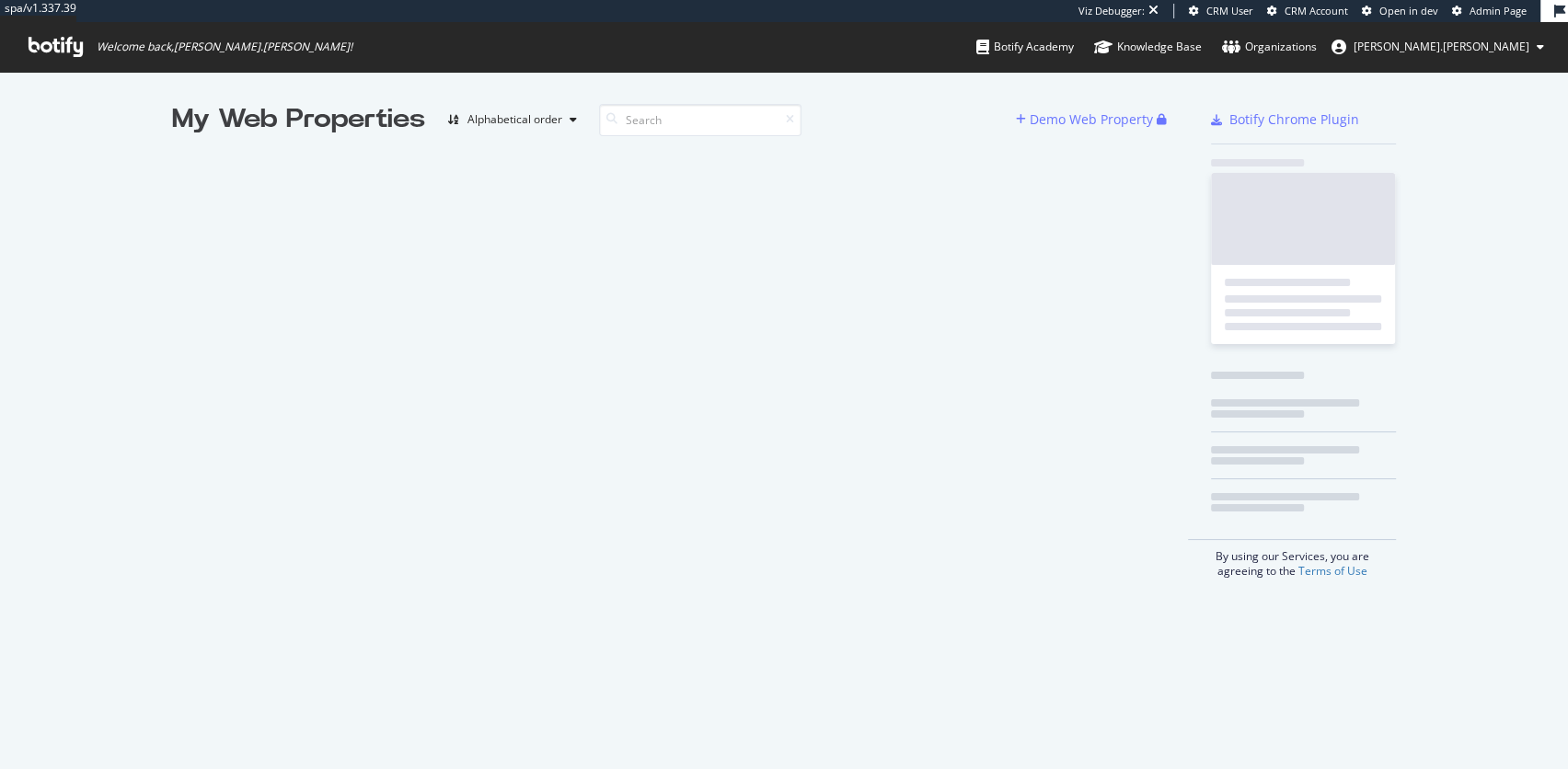
scroll to position [769, 1567]
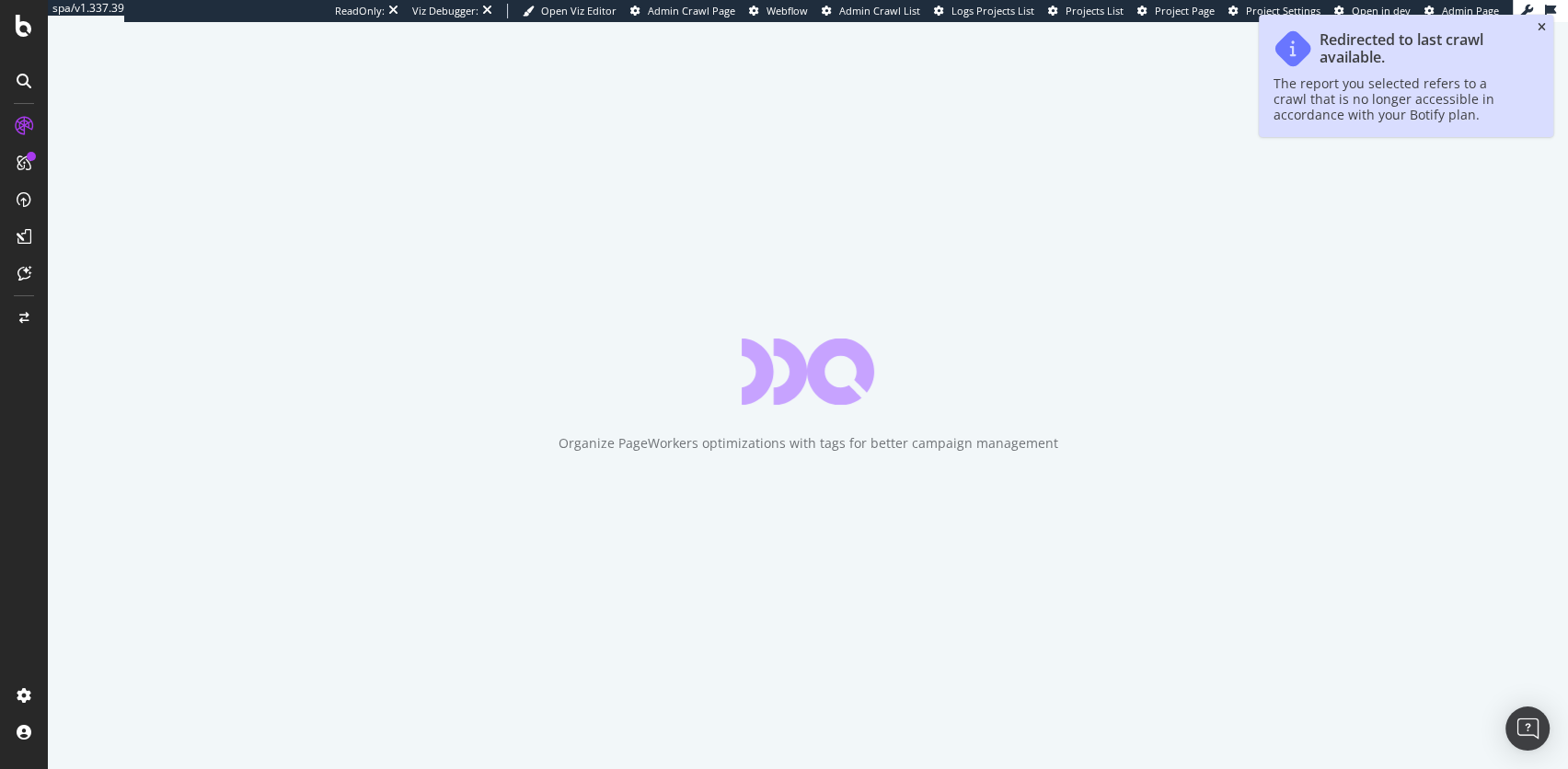
click at [1541, 27] on icon "close toast" at bounding box center [1542, 27] width 9 height 11
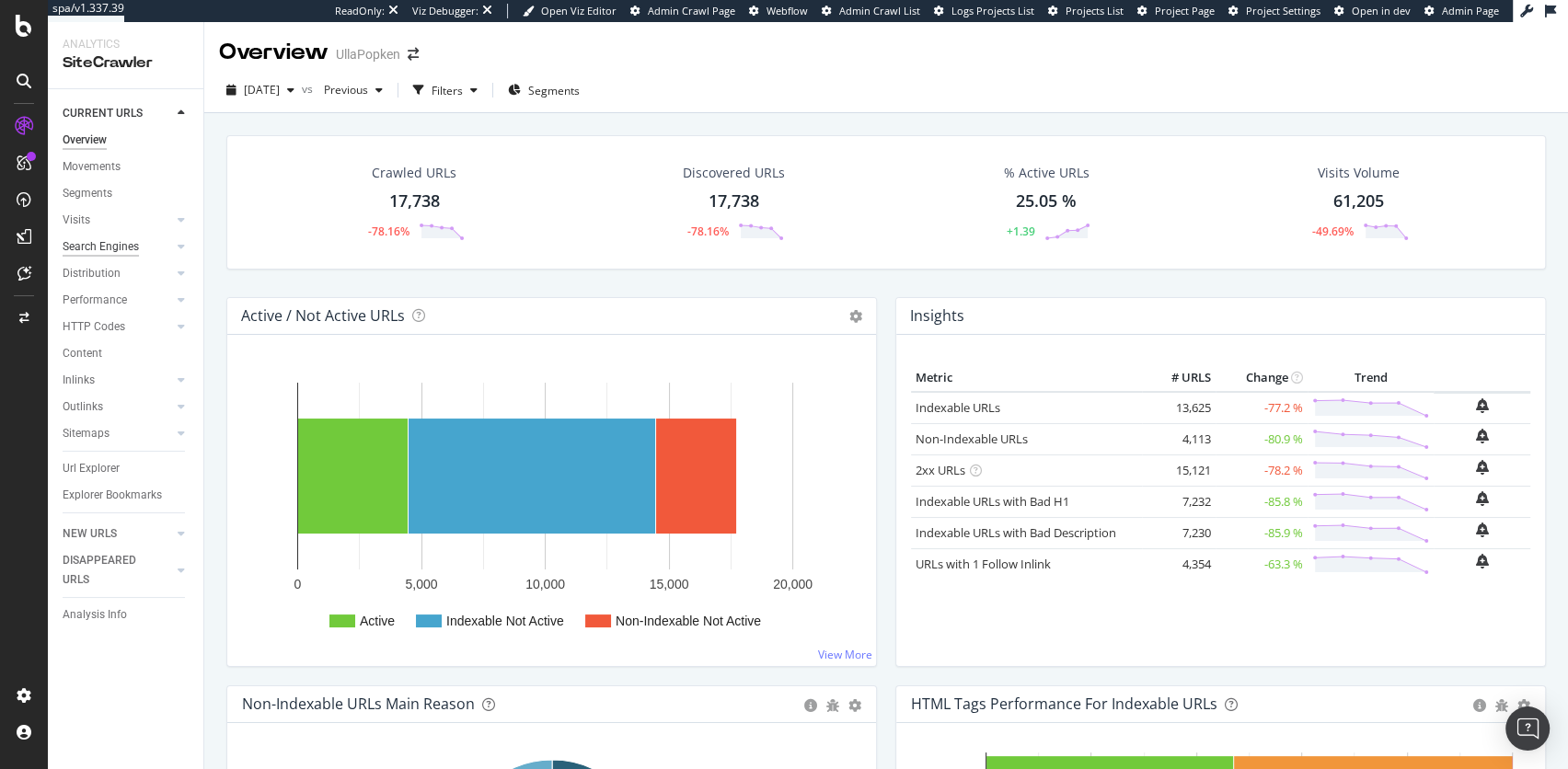
click at [116, 246] on div "Search Engines" at bounding box center [101, 247] width 77 height 19
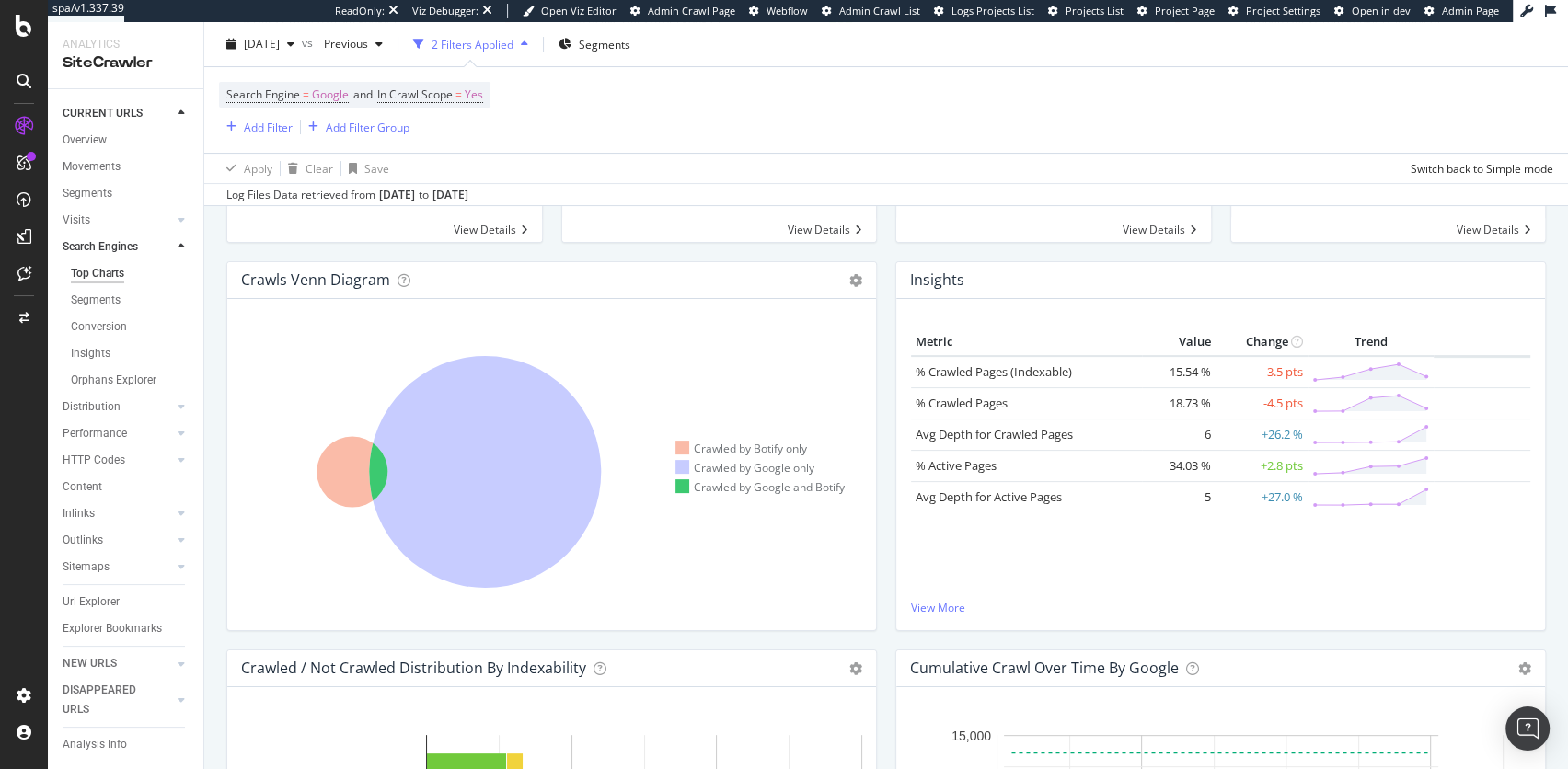
scroll to position [296, 0]
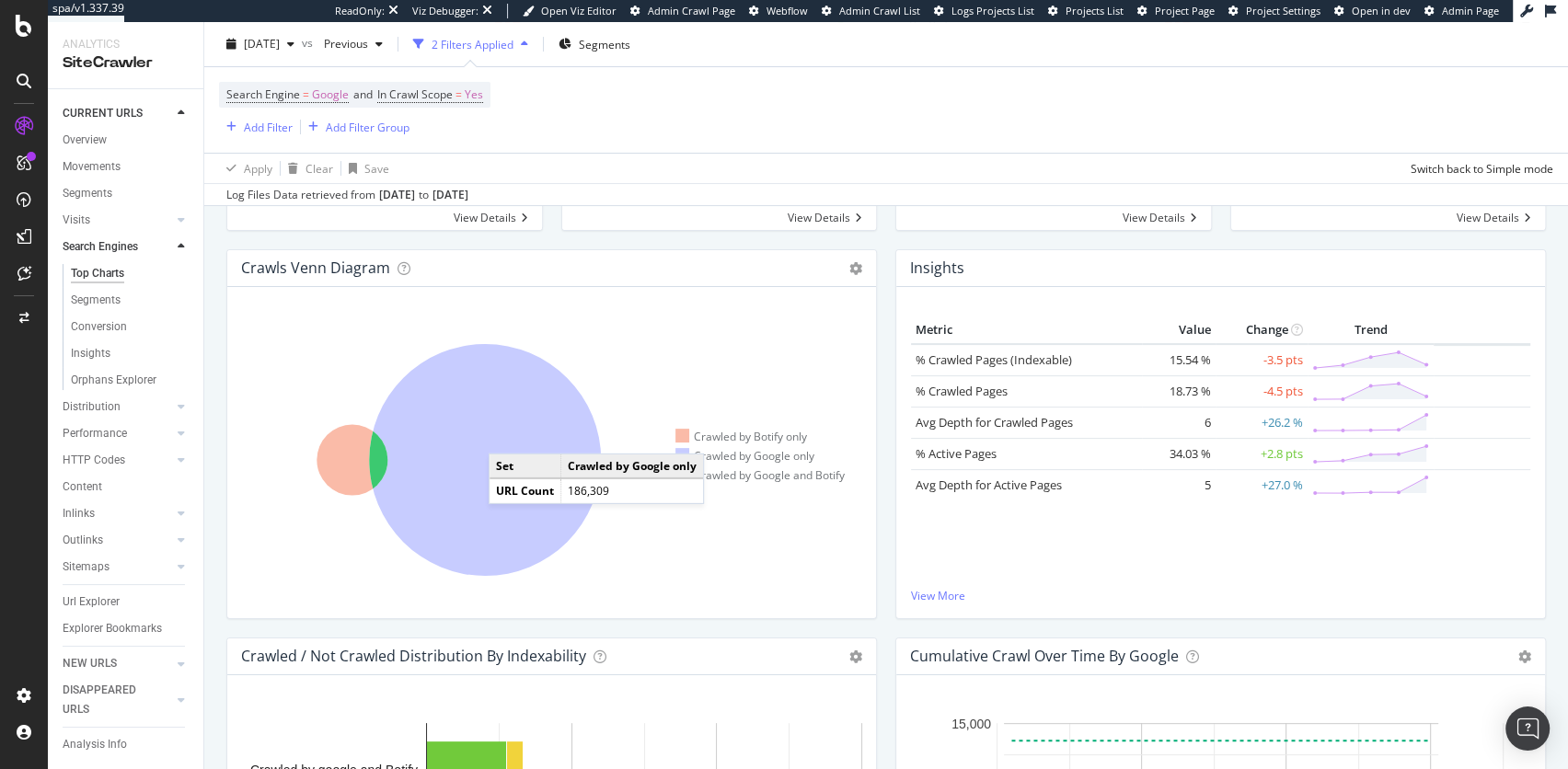
click at [509, 433] on icon at bounding box center [485, 460] width 232 height 232
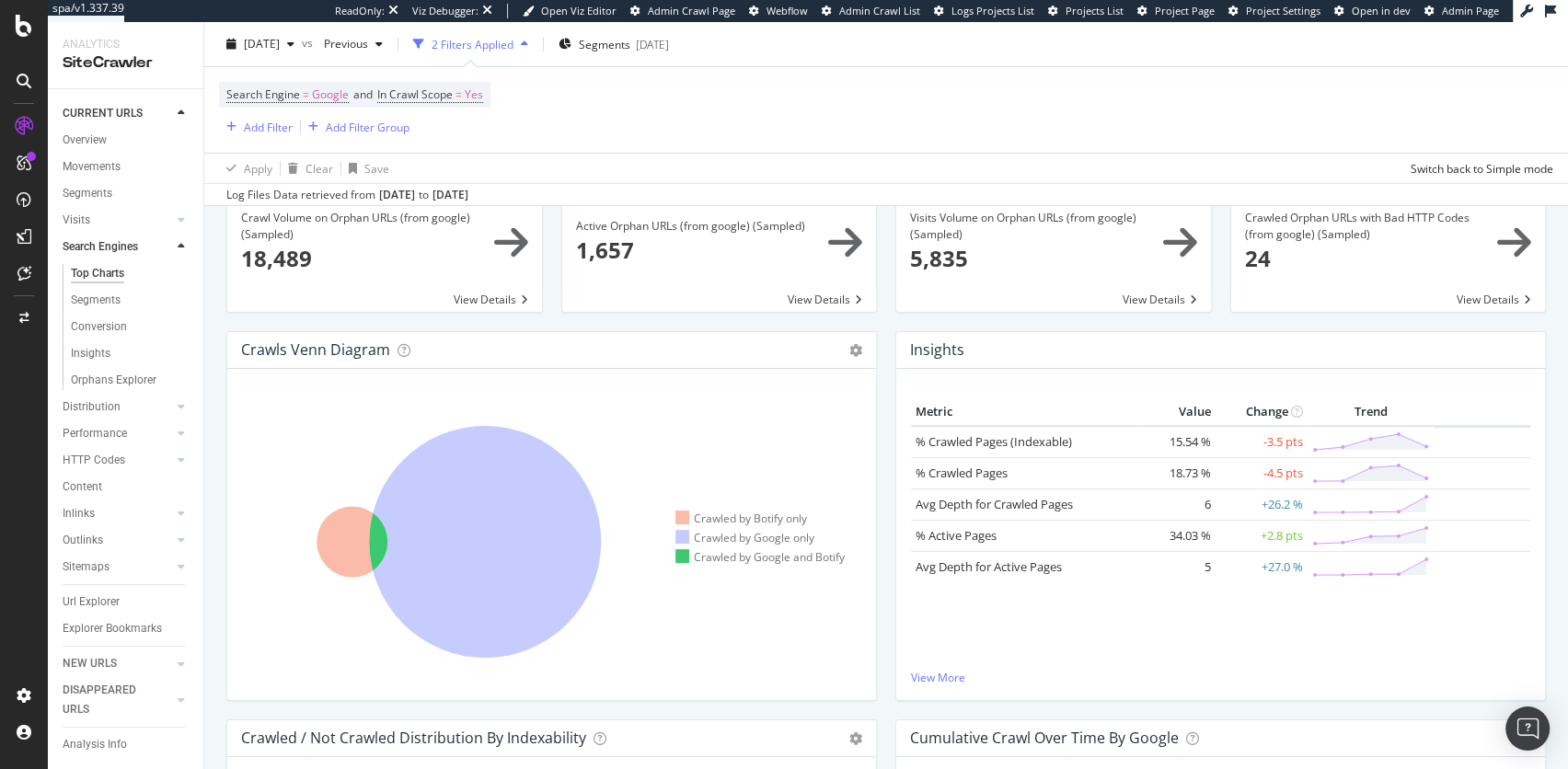
scroll to position [268, 0]
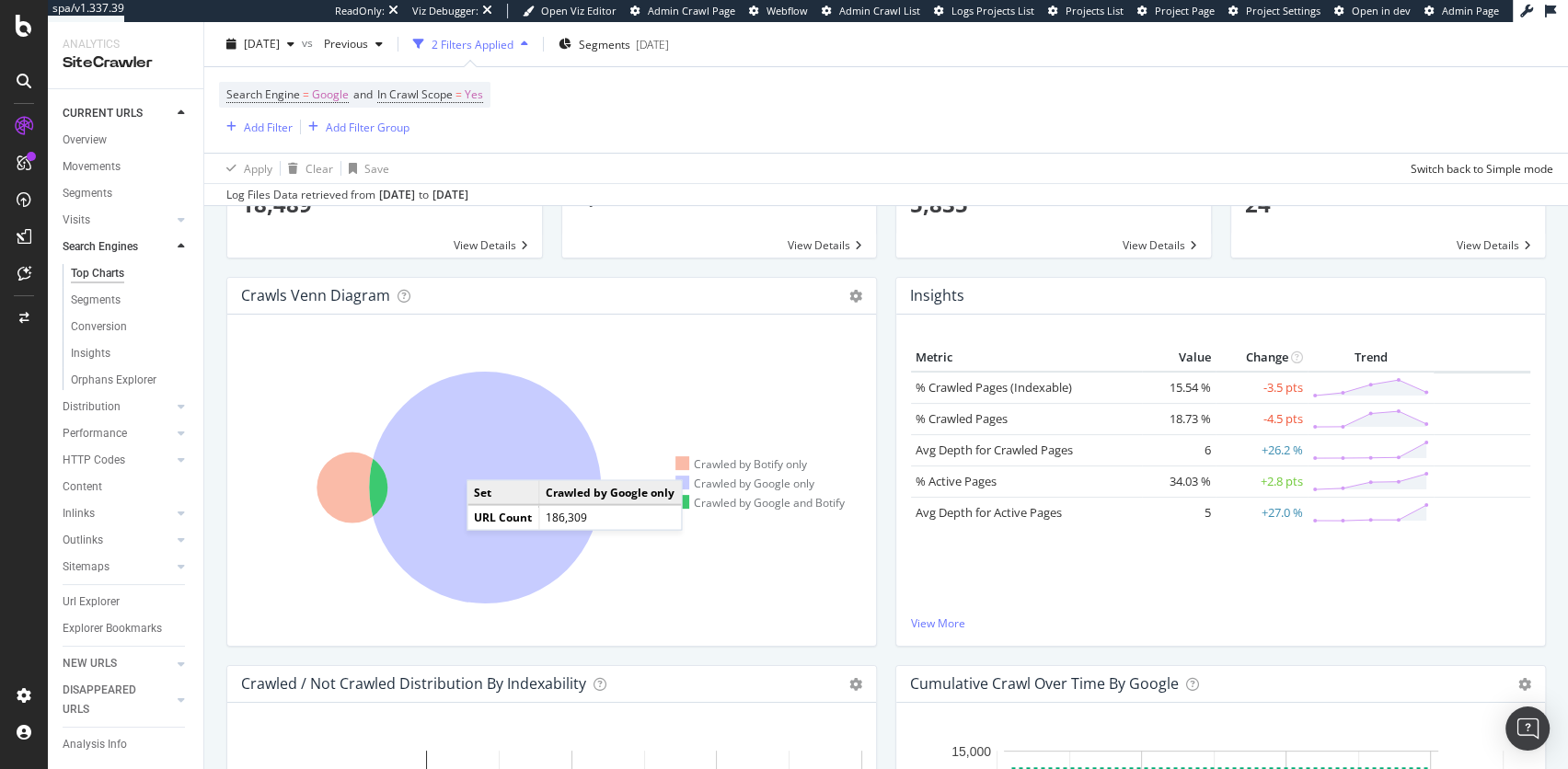
click at [485, 461] on icon at bounding box center [485, 487] width 232 height 232
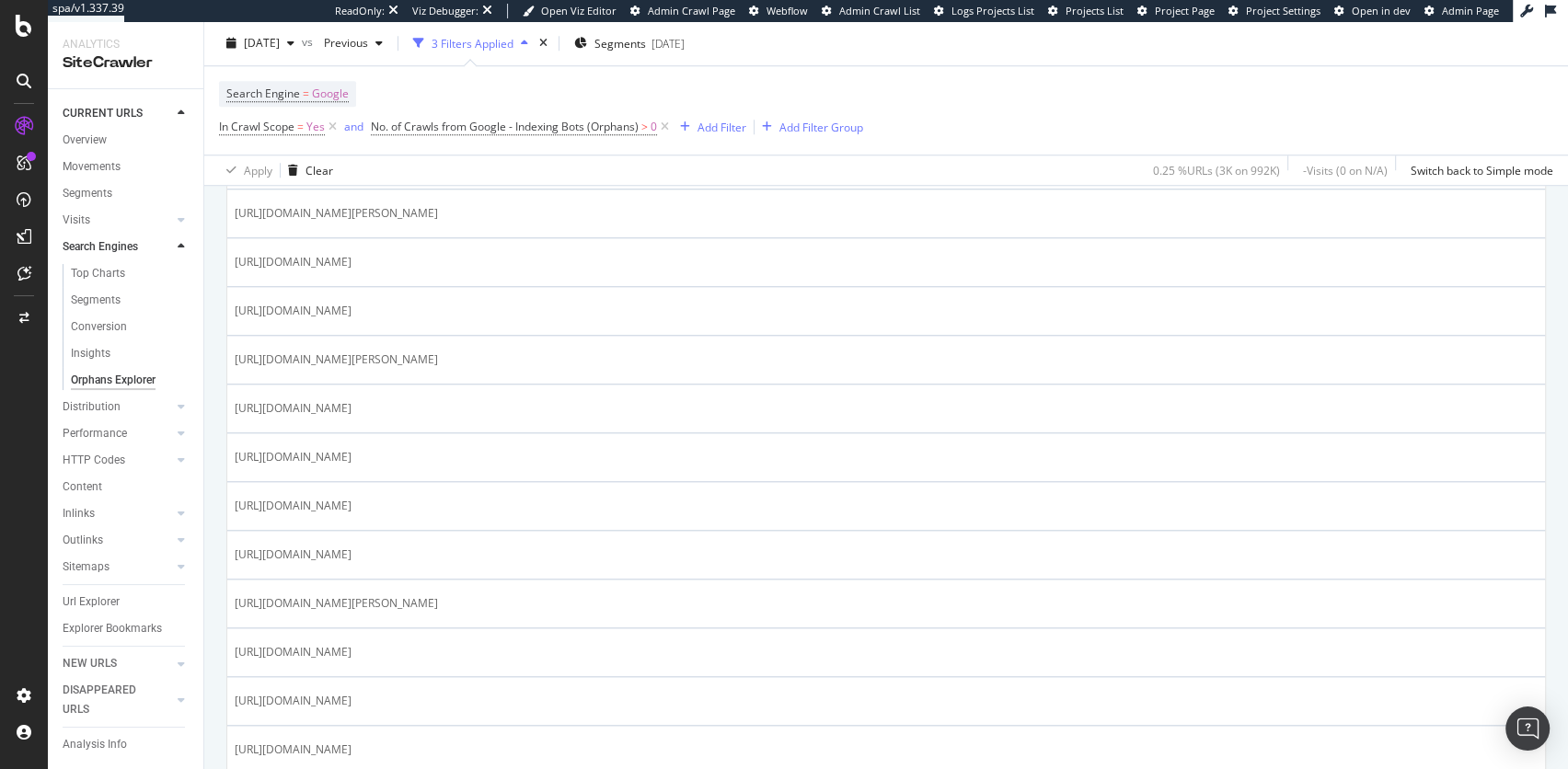
scroll to position [1549, 0]
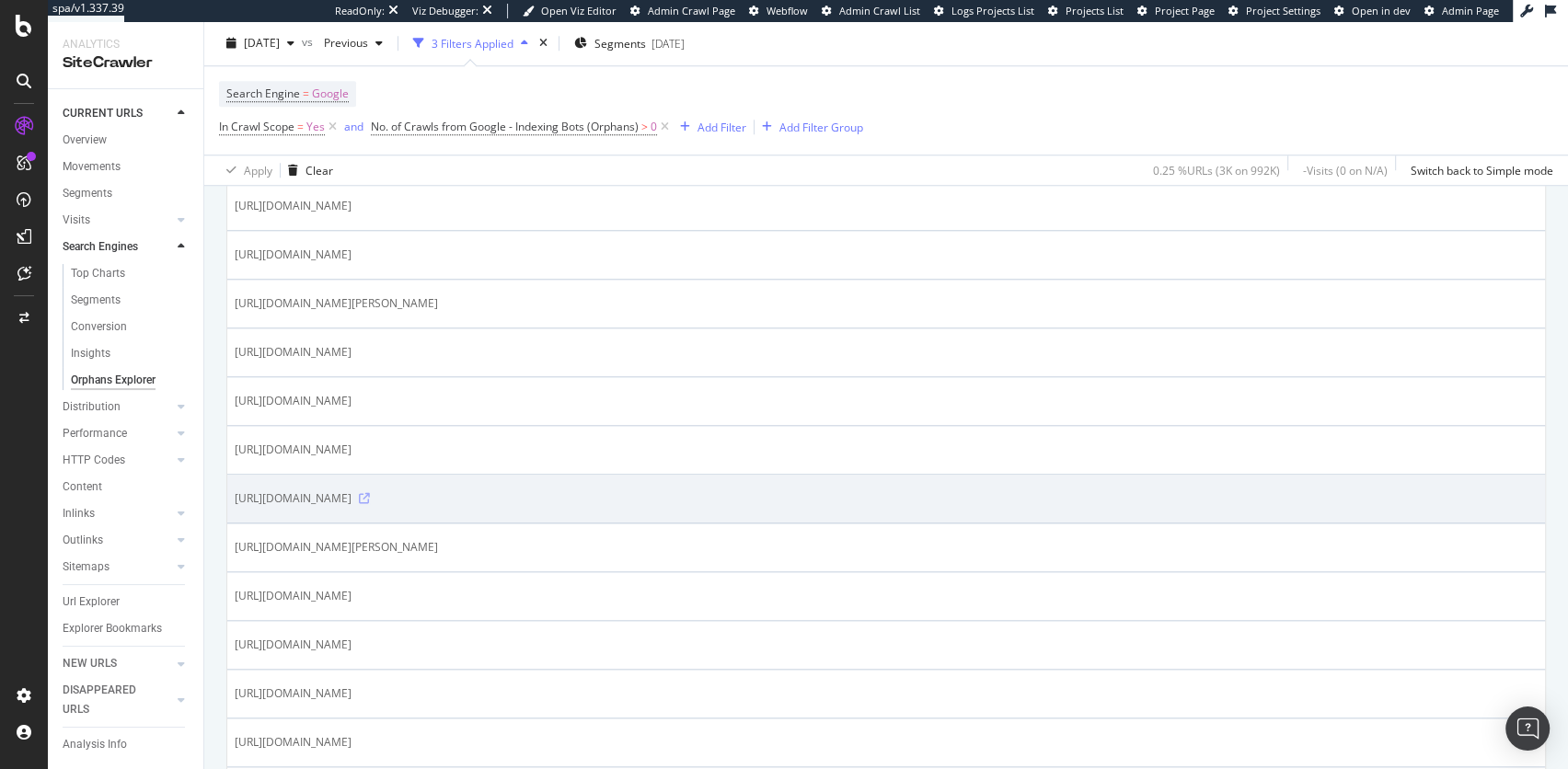
click at [370, 504] on icon at bounding box center [364, 498] width 11 height 11
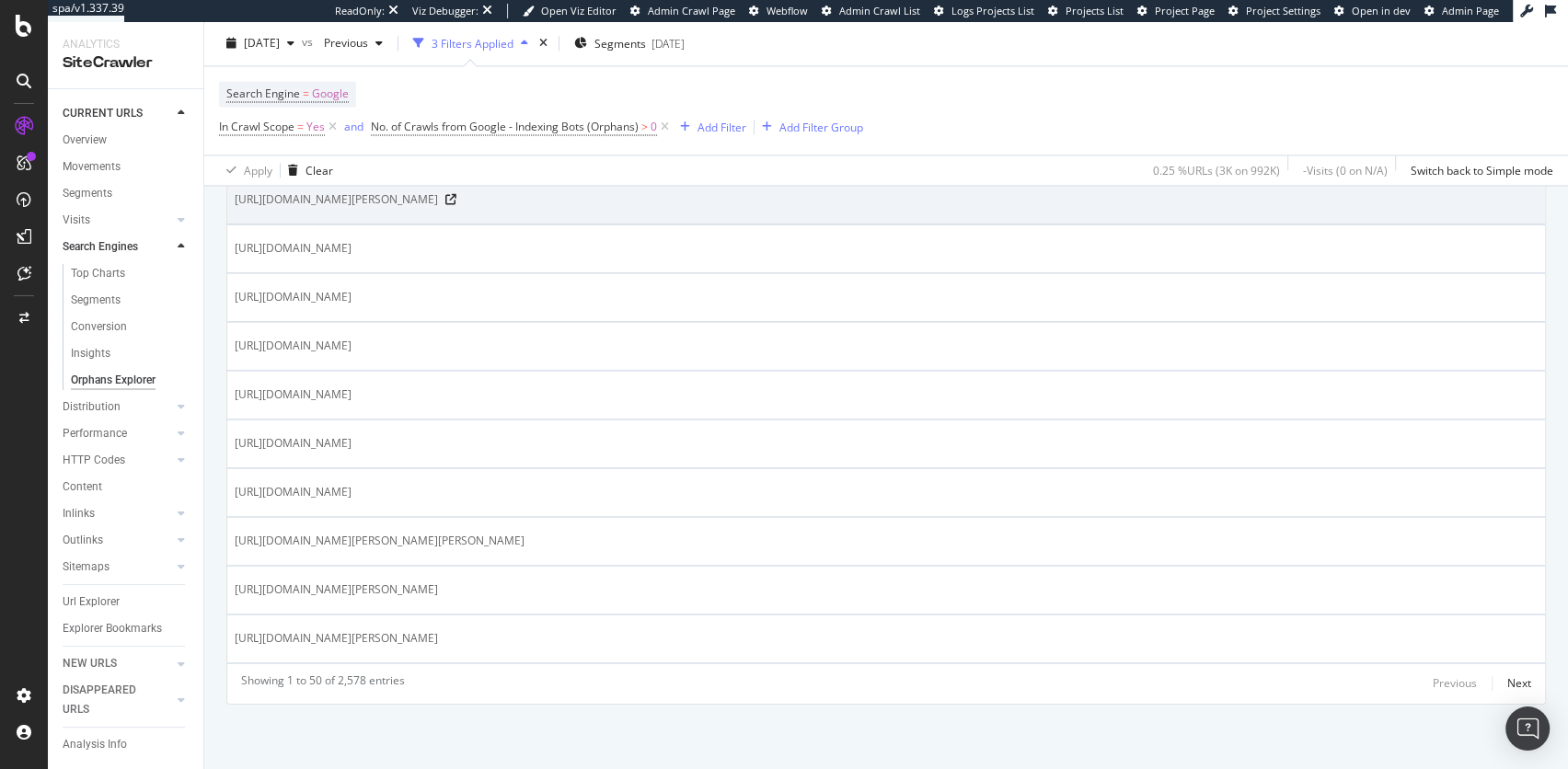
scroll to position [2502, 0]
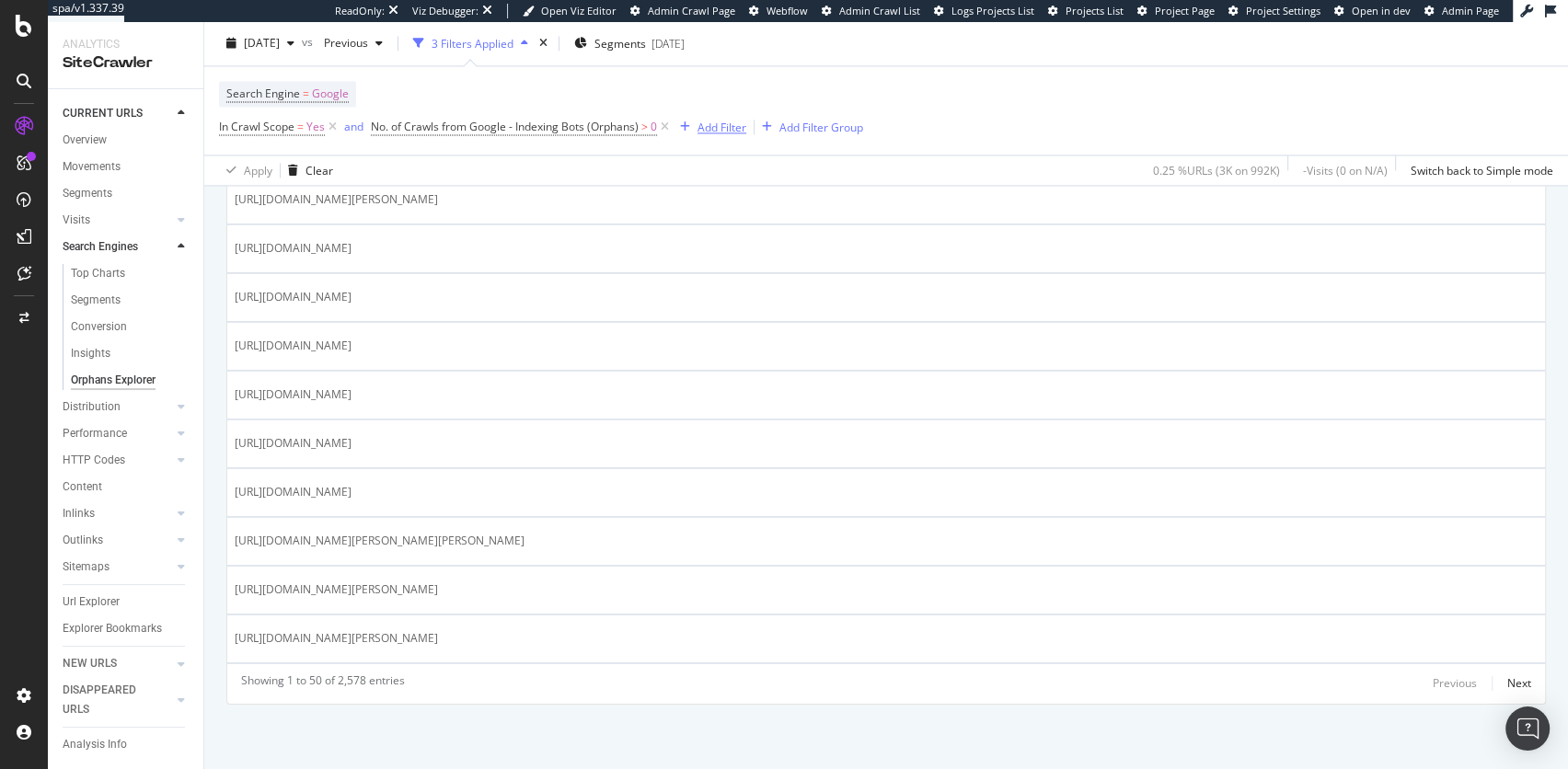
click at [722, 118] on div "Add Filter" at bounding box center [710, 127] width 74 height 20
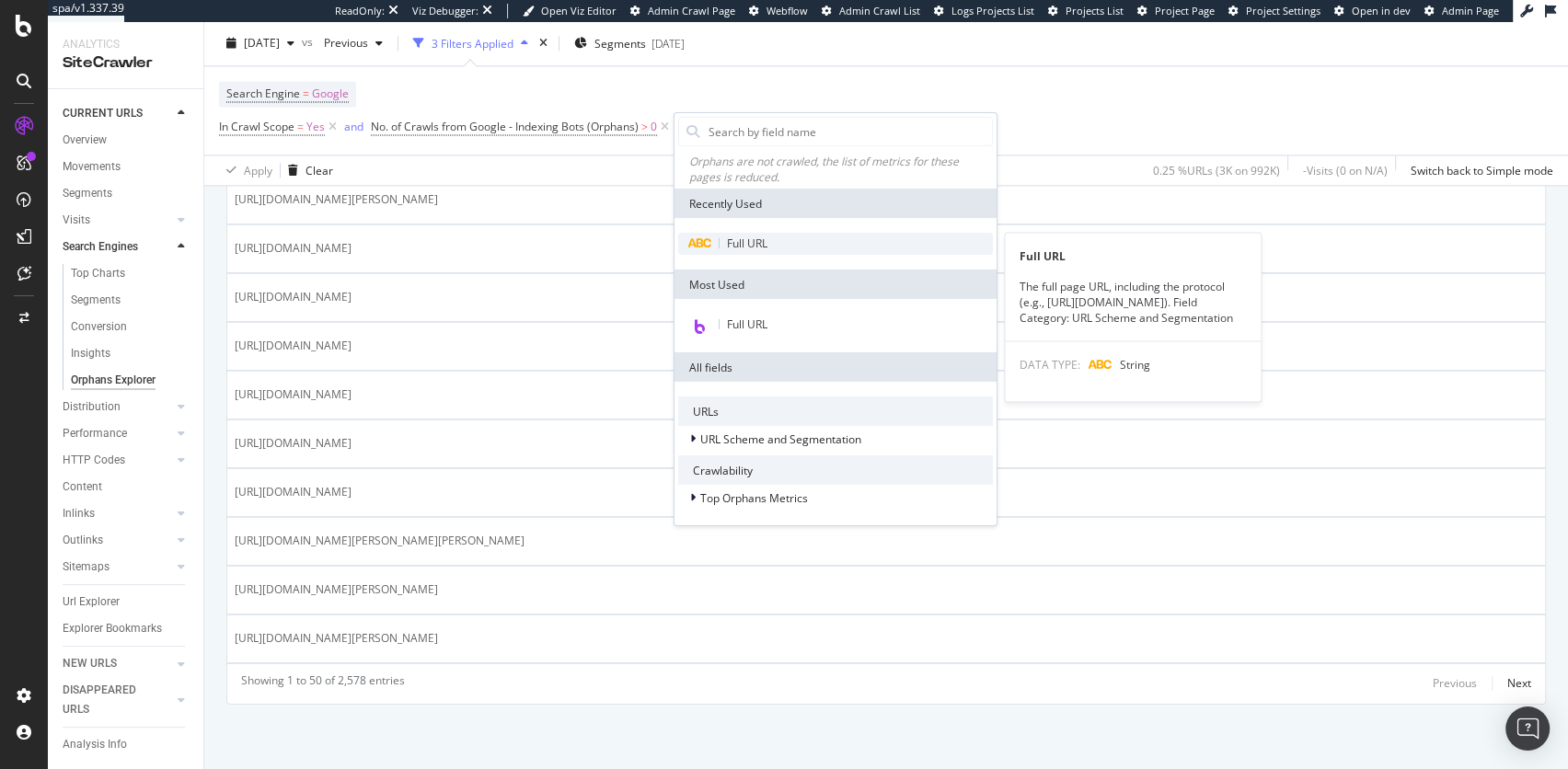
click at [749, 245] on span "Full URL" at bounding box center [748, 243] width 41 height 16
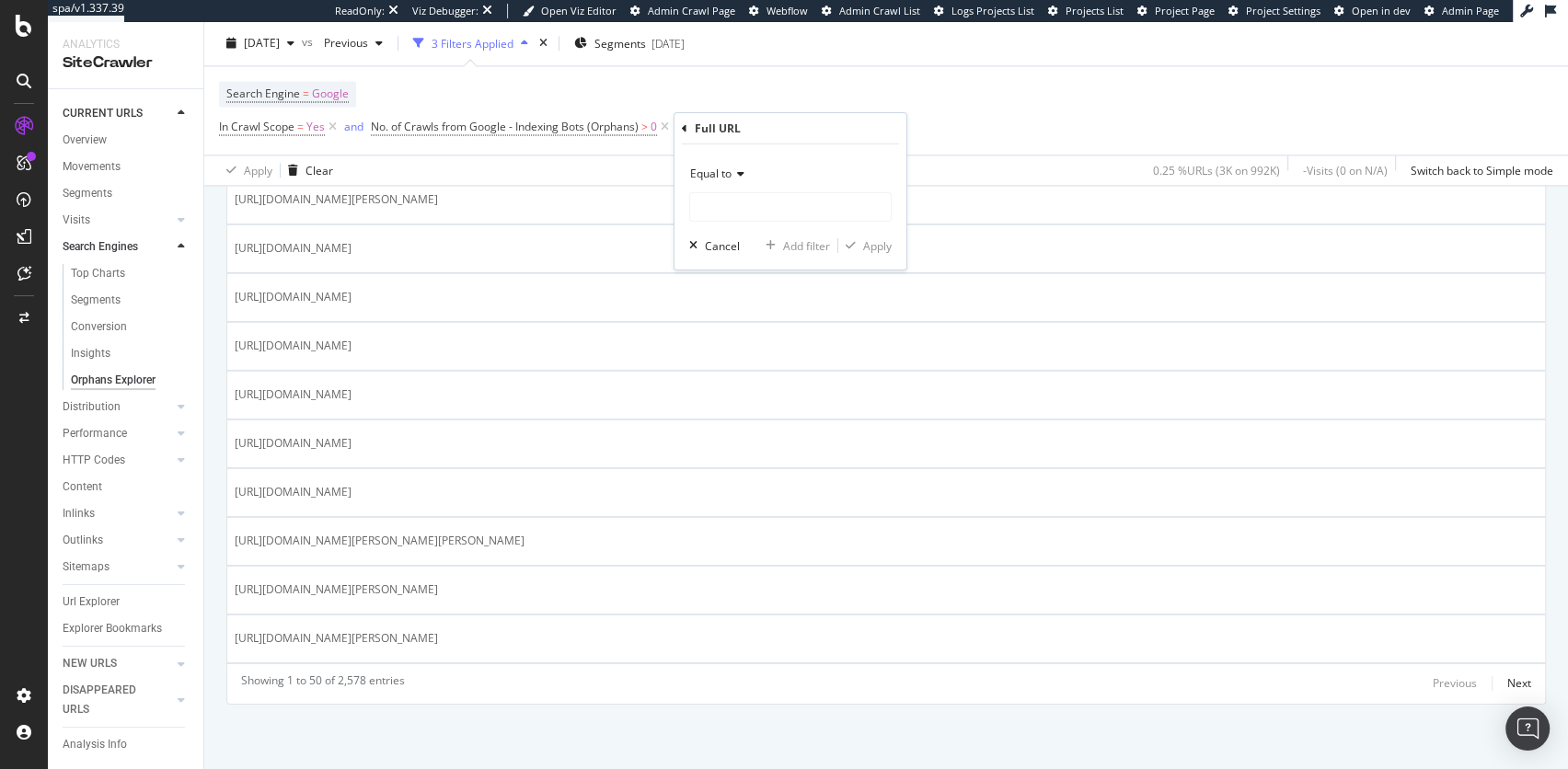
click at [732, 169] on icon at bounding box center [738, 174] width 13 height 11
click at [769, 345] on div "Contains" at bounding box center [792, 355] width 197 height 24
click at [710, 212] on input "text" at bounding box center [790, 207] width 201 height 29
type input "hosen"
click at [872, 251] on div "Apply" at bounding box center [877, 245] width 28 height 16
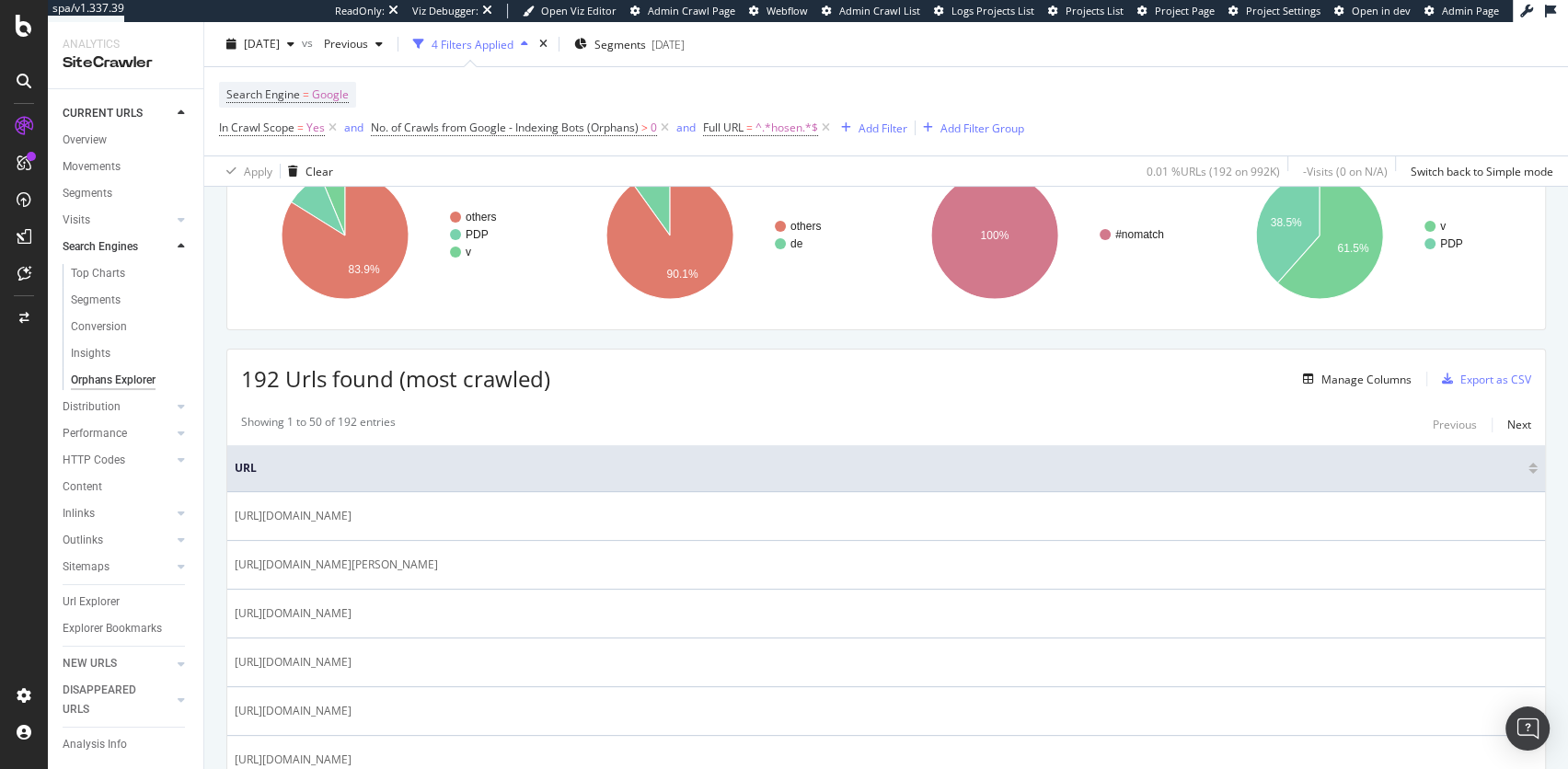
scroll to position [171, 0]
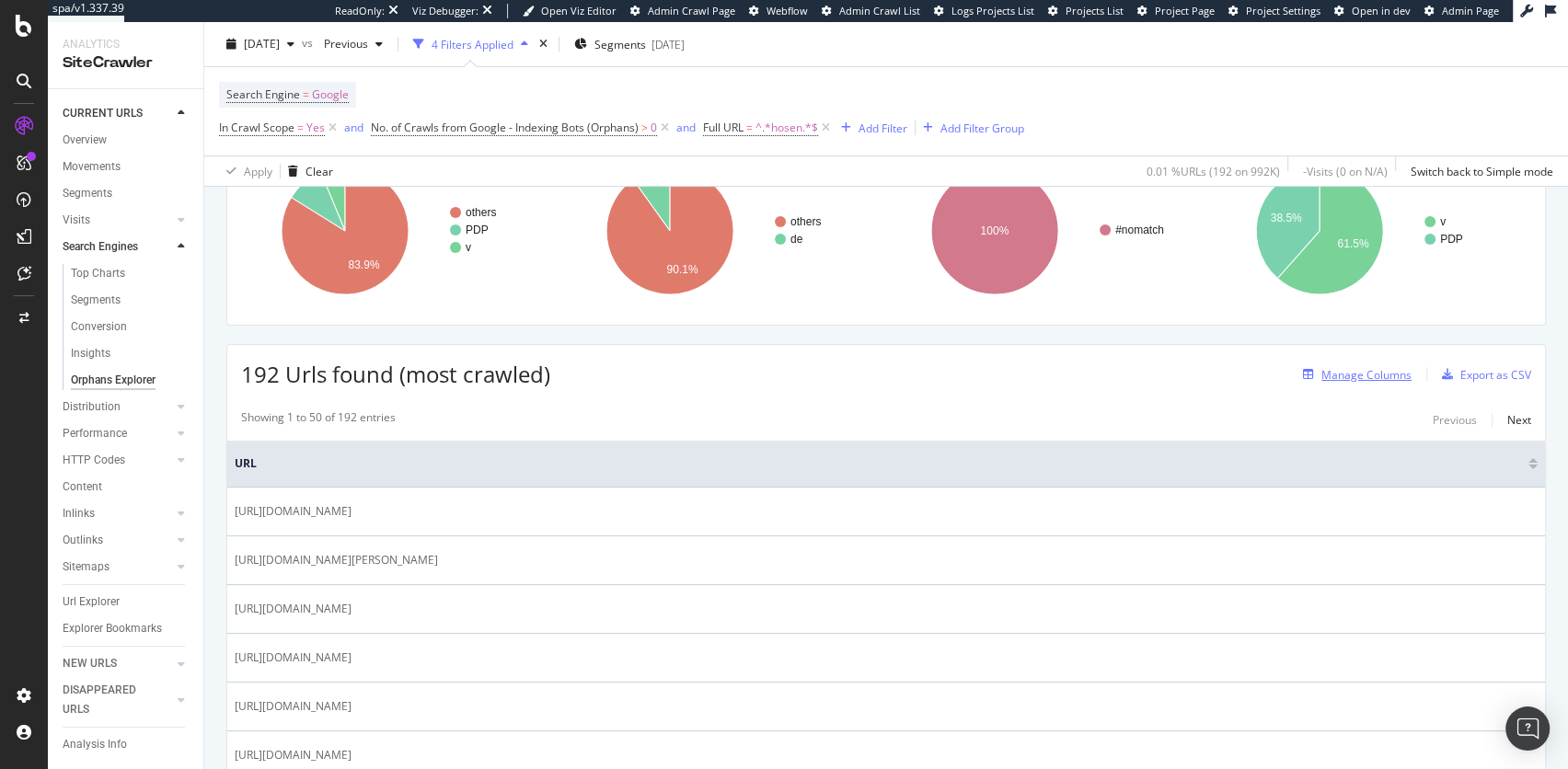
click at [1371, 368] on div "Manage Columns" at bounding box center [1366, 375] width 90 height 16
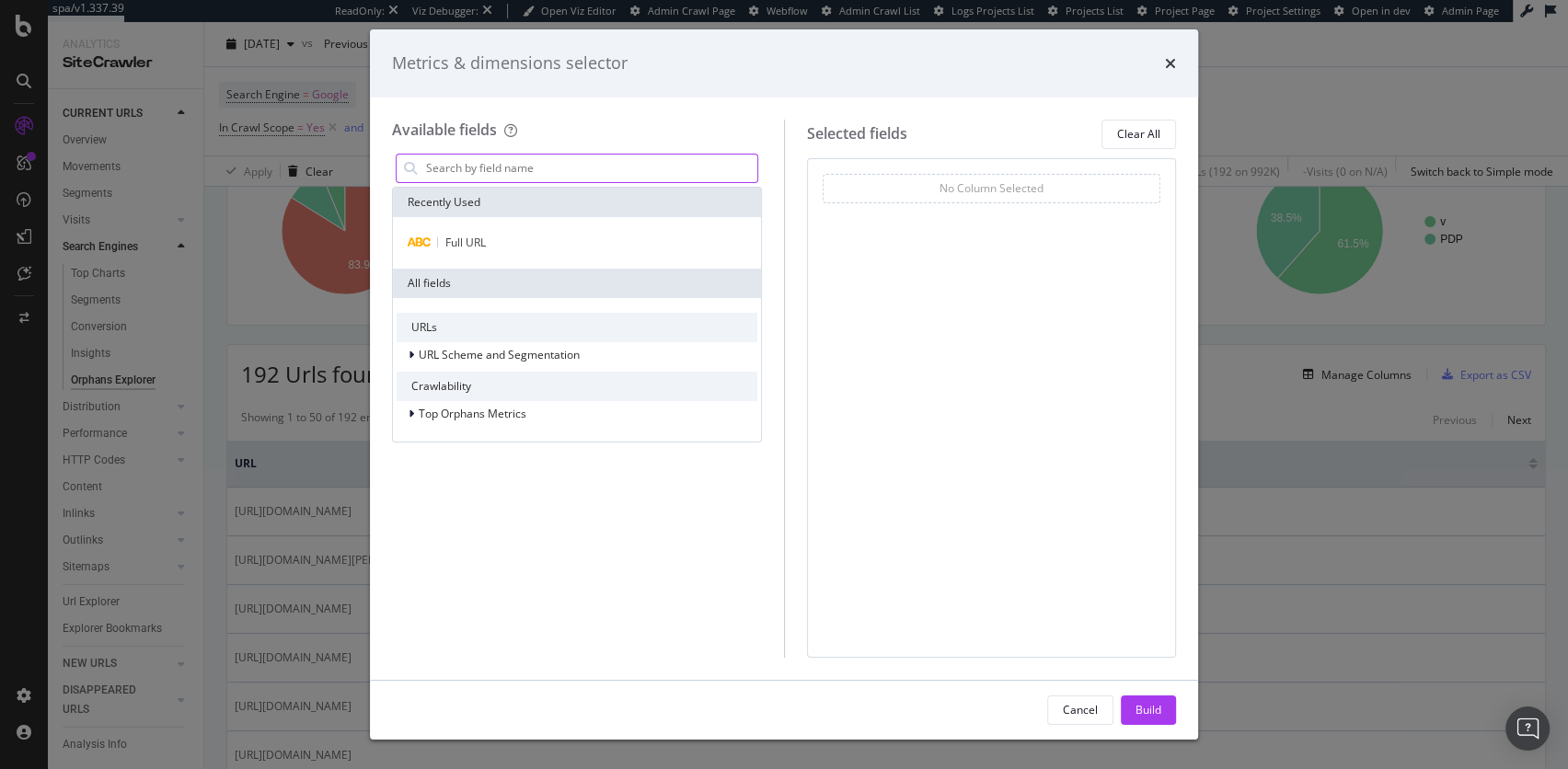
click at [520, 154] on input "modal" at bounding box center [592, 168] width 334 height 27
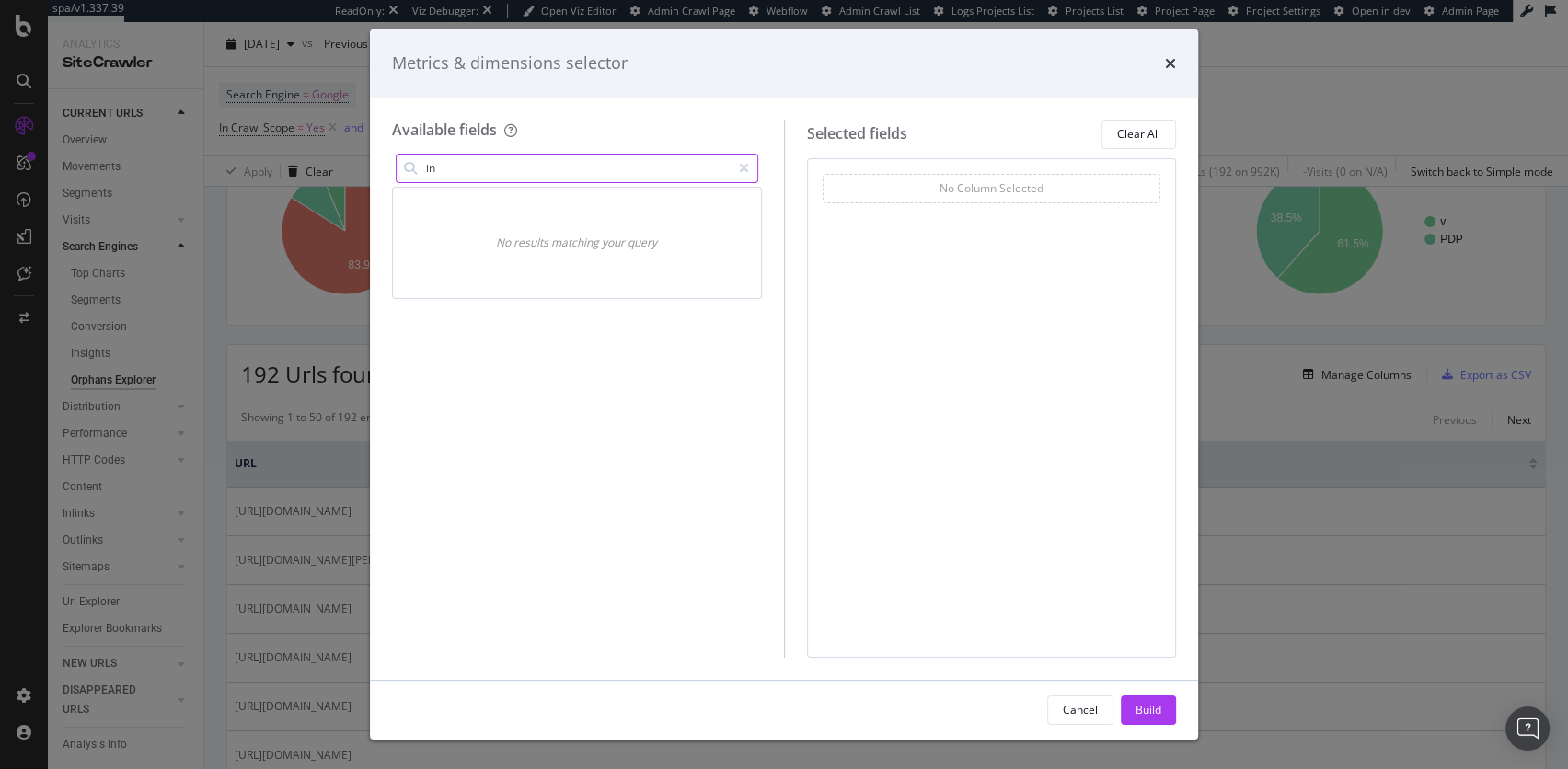
type input "i"
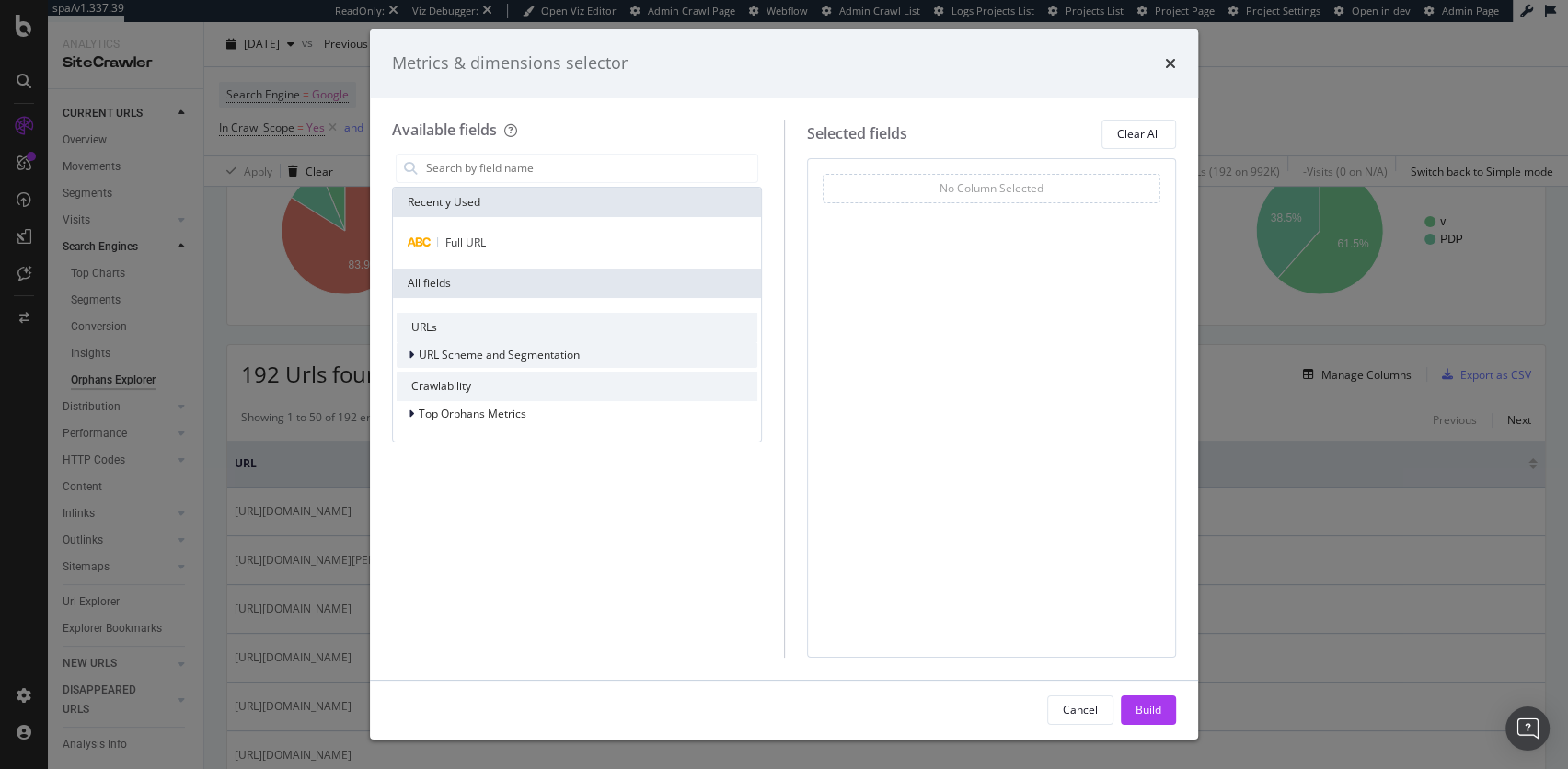
click at [409, 353] on icon "modal" at bounding box center [411, 355] width 6 height 11
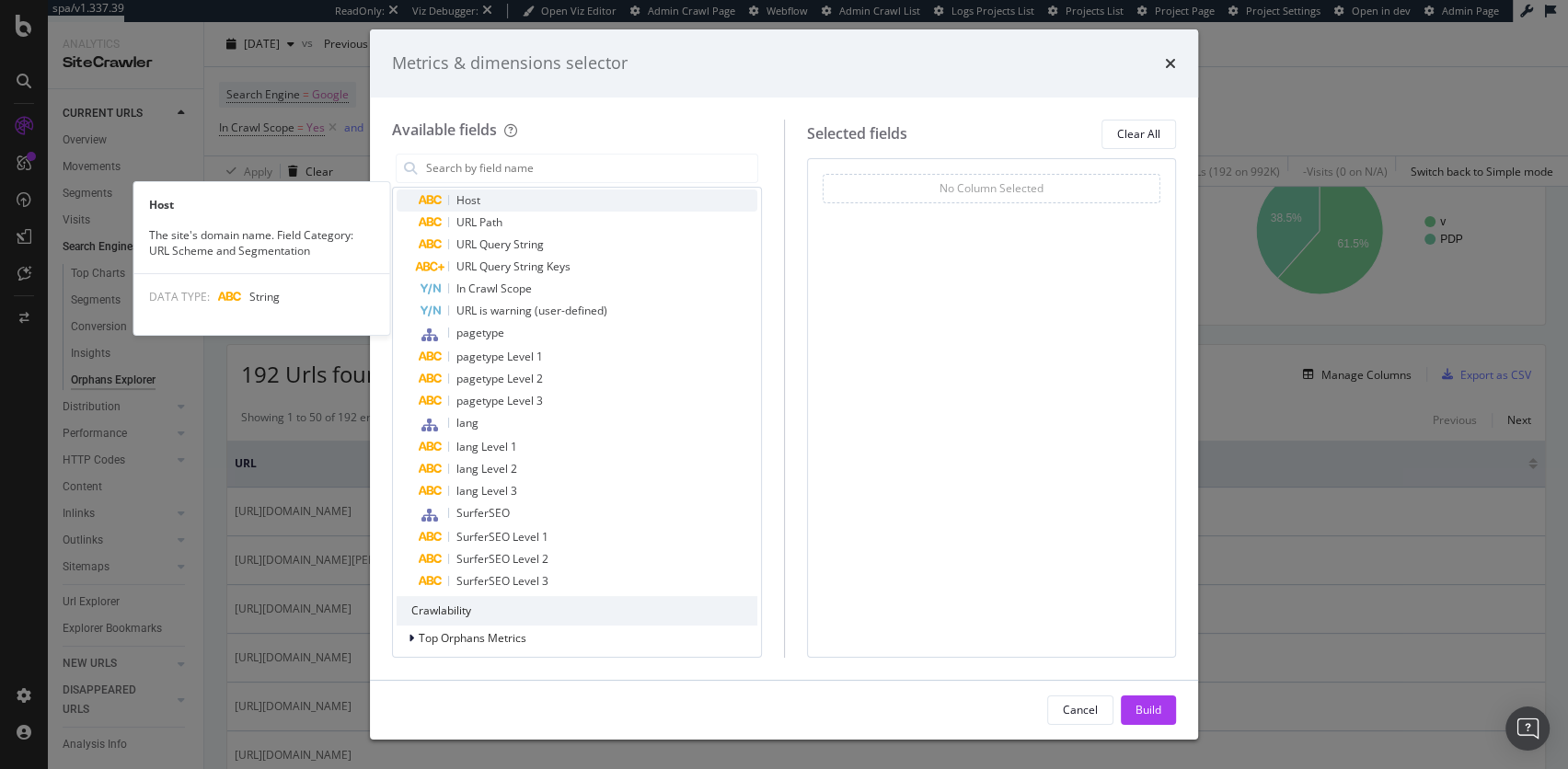
scroll to position [230, 0]
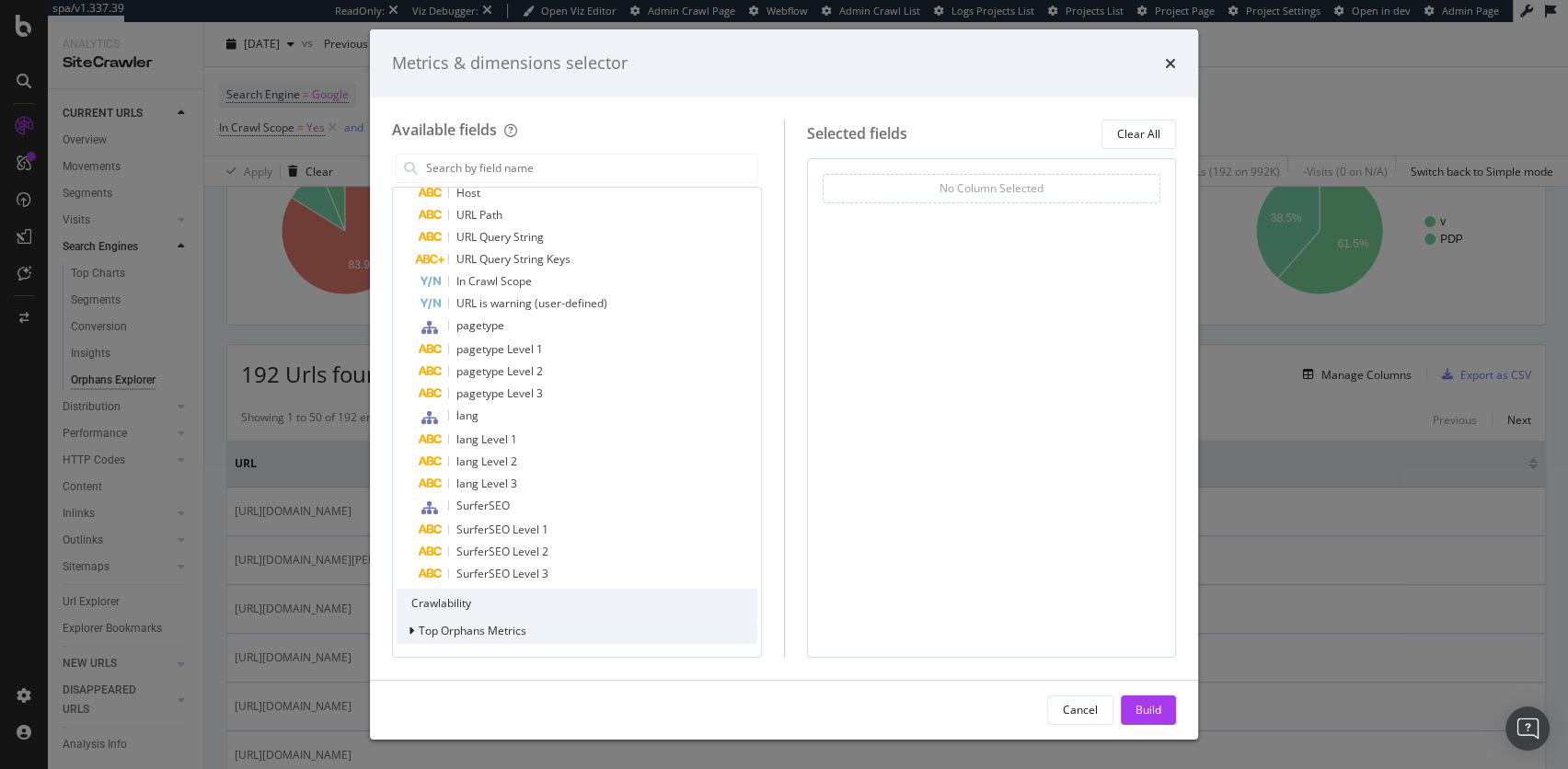
click at [403, 632] on div "Top Orphans Metrics" at bounding box center [462, 631] width 130 height 18
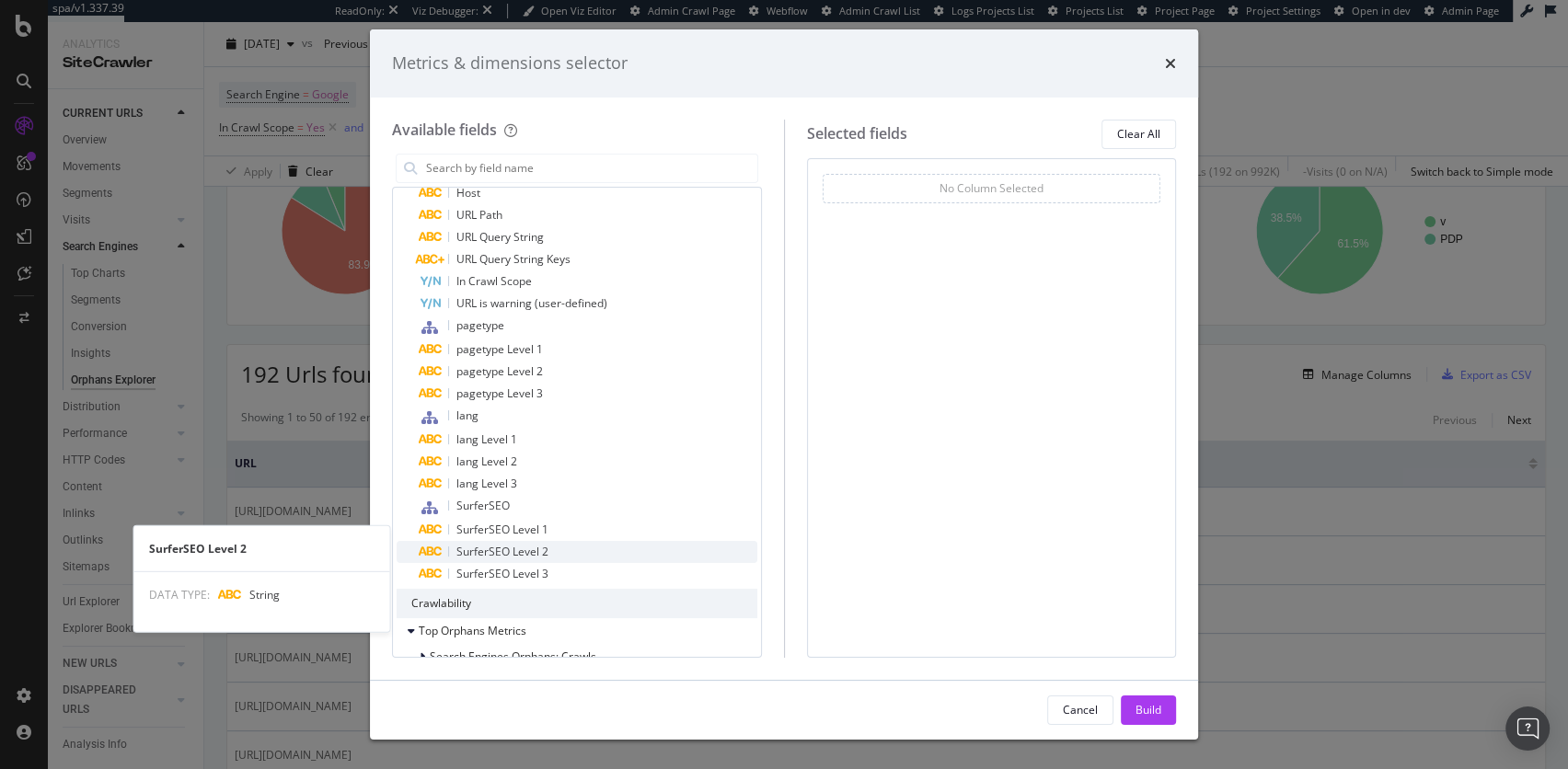
scroll to position [285, 0]
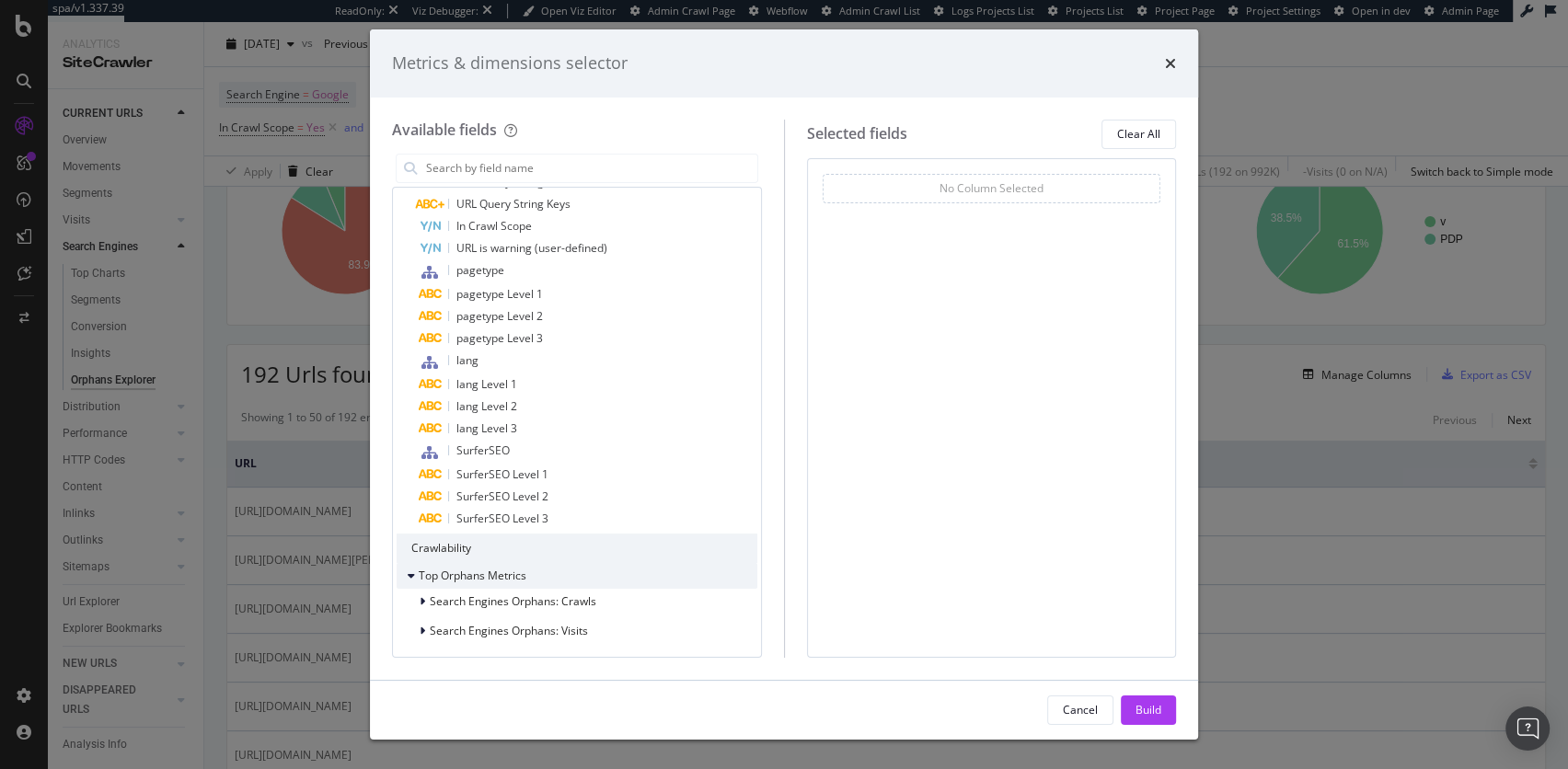
click at [414, 575] on div "modal" at bounding box center [412, 576] width 11 height 18
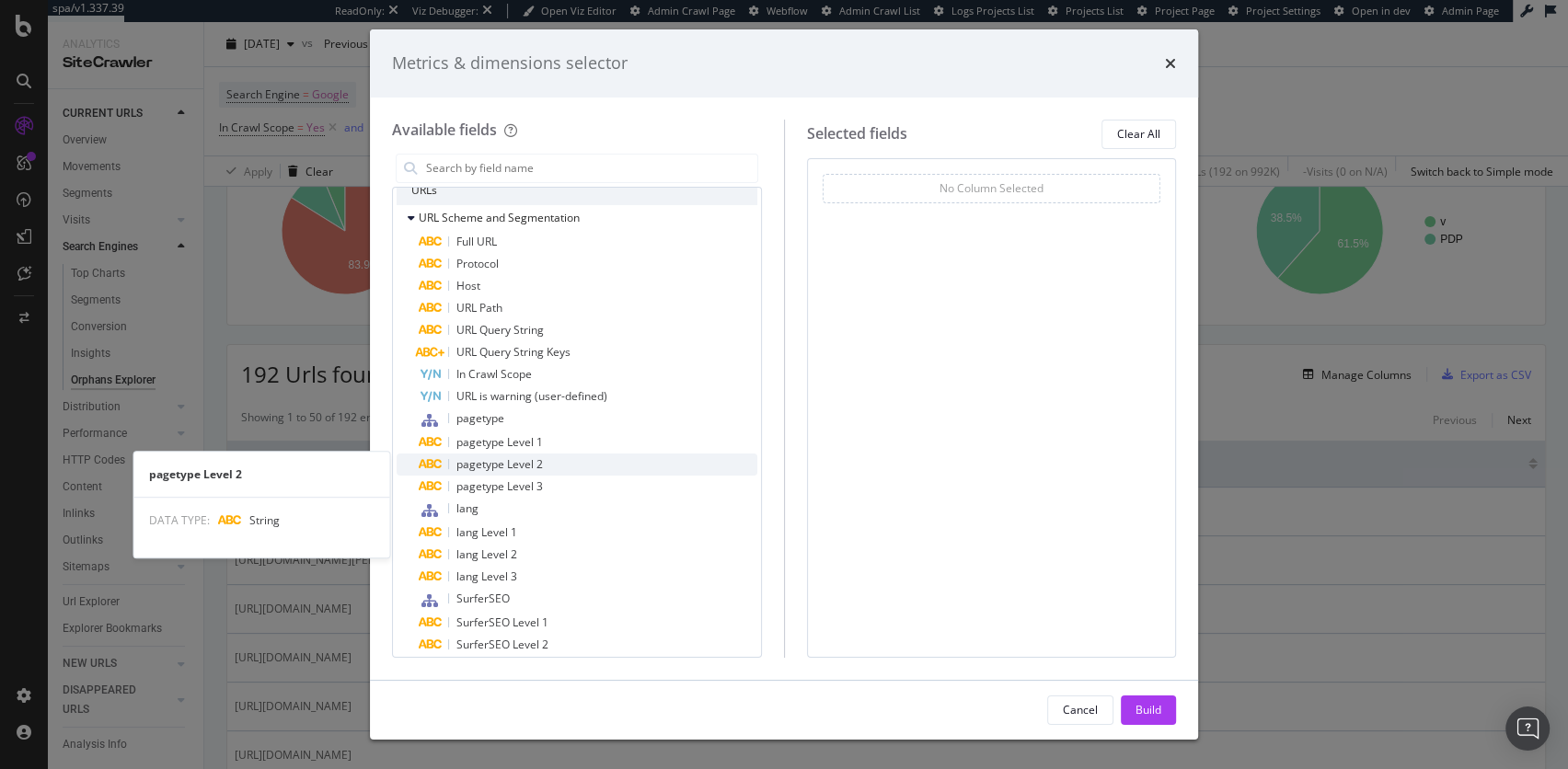
scroll to position [138, 0]
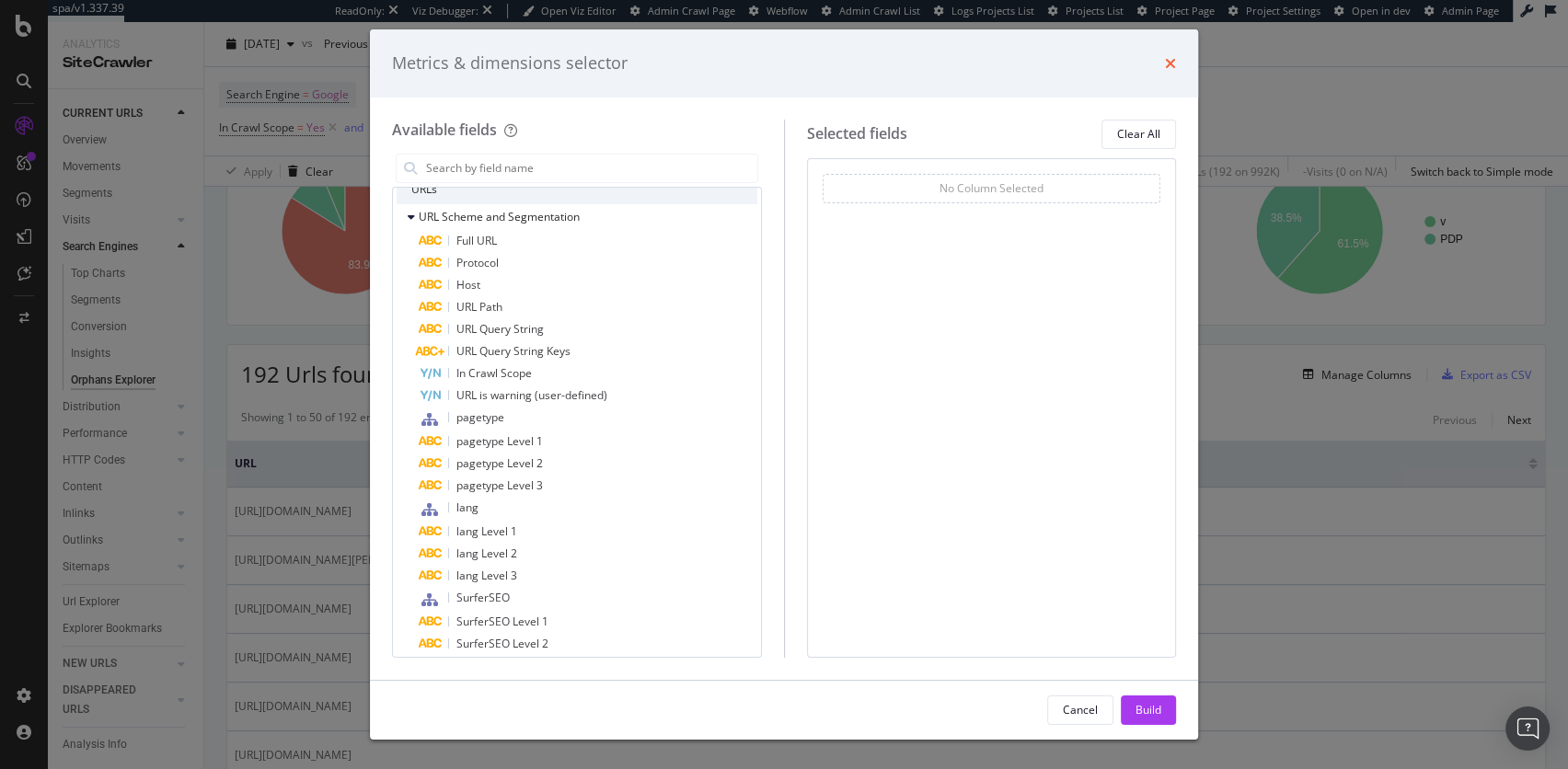
click at [1171, 59] on icon "times" at bounding box center [1170, 63] width 11 height 15
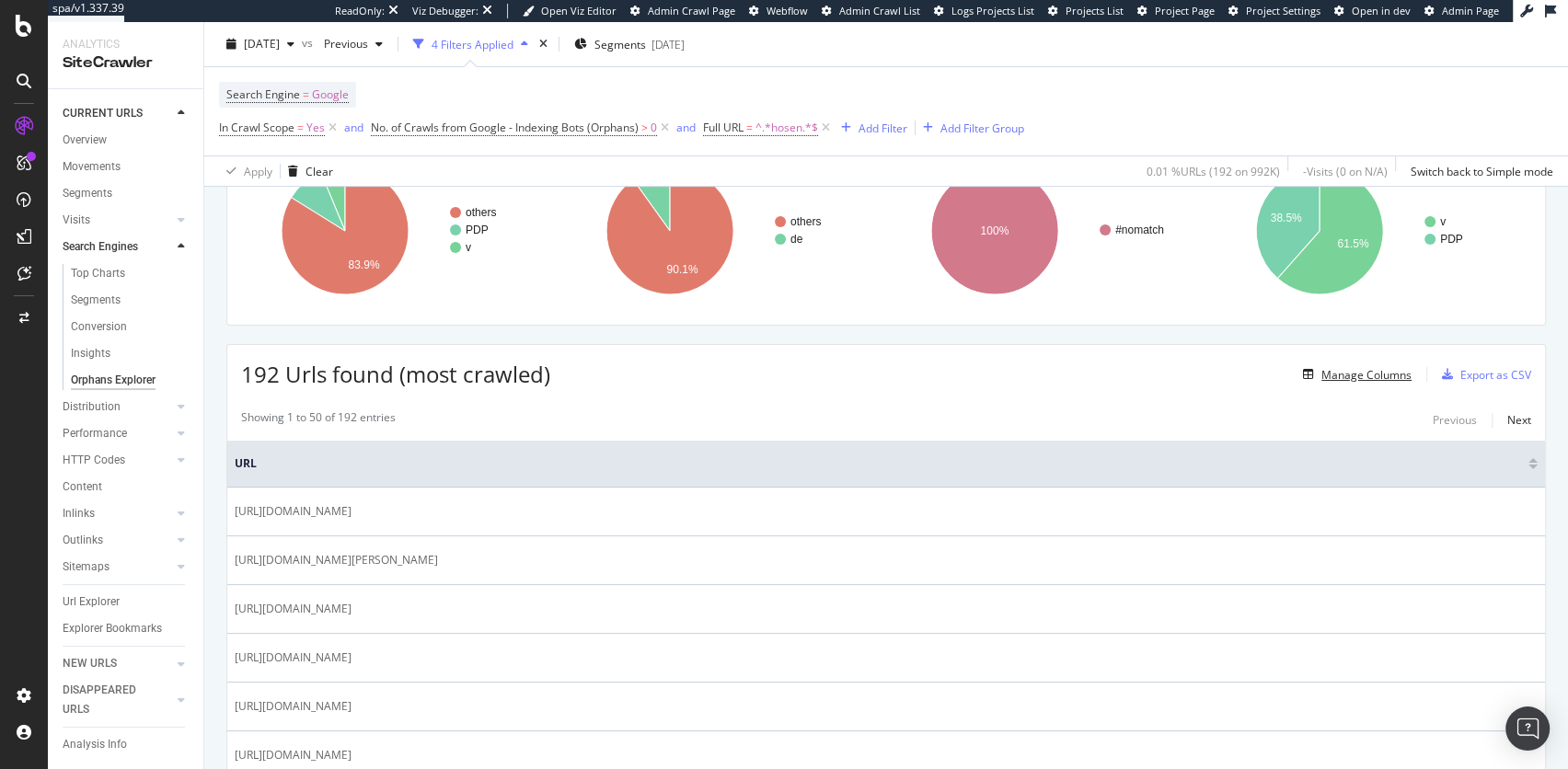
scroll to position [0, 0]
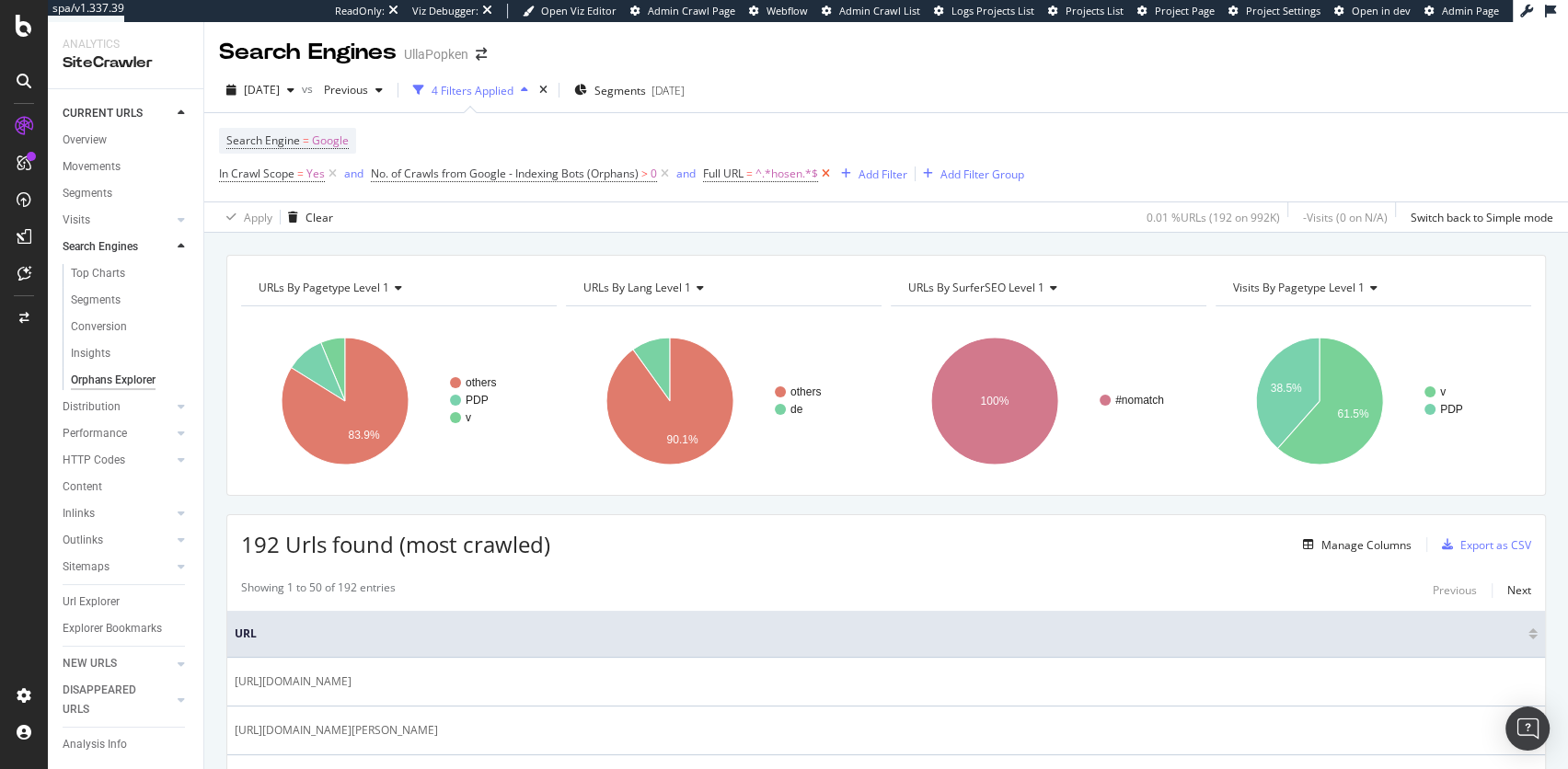
click at [828, 172] on icon at bounding box center [826, 174] width 16 height 18
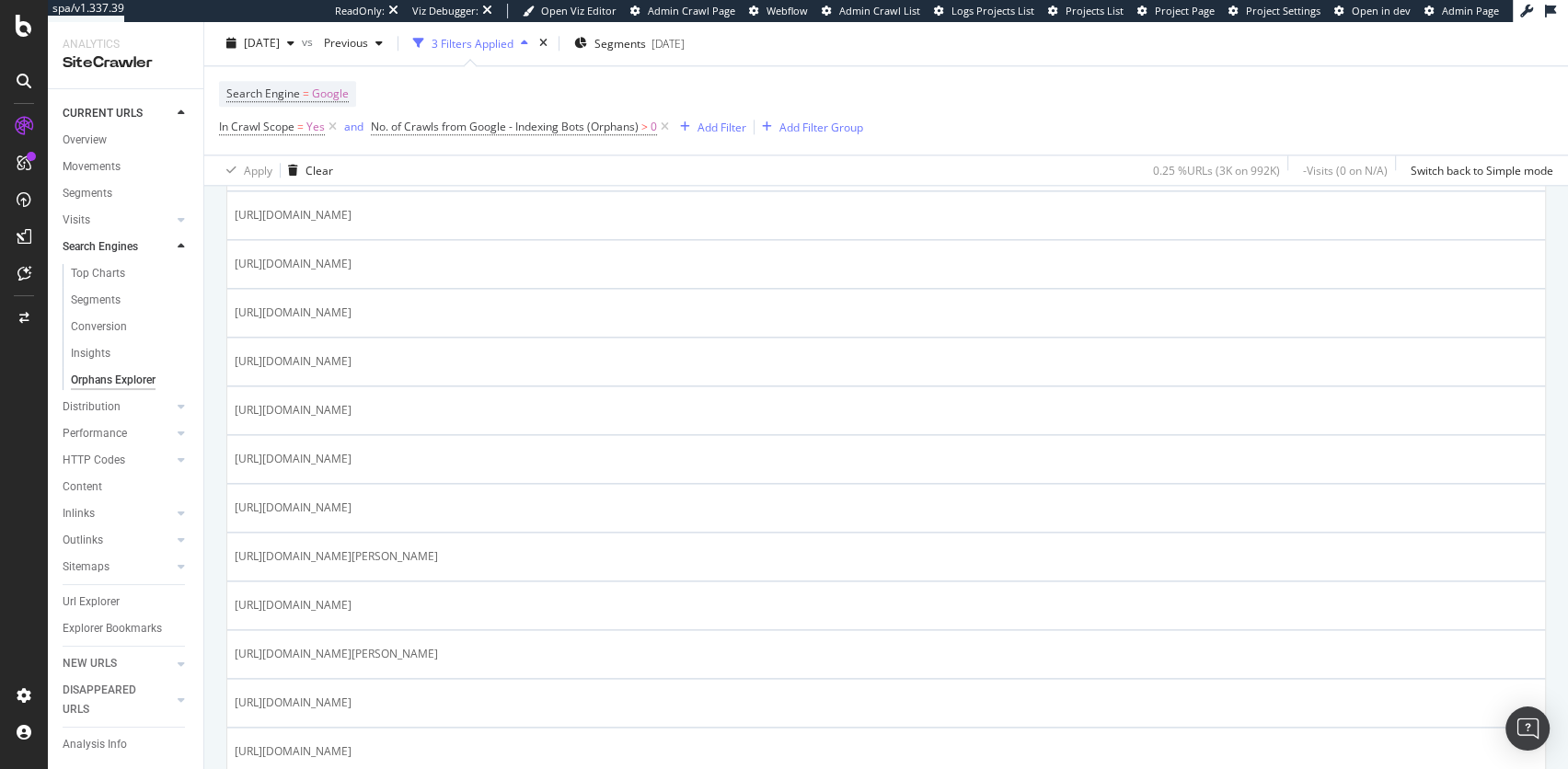
scroll to position [2522, 0]
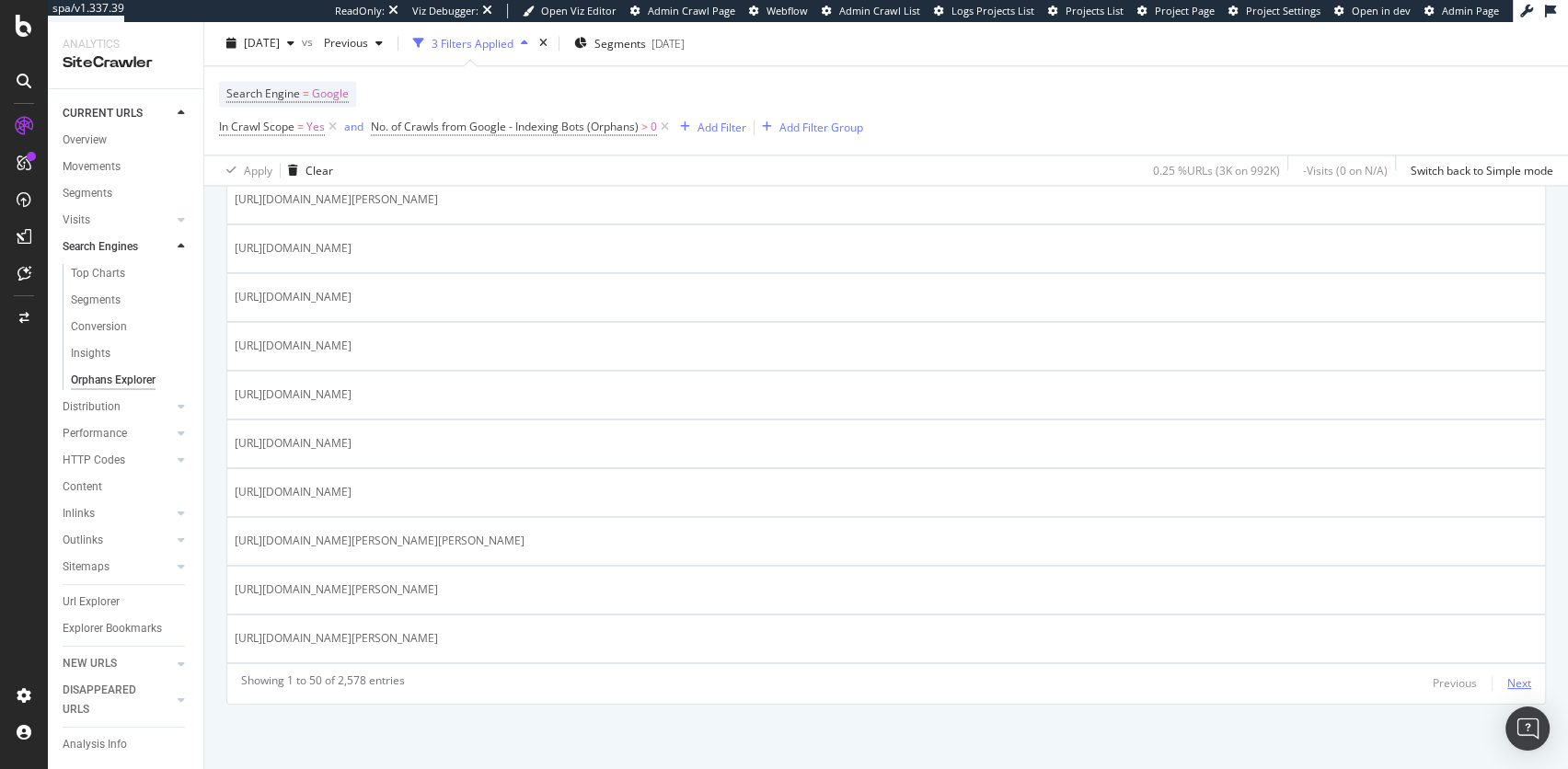
click at [1520, 678] on div "Next" at bounding box center [1520, 684] width 24 height 16
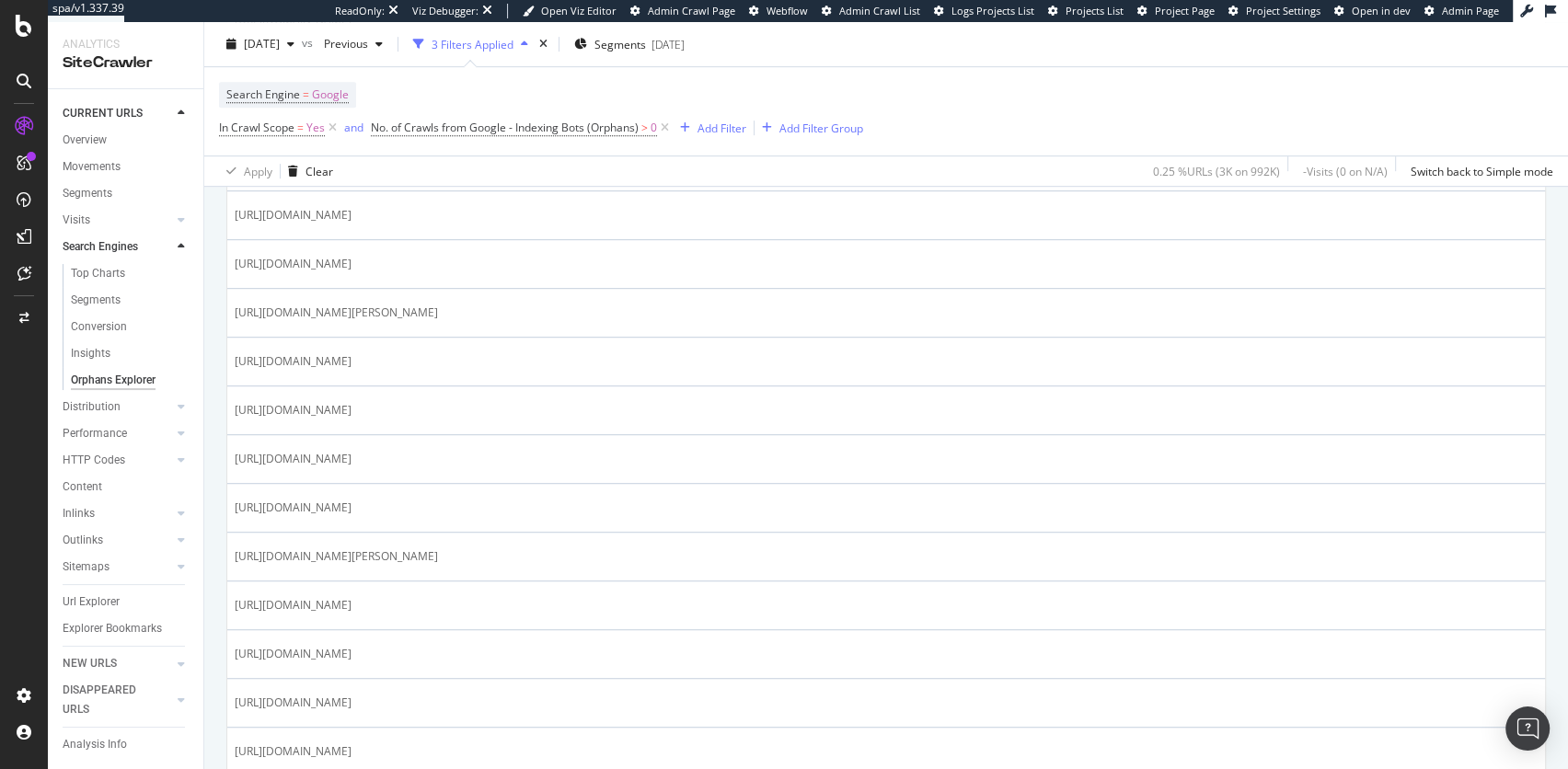
scroll to position [0, 0]
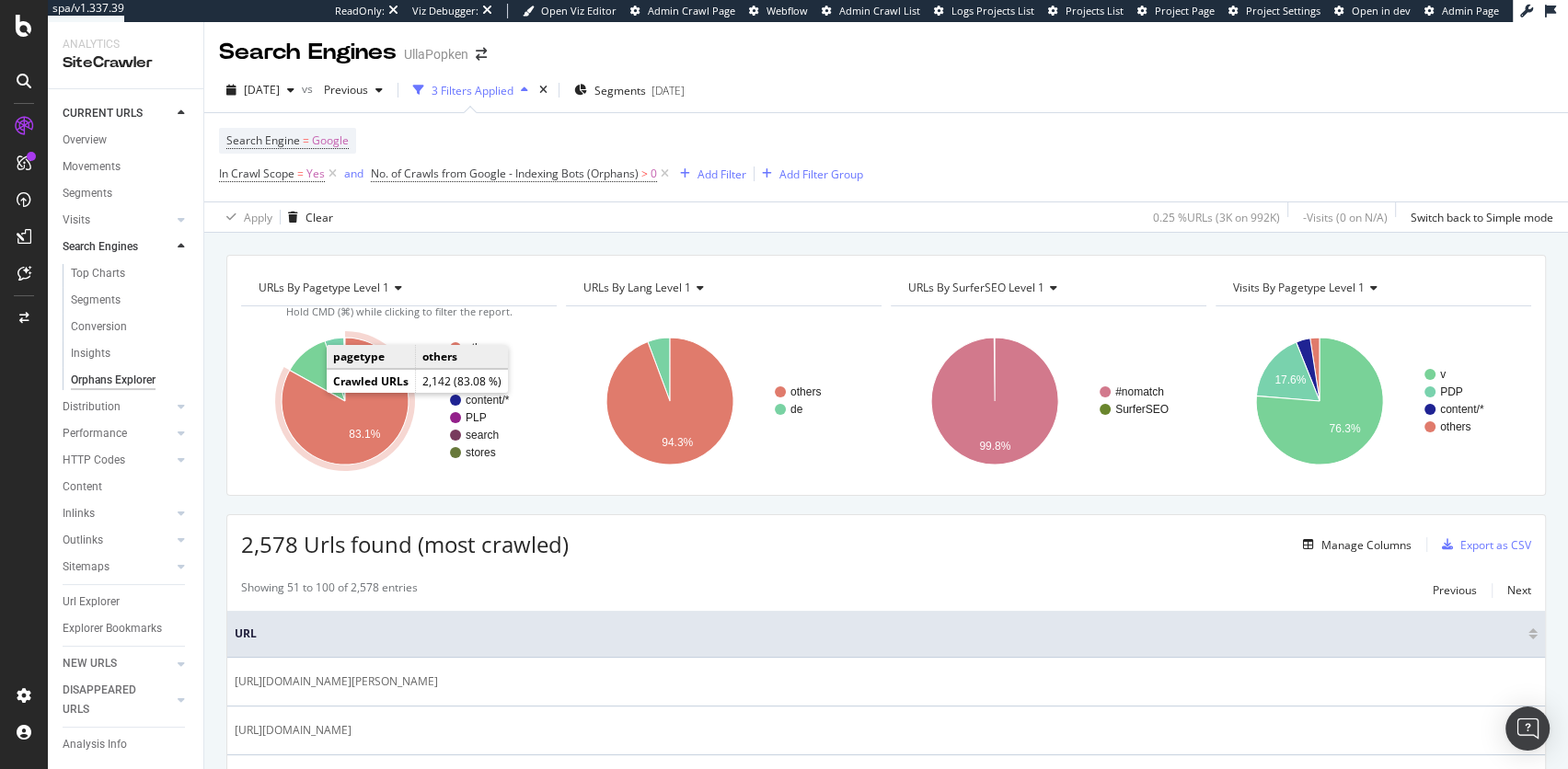
click at [313, 409] on icon "A chart." at bounding box center [344, 401] width 127 height 127
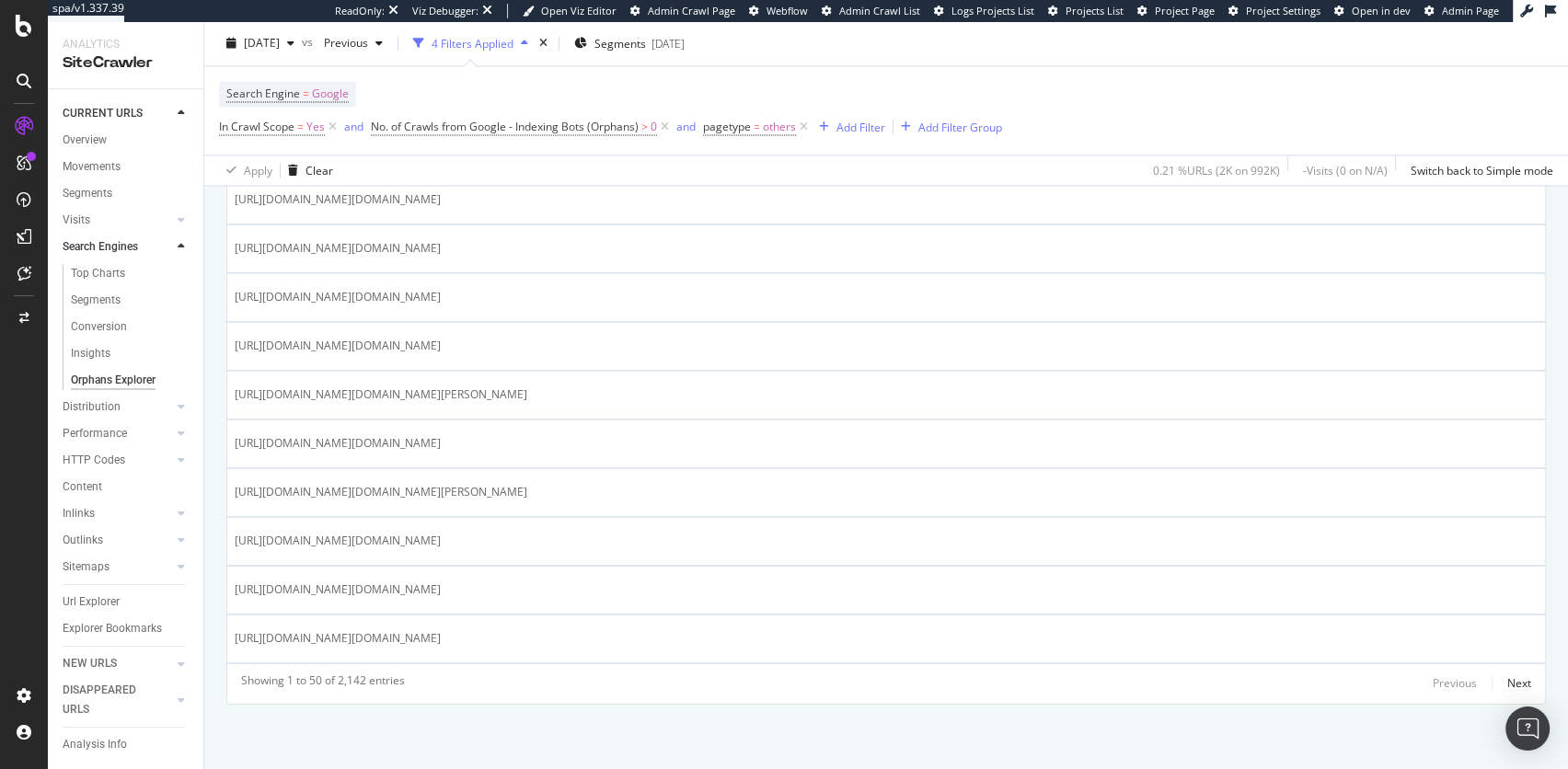
scroll to position [3293, 0]
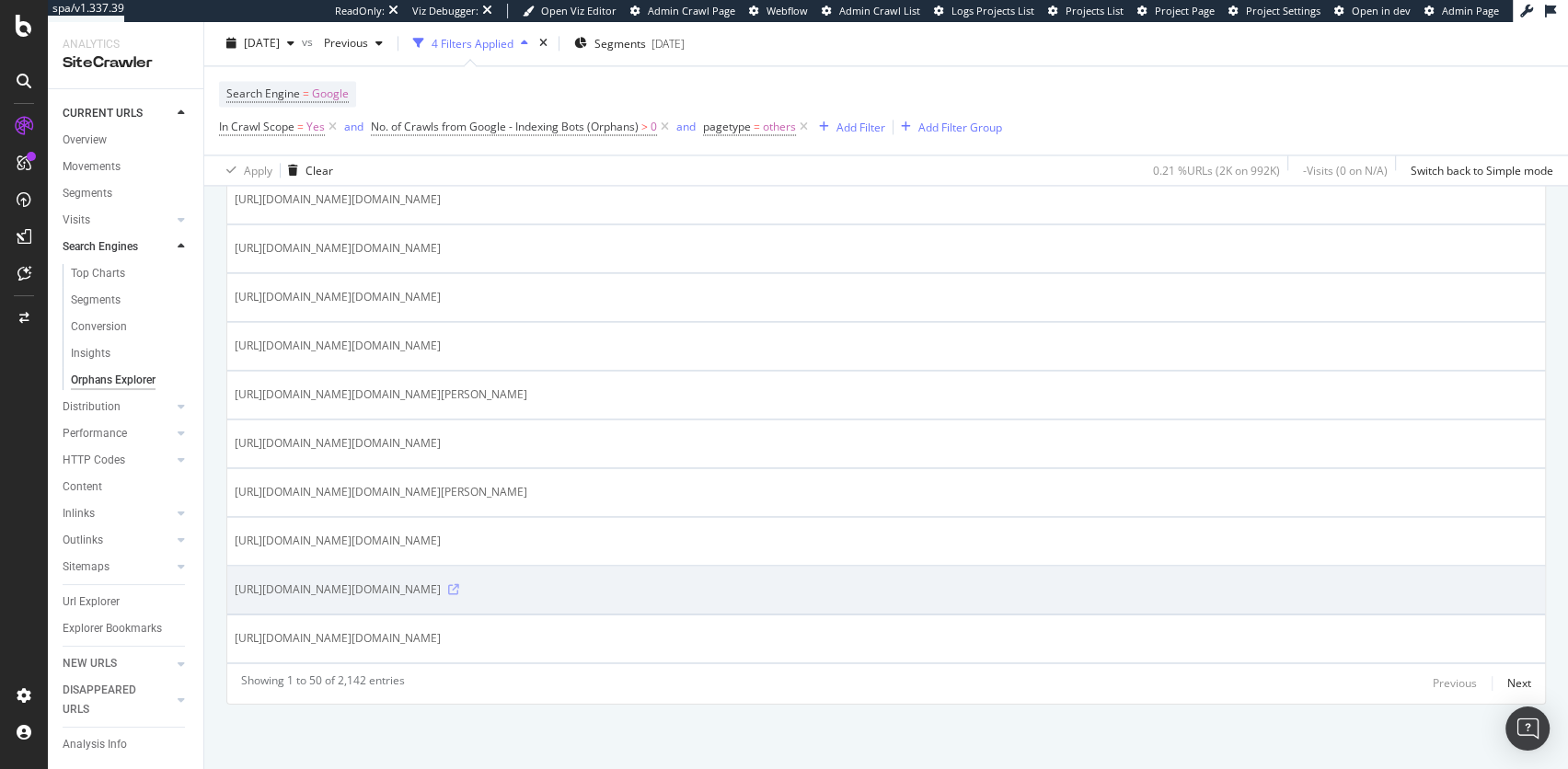
click at [460, 585] on icon at bounding box center [453, 590] width 11 height 11
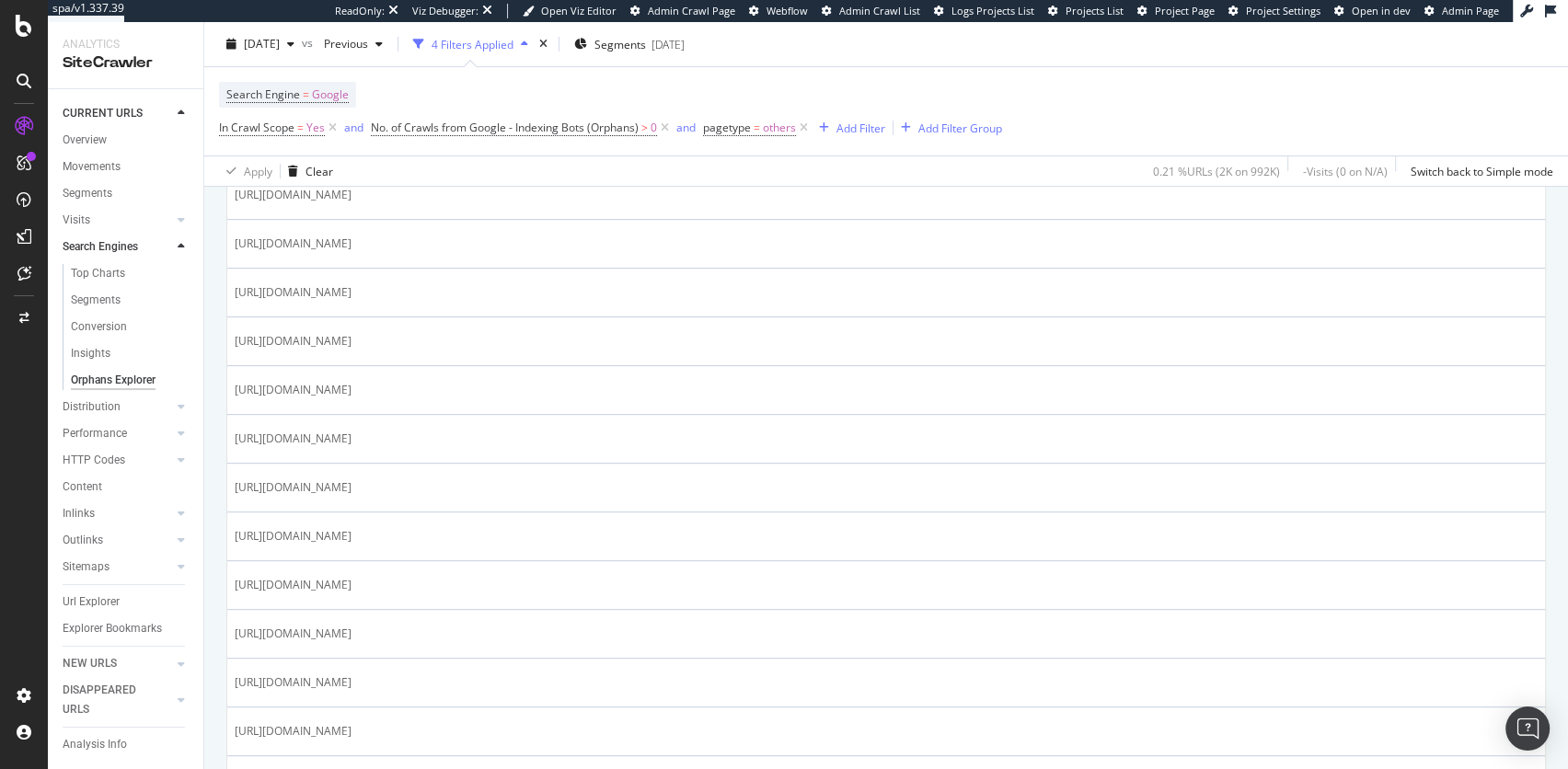
scroll to position [0, 0]
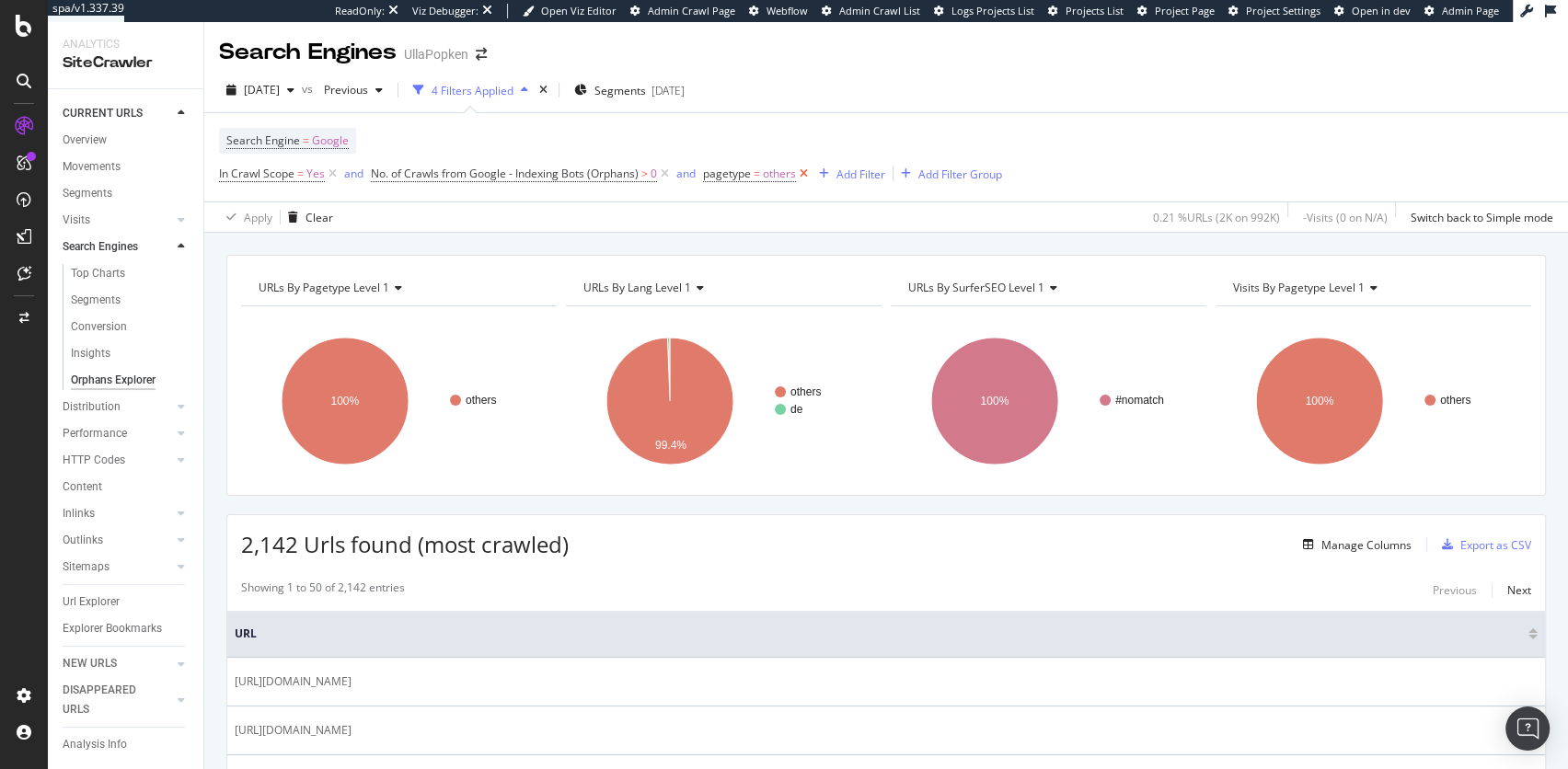
click at [810, 173] on icon at bounding box center [804, 174] width 16 height 18
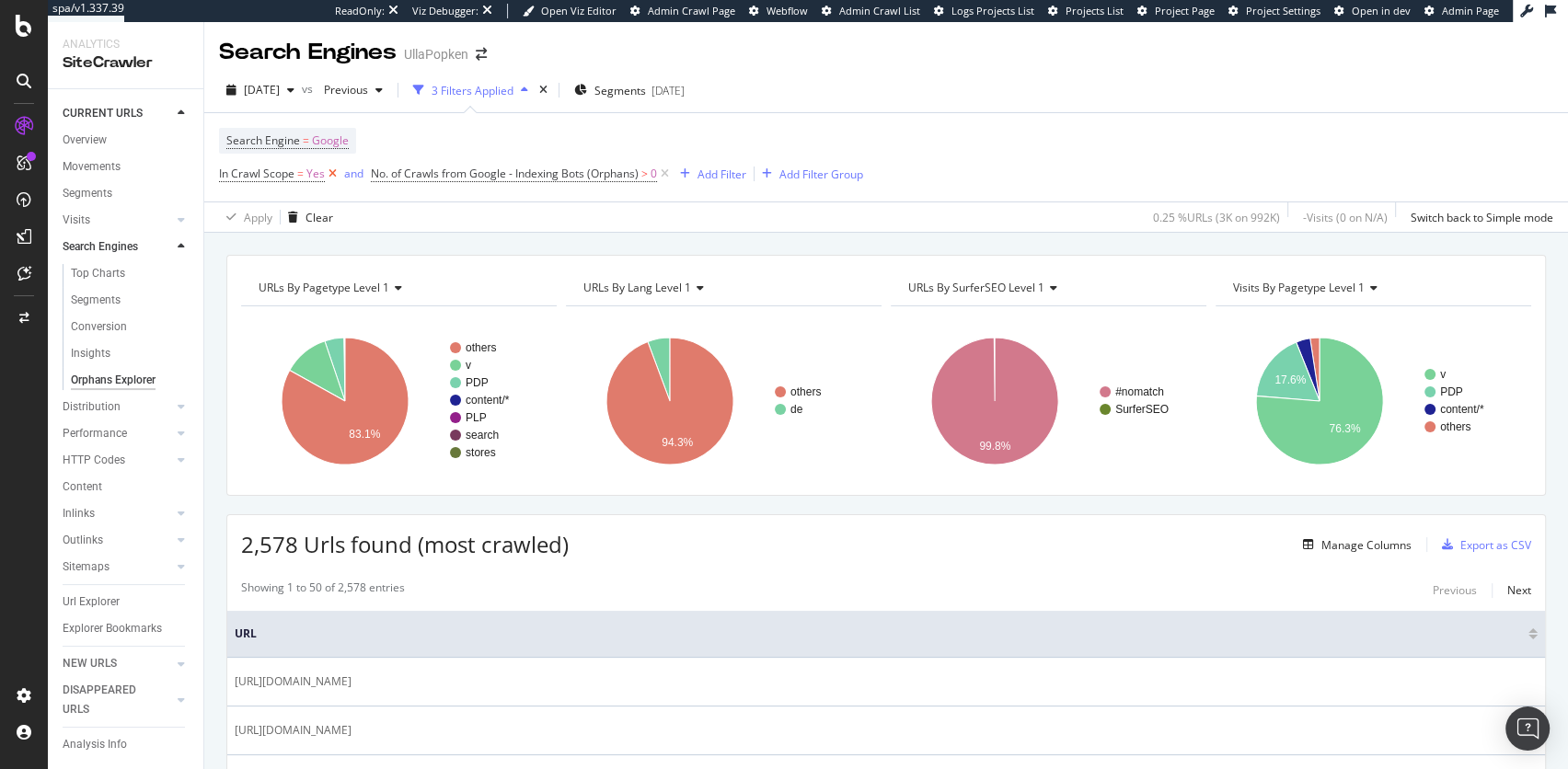
click at [329, 173] on icon at bounding box center [333, 174] width 16 height 18
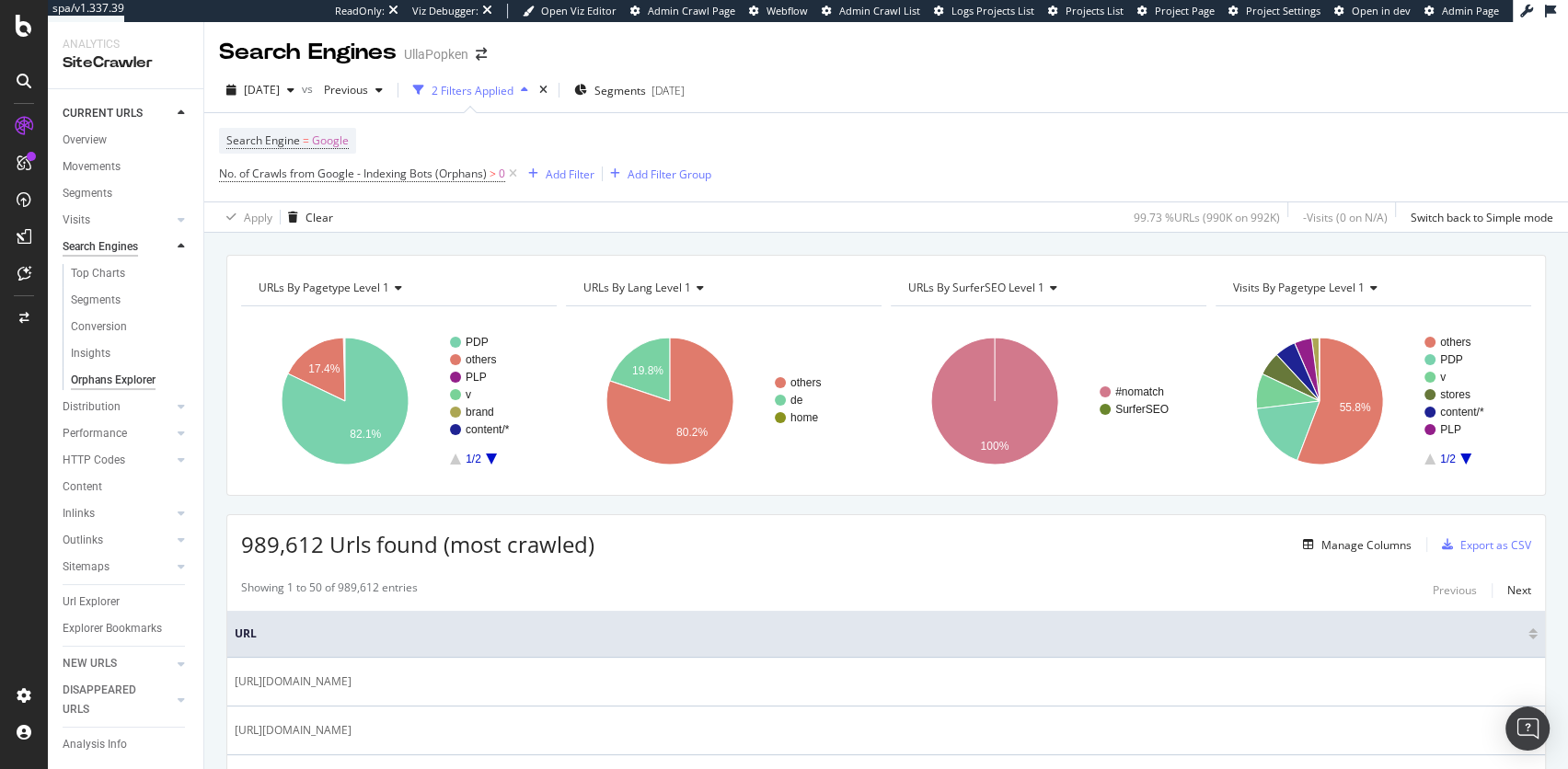
click at [110, 249] on div "Search Engines" at bounding box center [101, 247] width 76 height 19
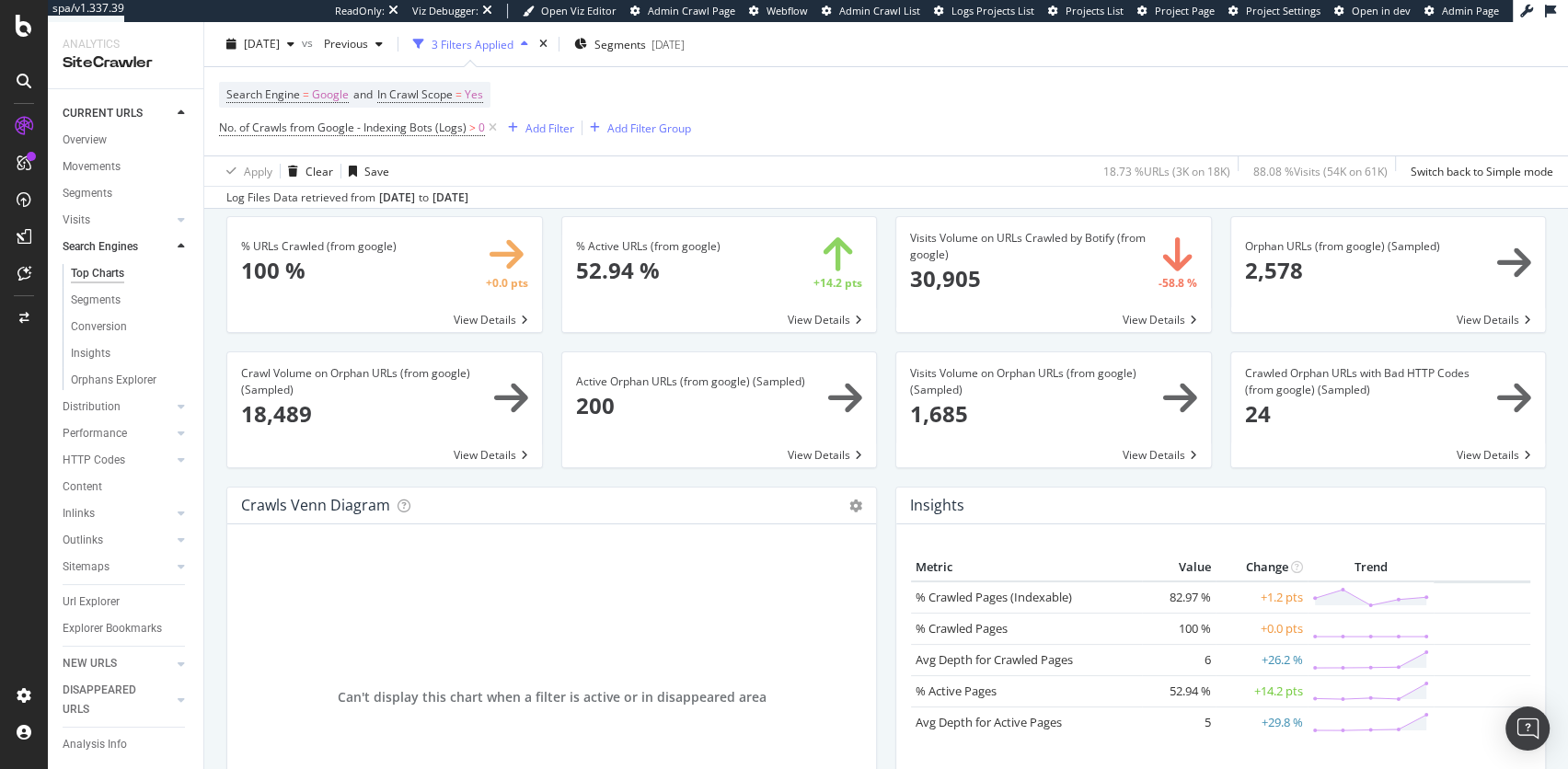
scroll to position [42, 0]
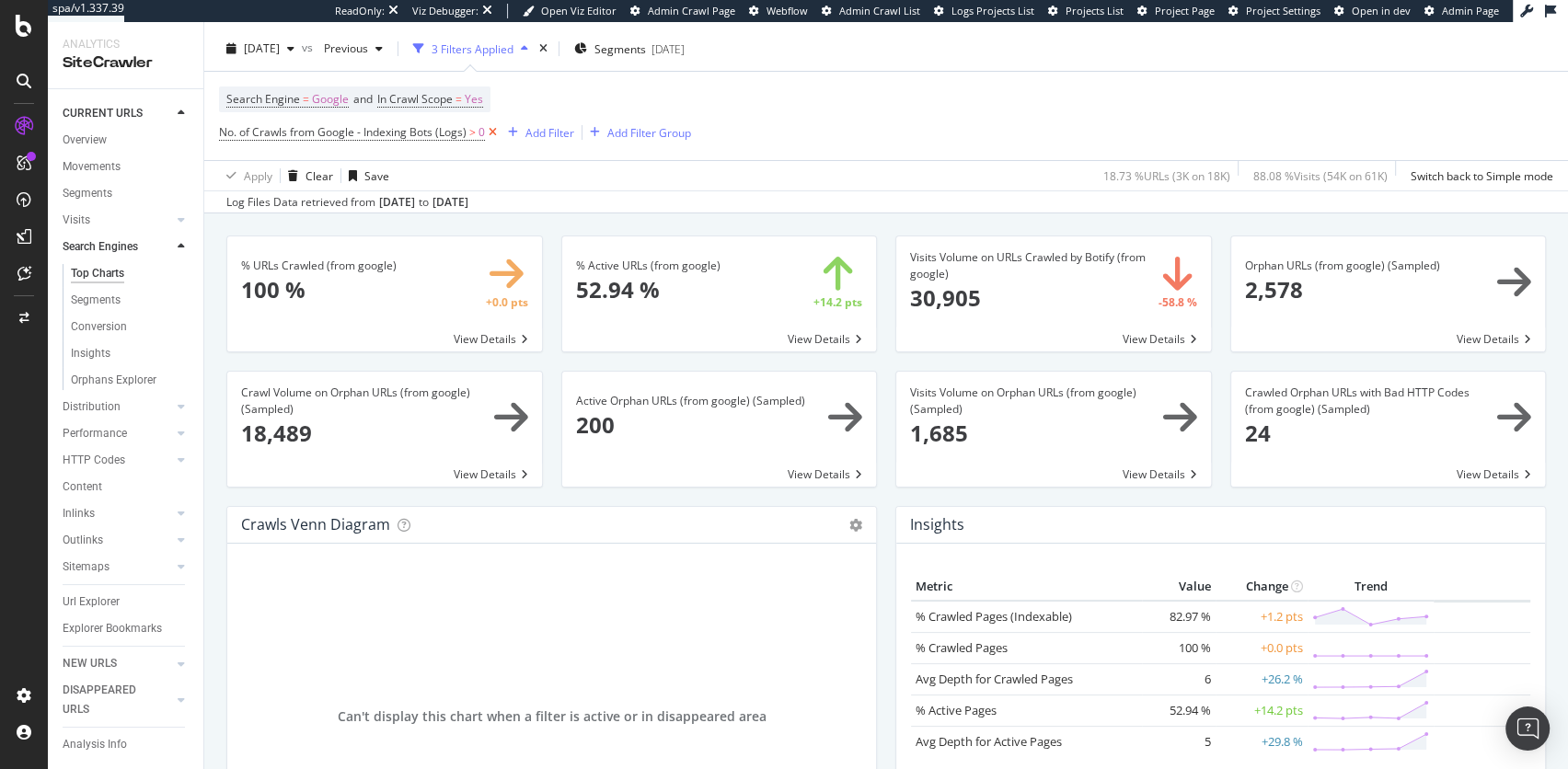
click at [496, 130] on icon at bounding box center [493, 132] width 16 height 18
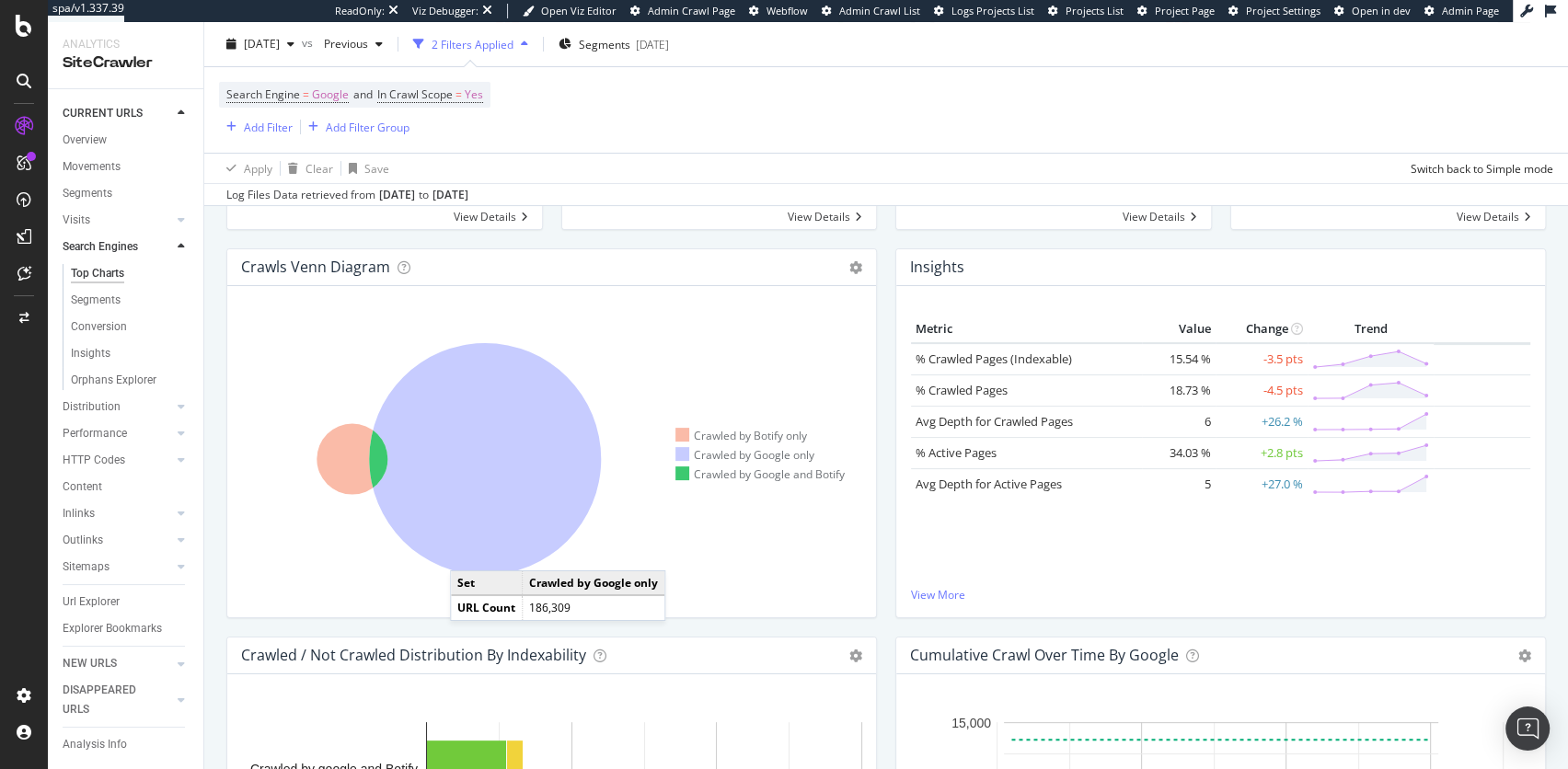
scroll to position [299, 0]
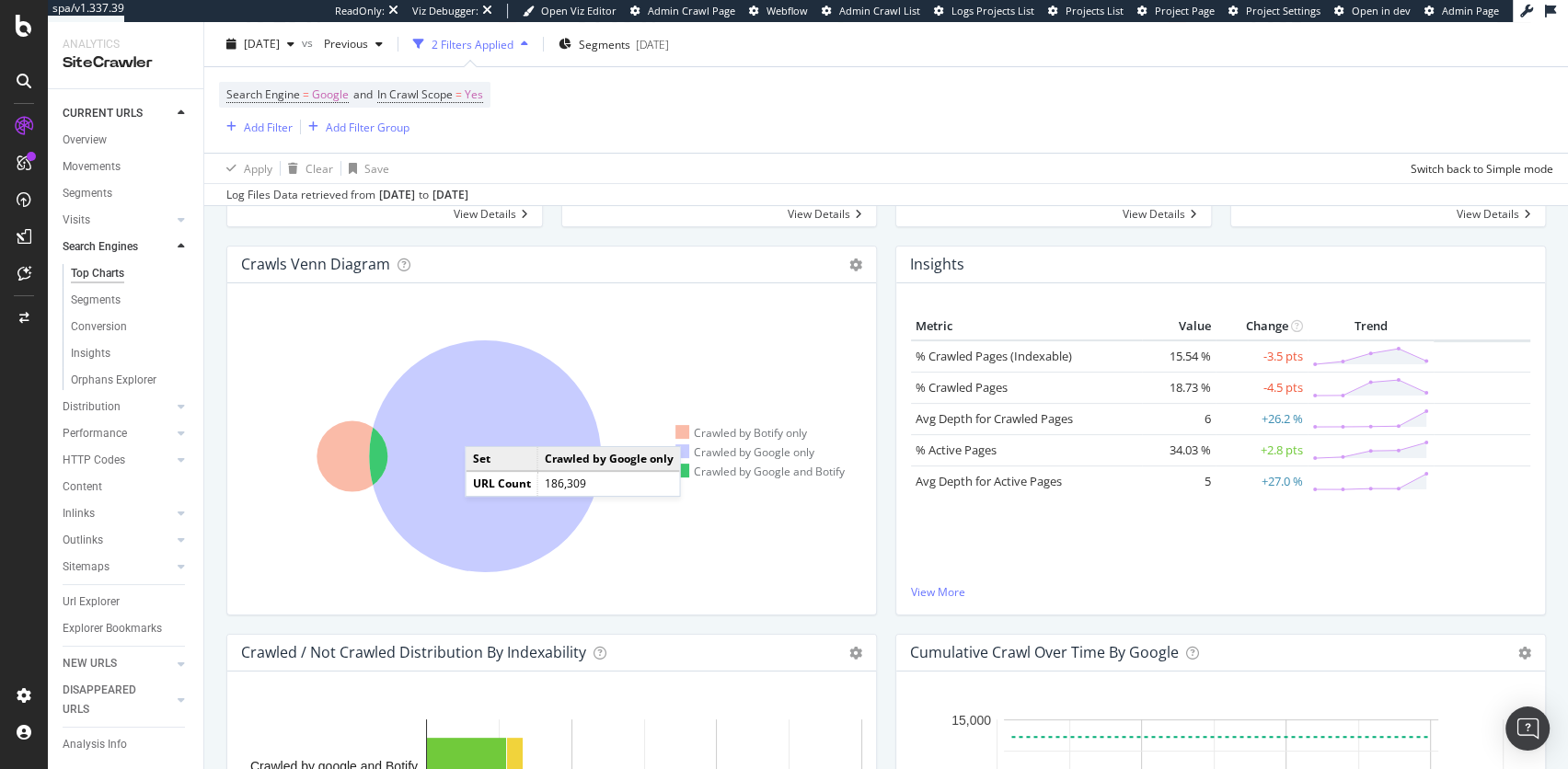
click at [483, 427] on icon at bounding box center [485, 456] width 232 height 232
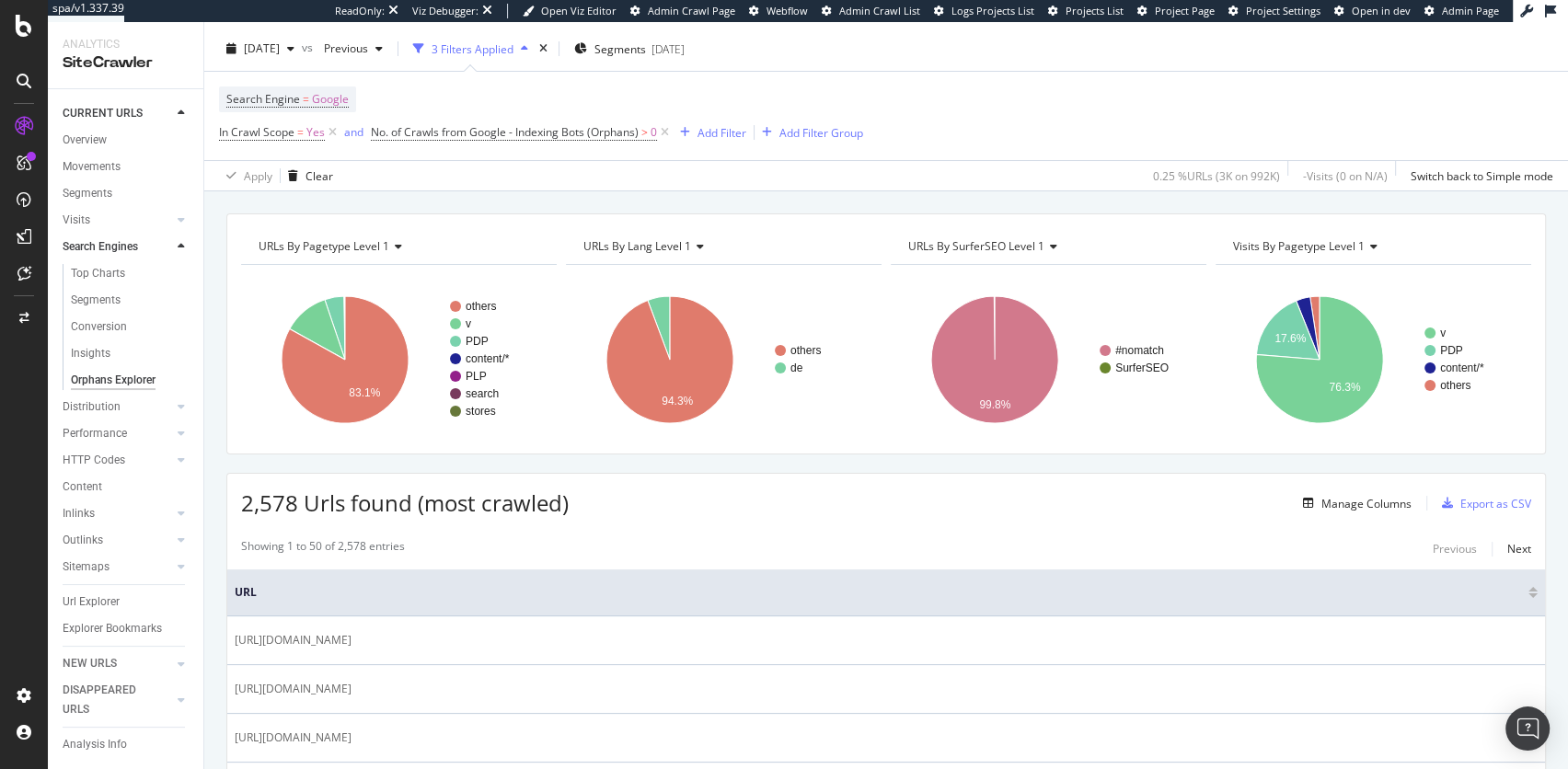
scroll to position [43, 0]
click at [668, 130] on icon at bounding box center [665, 131] width 16 height 18
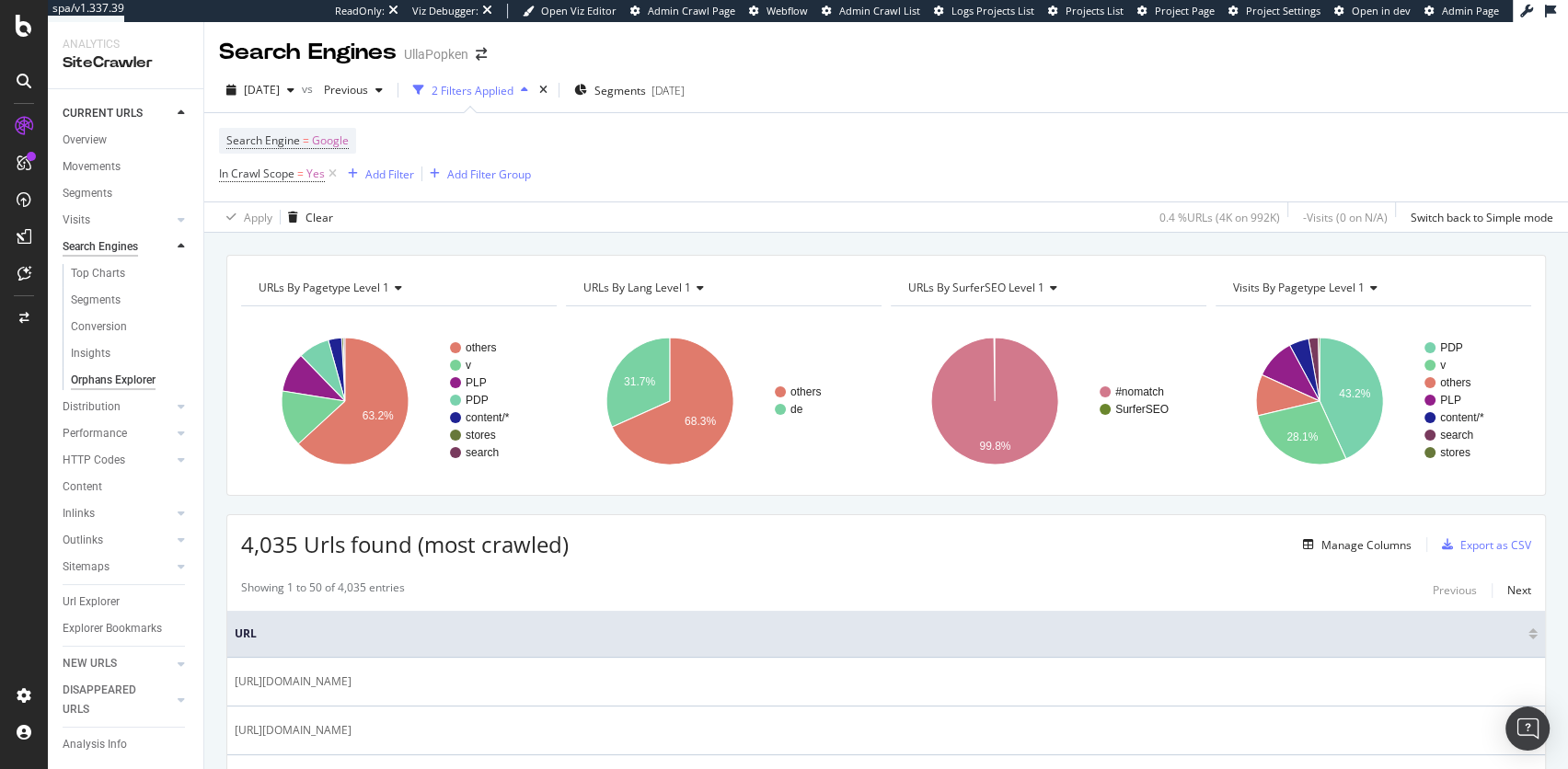
click at [104, 244] on div "Search Engines" at bounding box center [101, 247] width 76 height 19
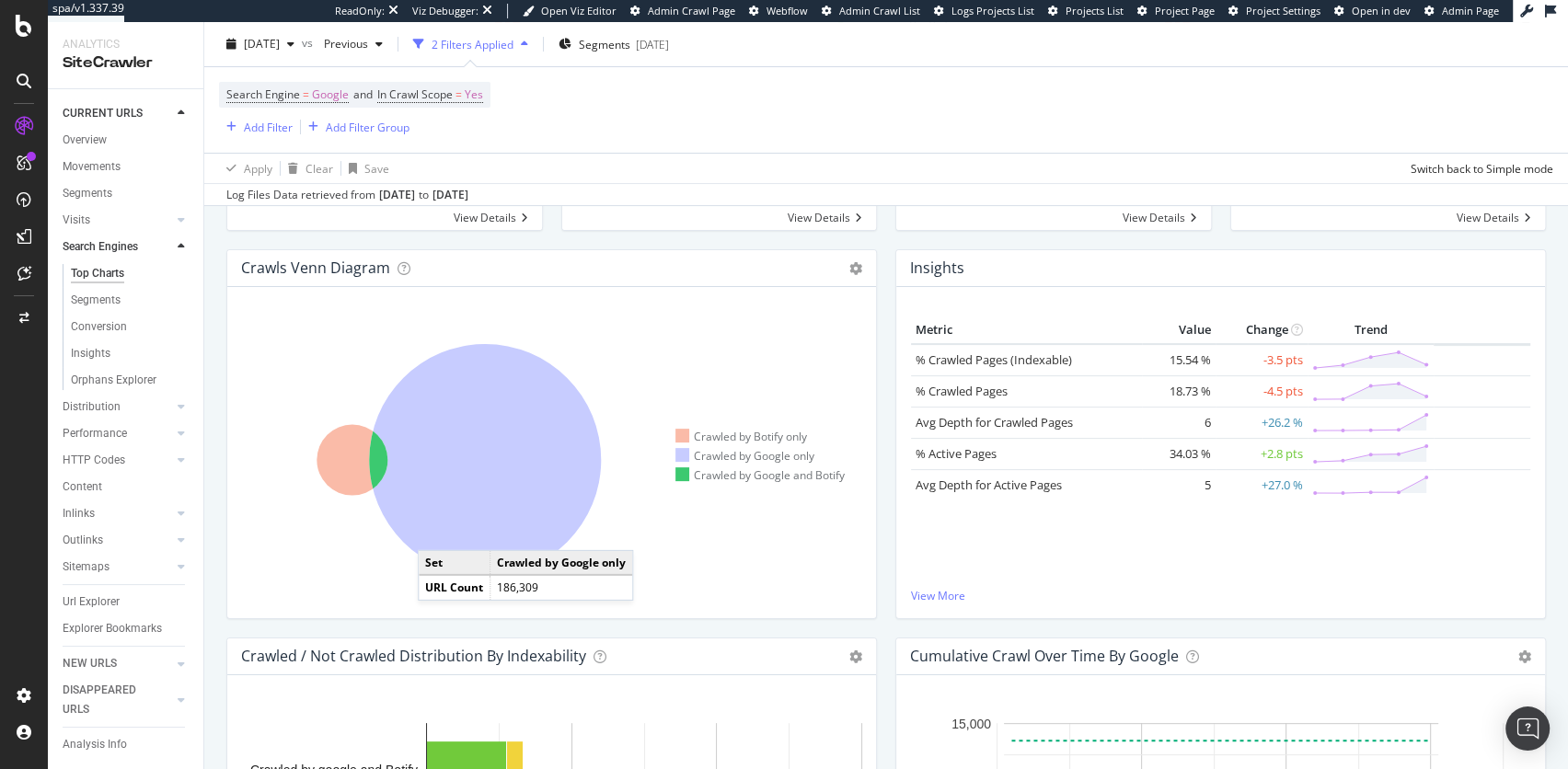
scroll to position [297, 0]
click at [479, 508] on icon at bounding box center [485, 459] width 232 height 232
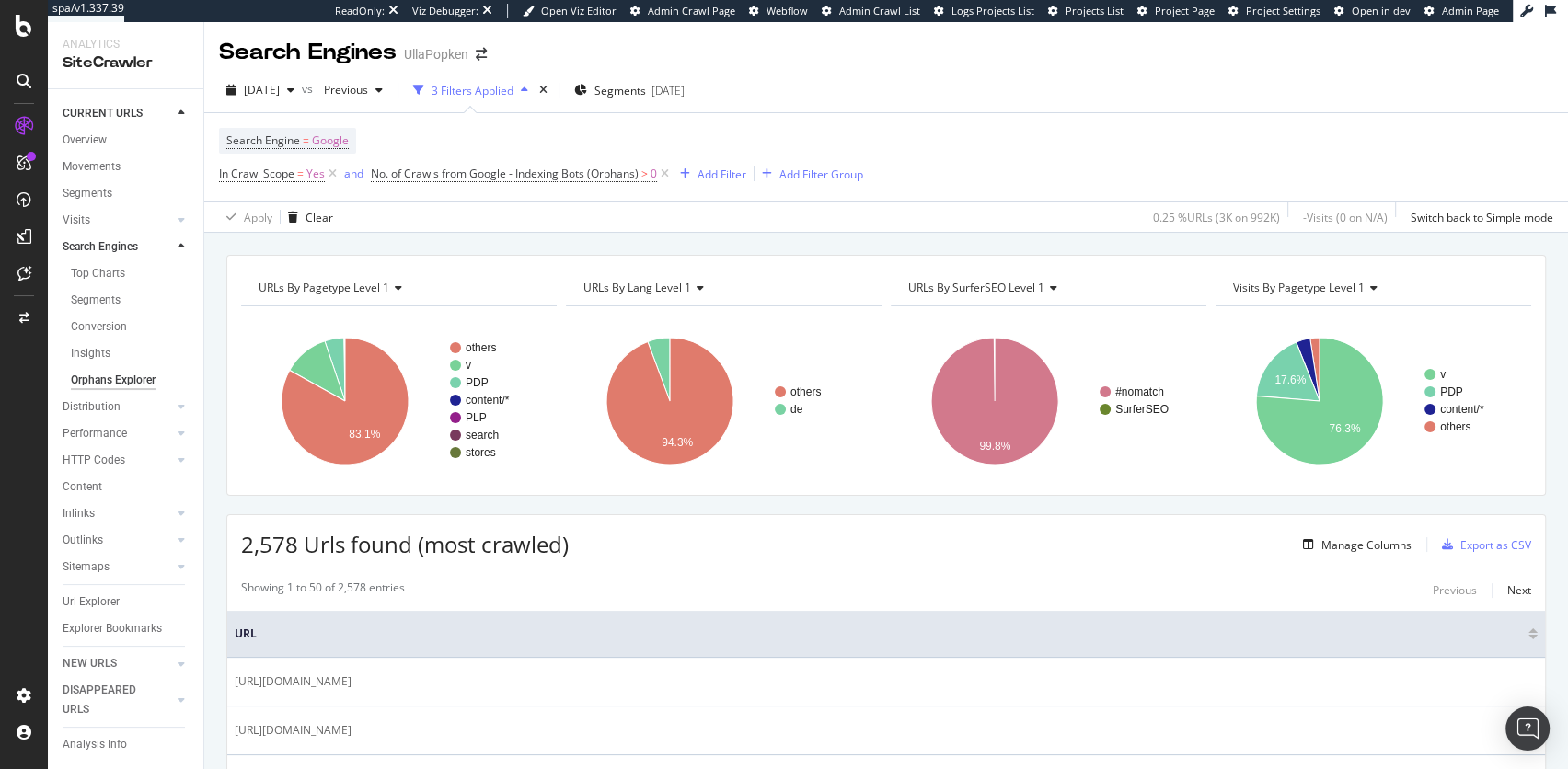
click at [1352, 530] on div "Manage Columns Export as CSV" at bounding box center [1413, 545] width 236 height 31
click at [1352, 540] on div "Manage Columns" at bounding box center [1366, 545] width 90 height 16
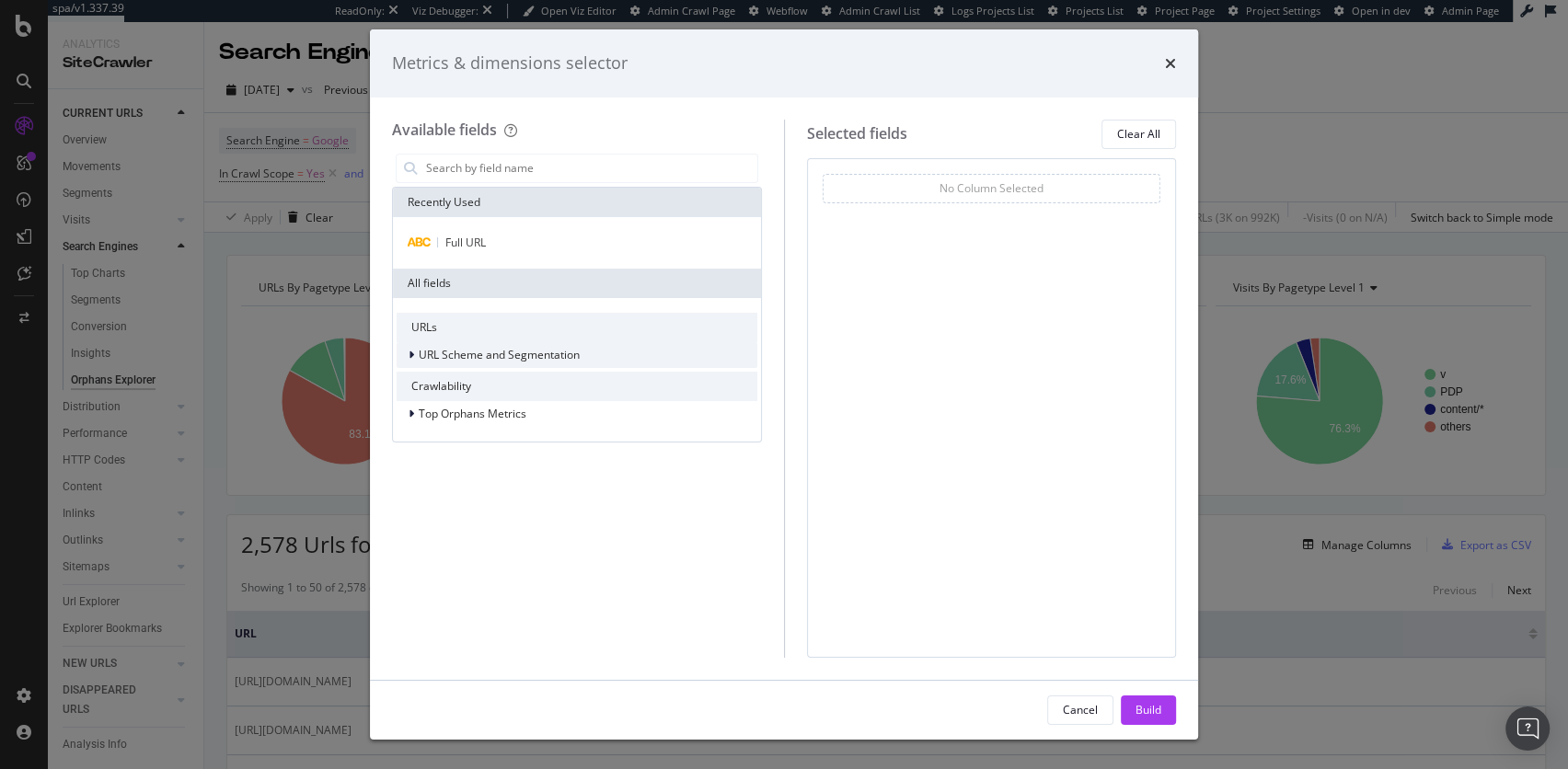
click at [403, 352] on div "URL Scheme and Segmentation" at bounding box center [488, 355] width 183 height 18
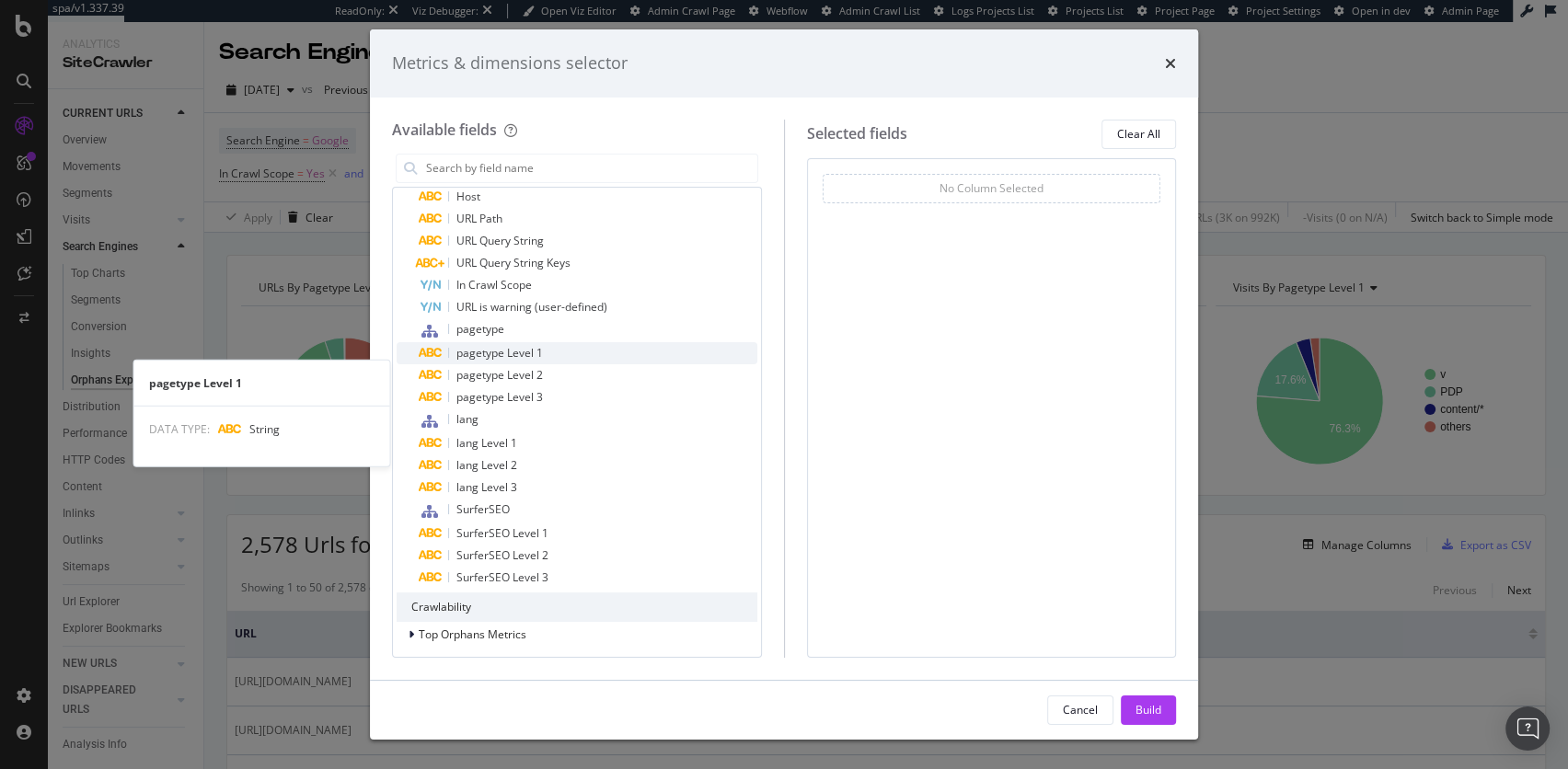
scroll to position [230, 0]
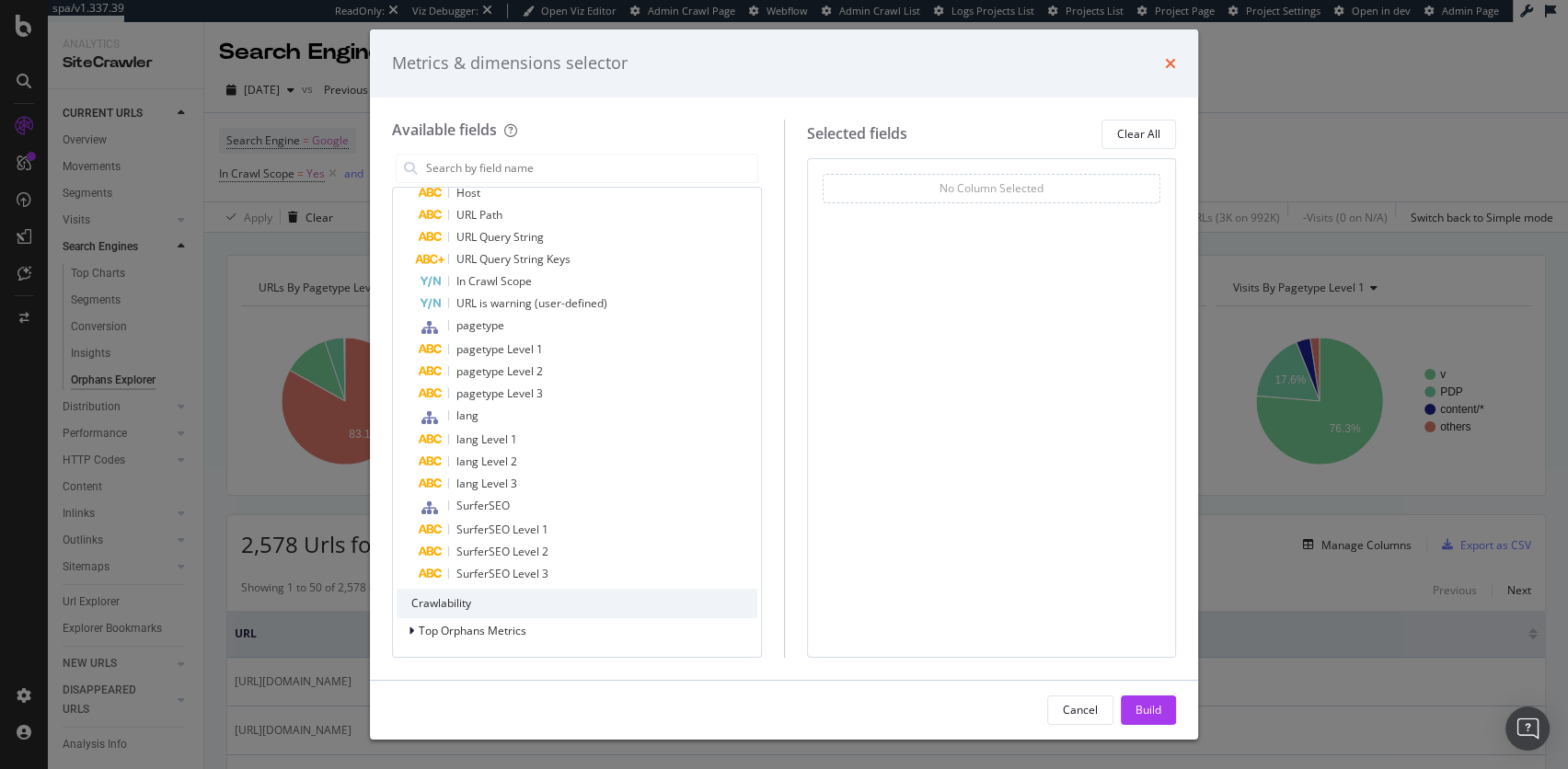
click at [1173, 59] on icon "times" at bounding box center [1170, 63] width 11 height 15
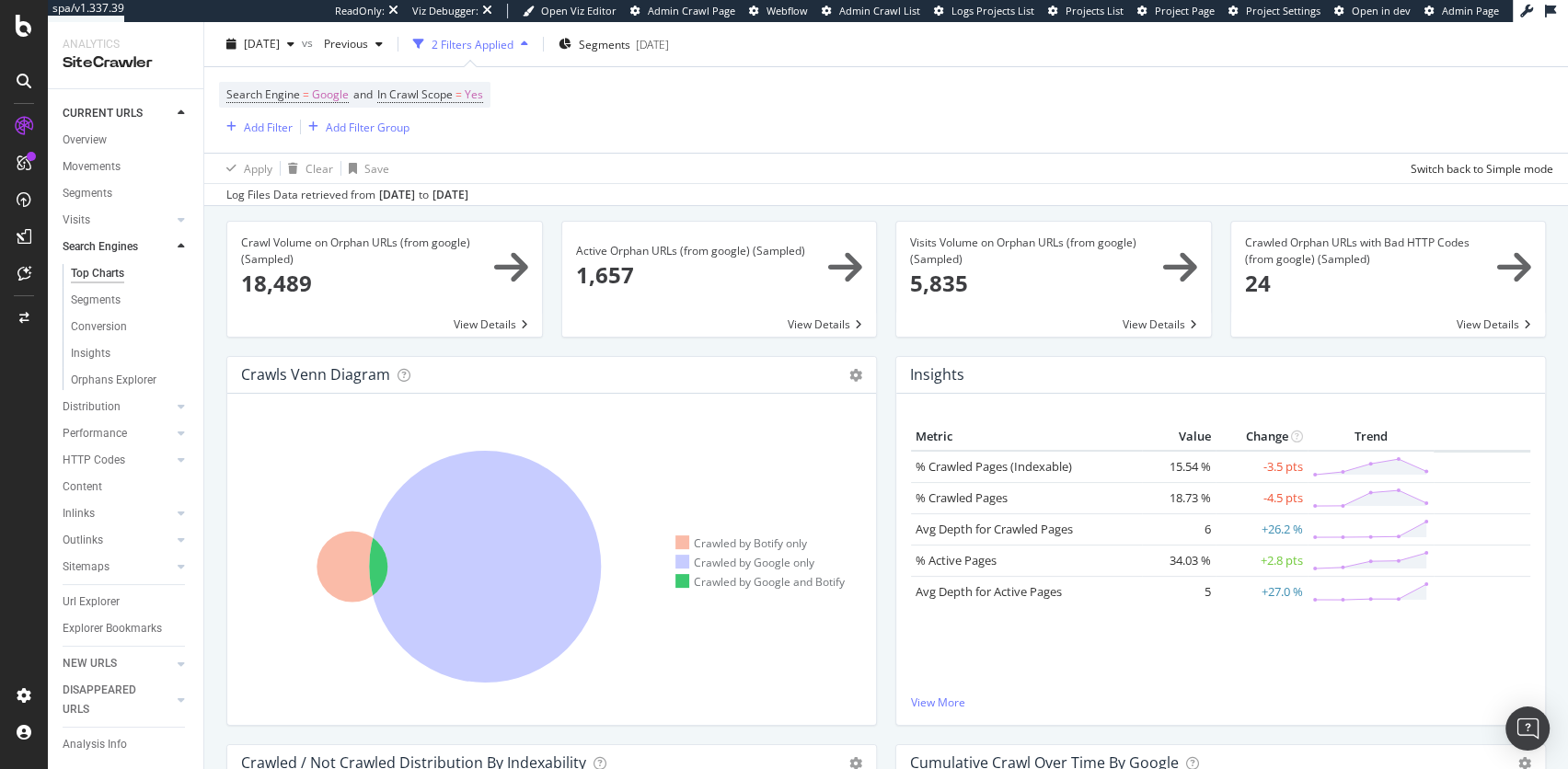
scroll to position [190, 0]
click at [533, 533] on icon at bounding box center [485, 564] width 232 height 232
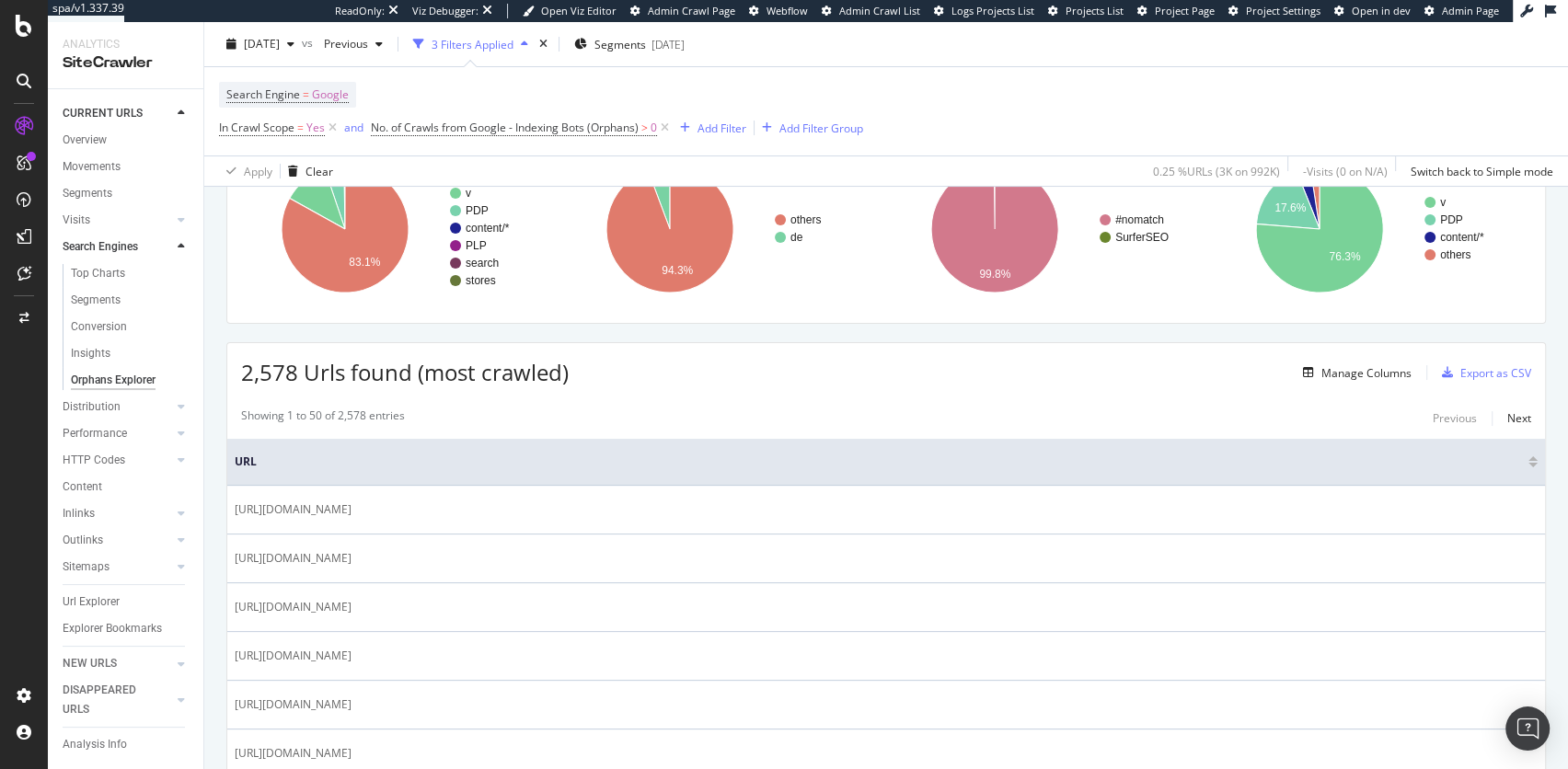
scroll to position [179, 0]
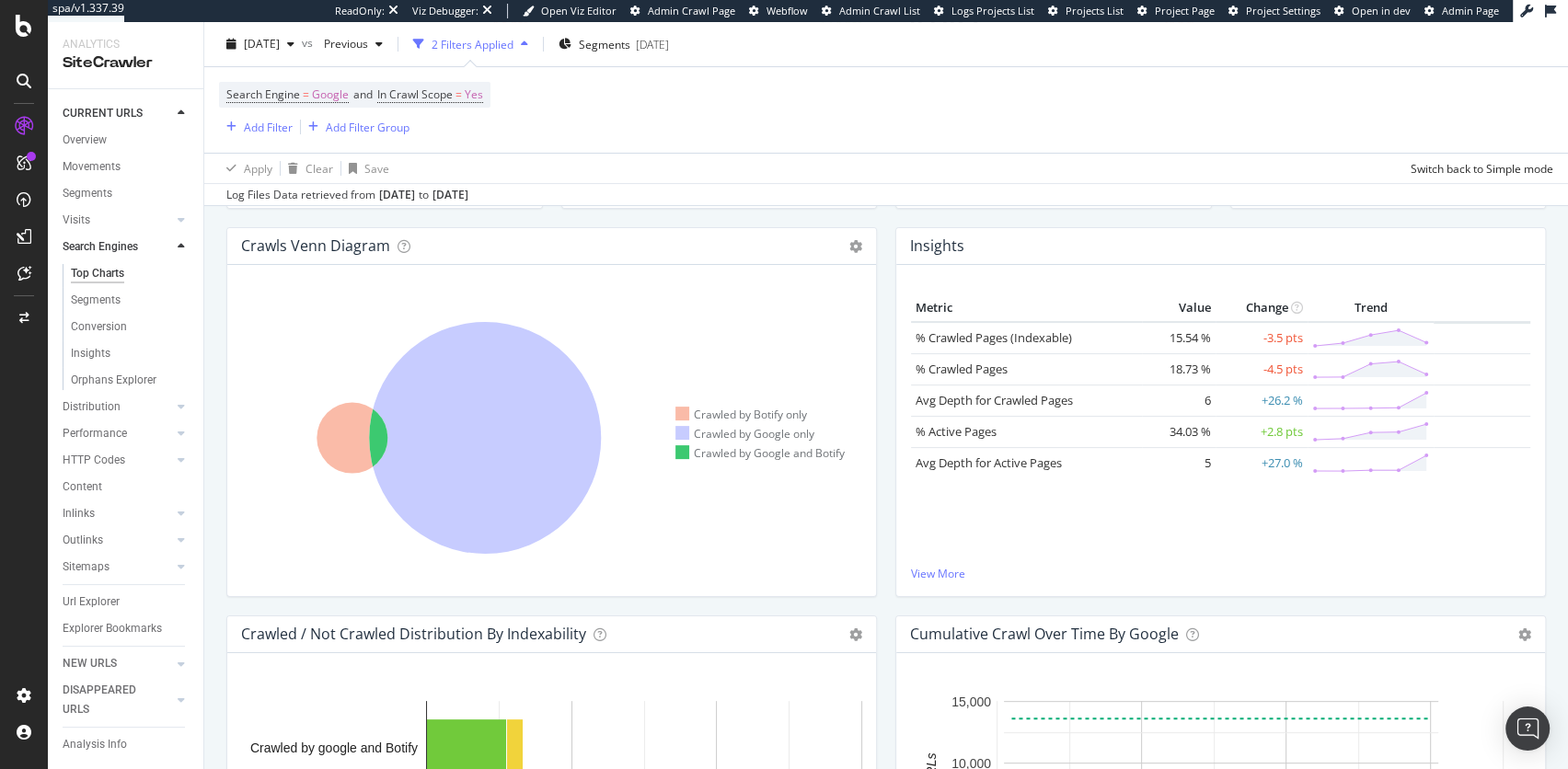
scroll to position [361, 0]
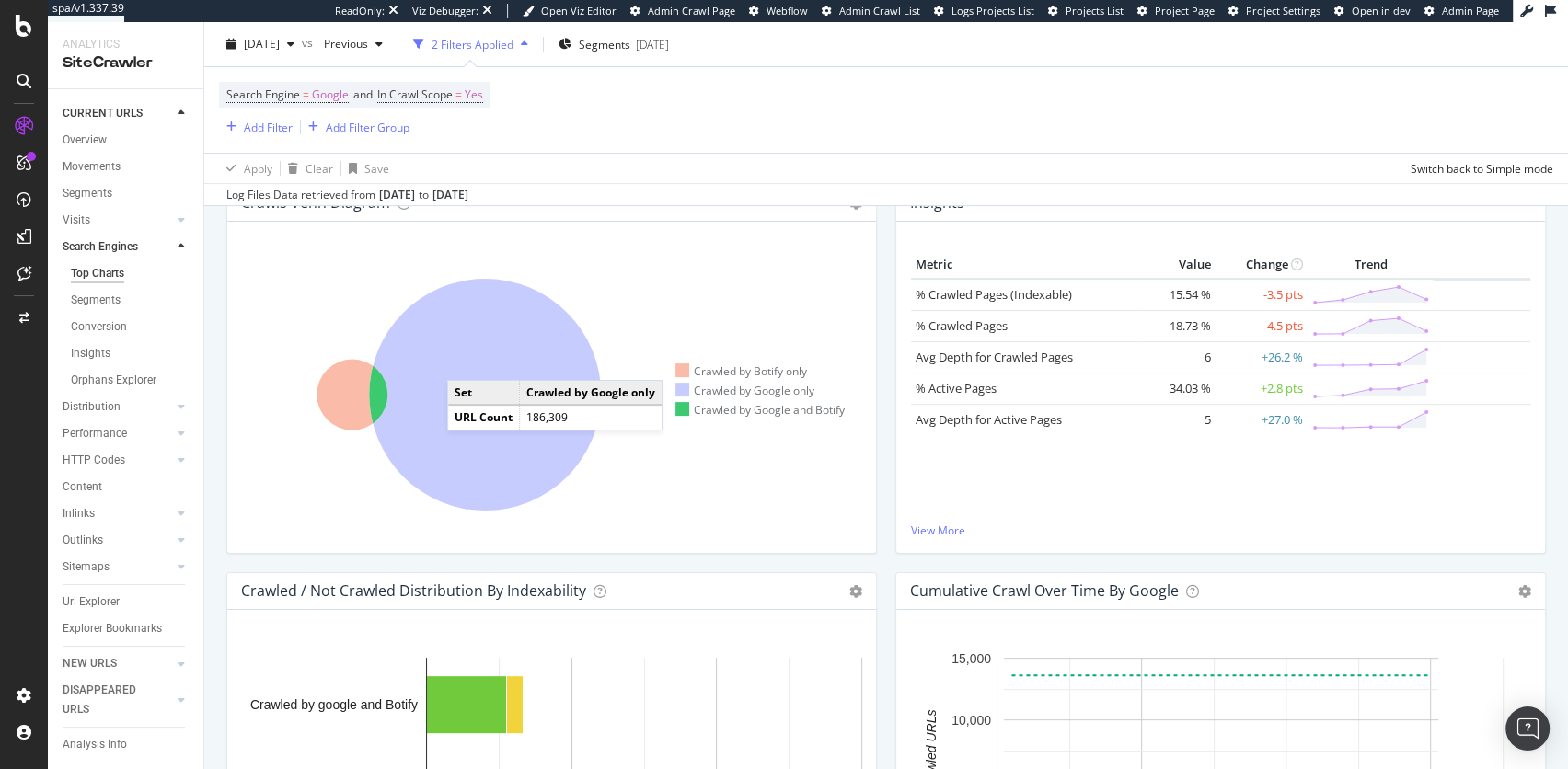
click at [465, 360] on icon at bounding box center [485, 395] width 232 height 232
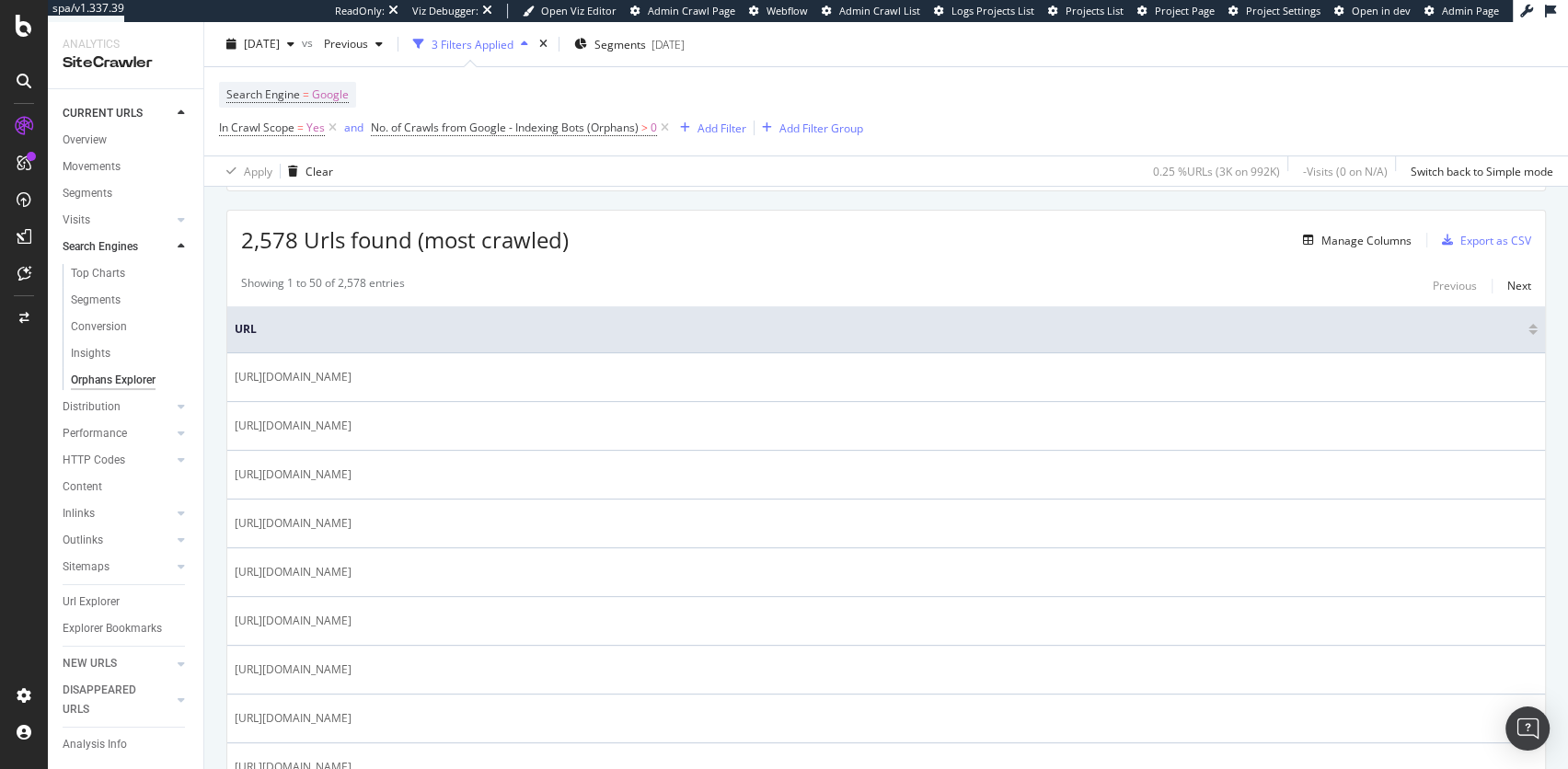
scroll to position [311, 0]
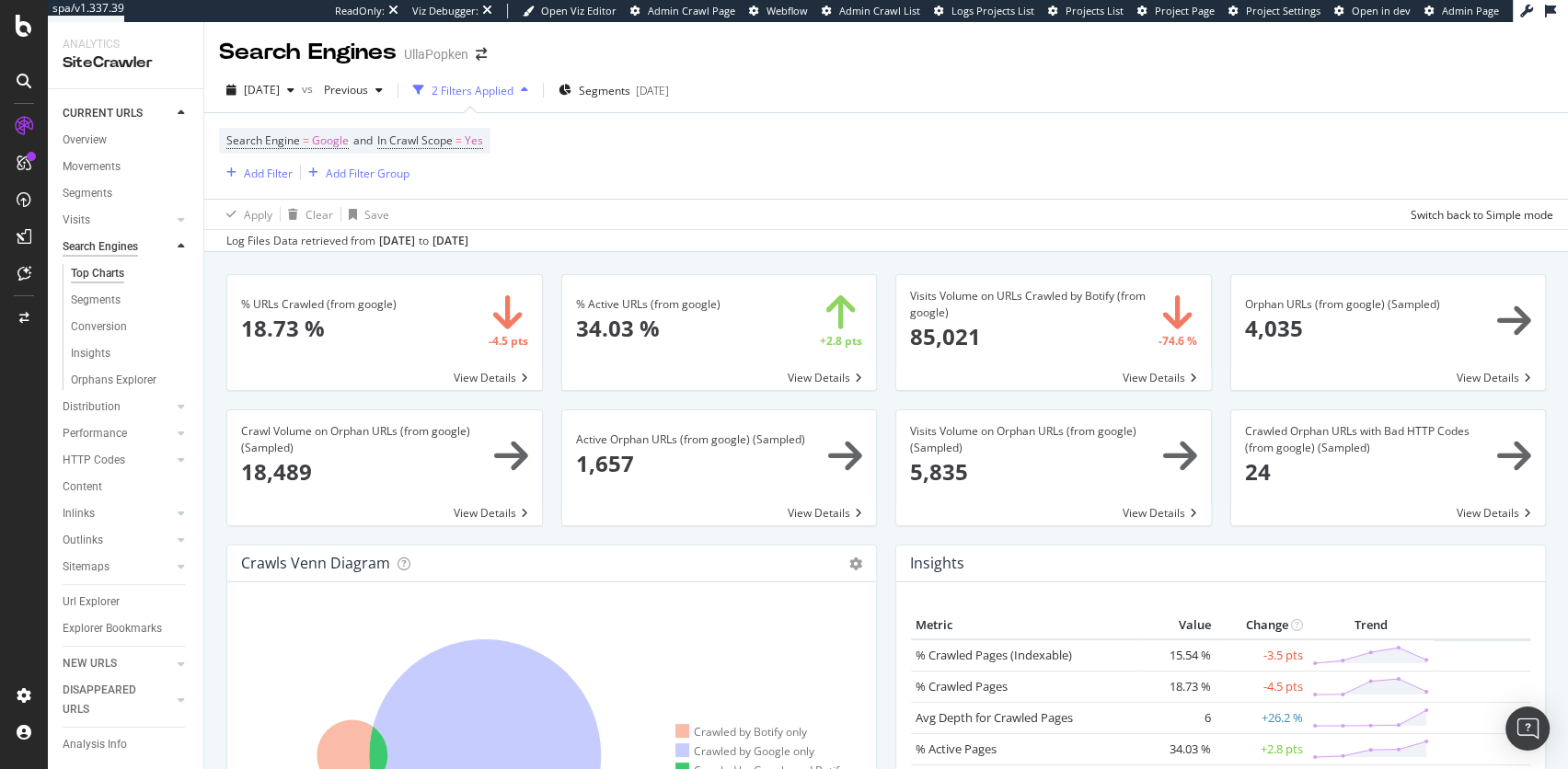
click at [119, 242] on div "Search Engines" at bounding box center [101, 247] width 76 height 19
click at [184, 246] on icon at bounding box center [181, 246] width 8 height 11
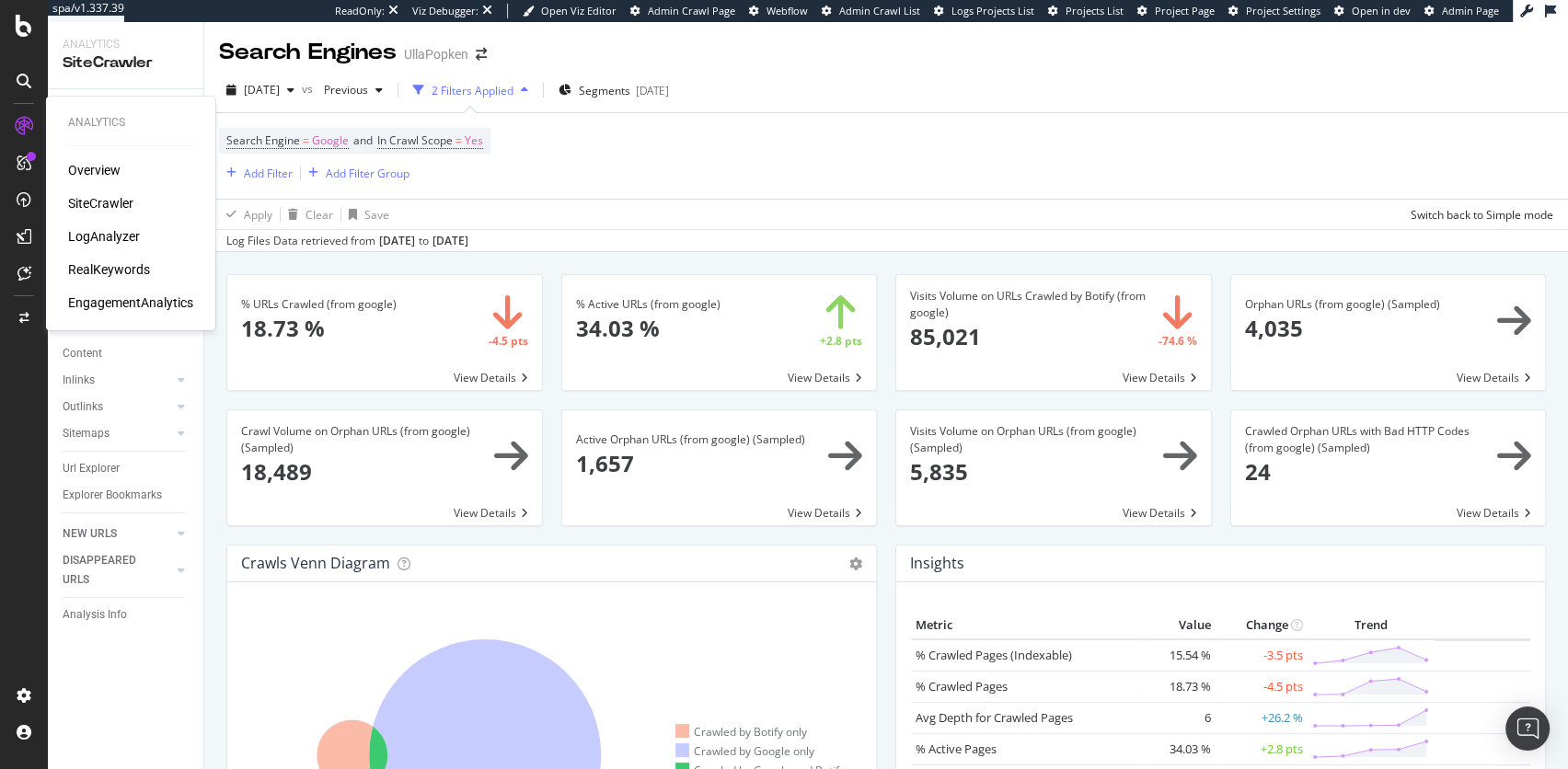
click at [113, 234] on div "LogAnalyzer" at bounding box center [104, 236] width 72 height 18
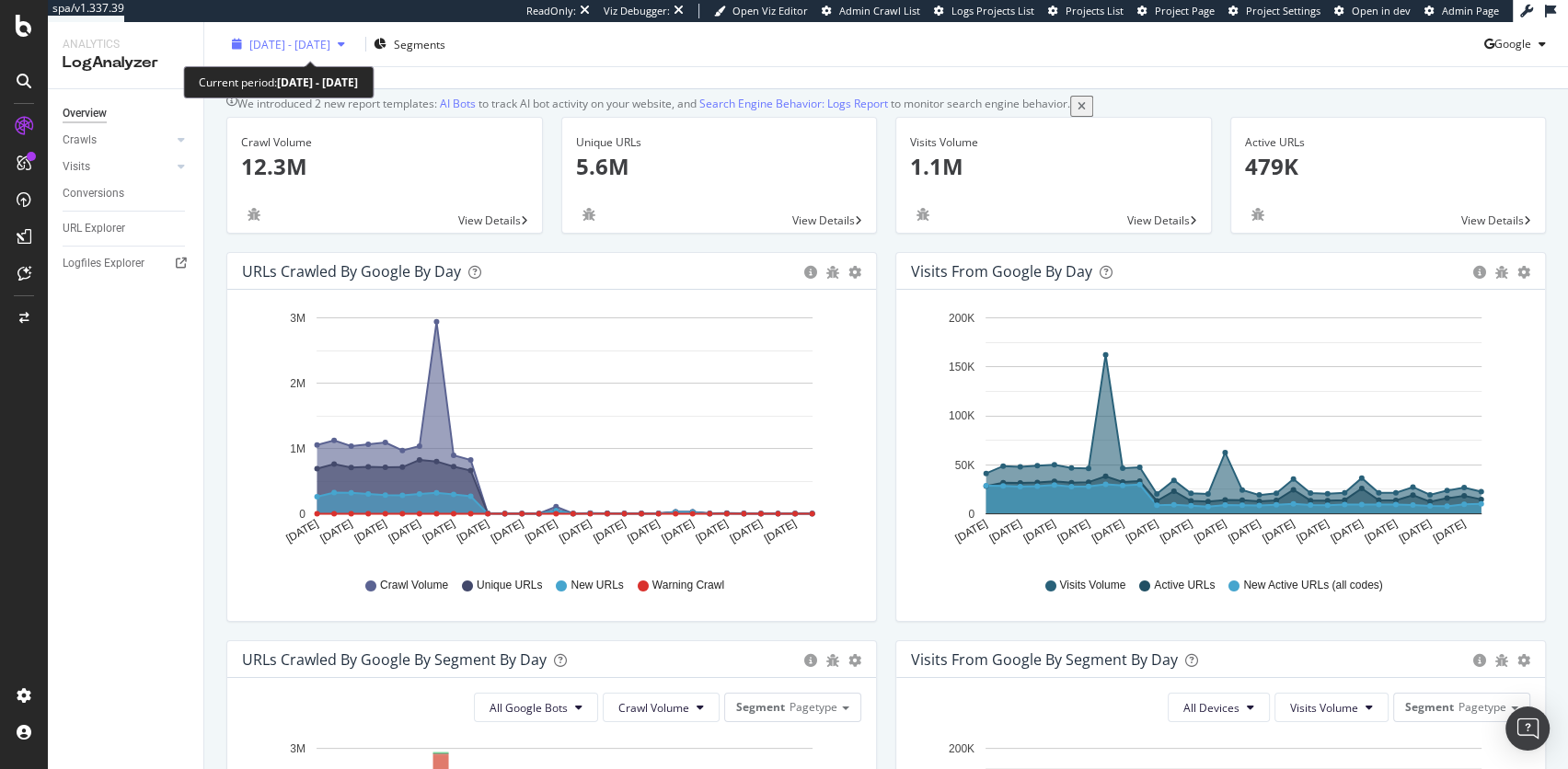
scroll to position [53, 0]
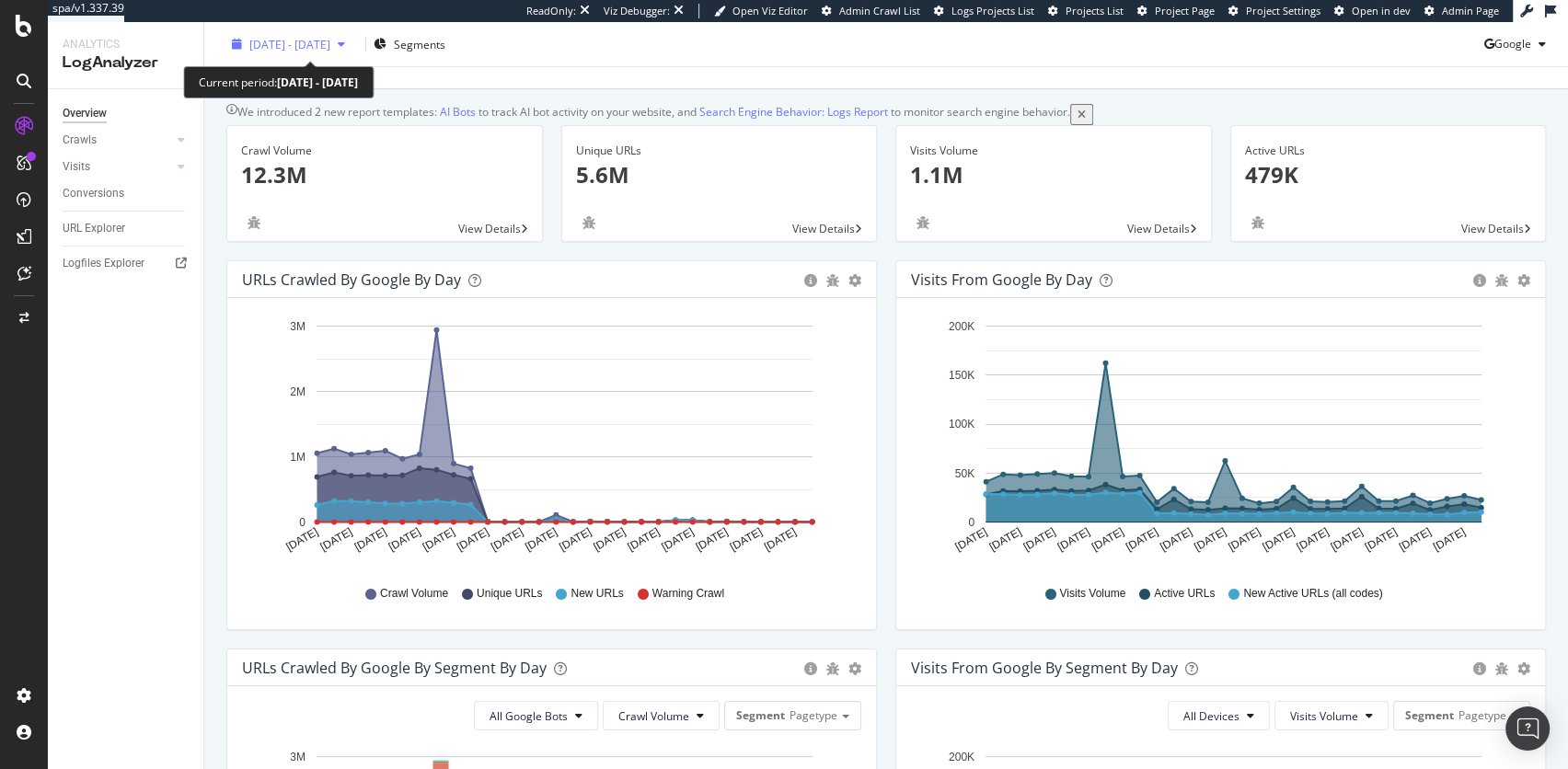
click at [331, 44] on span "[DATE] - [DATE]" at bounding box center [290, 44] width 81 height 16
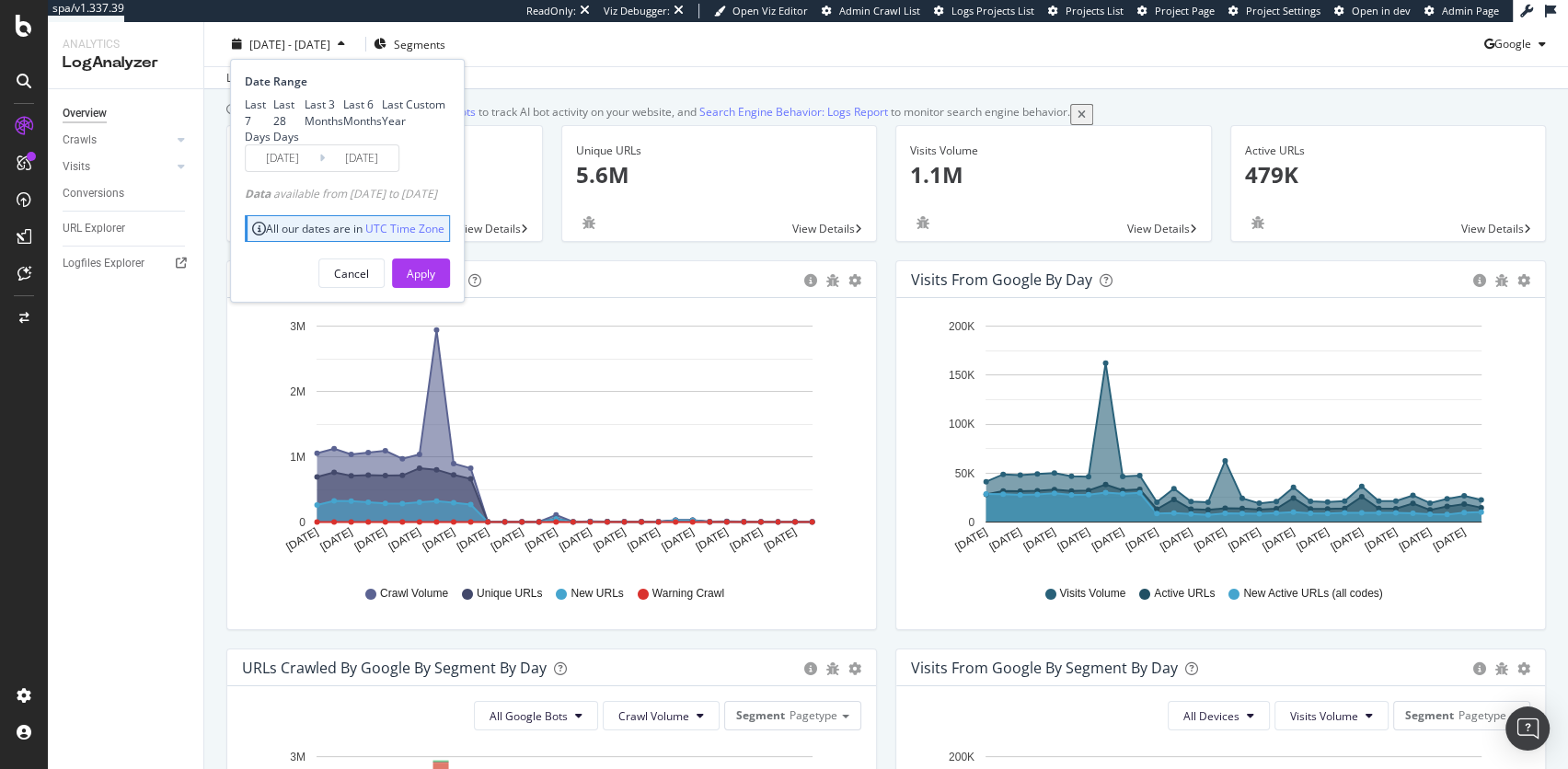
click at [273, 111] on div "Last 7 Days" at bounding box center [258, 120] width 28 height 47
type input "[DATE]"
click at [435, 280] on div "Apply" at bounding box center [421, 272] width 28 height 16
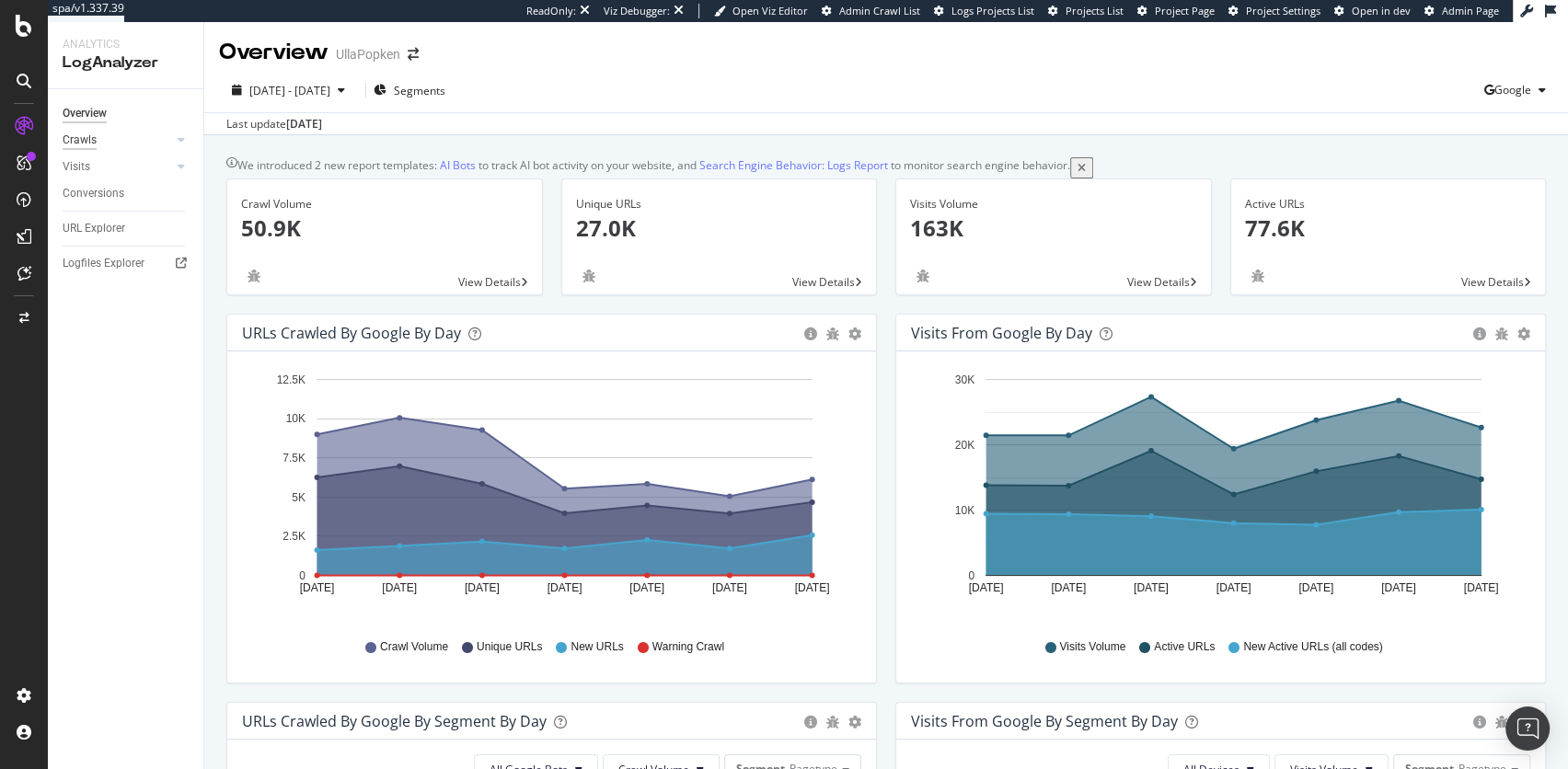
click at [86, 139] on div "Crawls" at bounding box center [80, 141] width 34 height 19
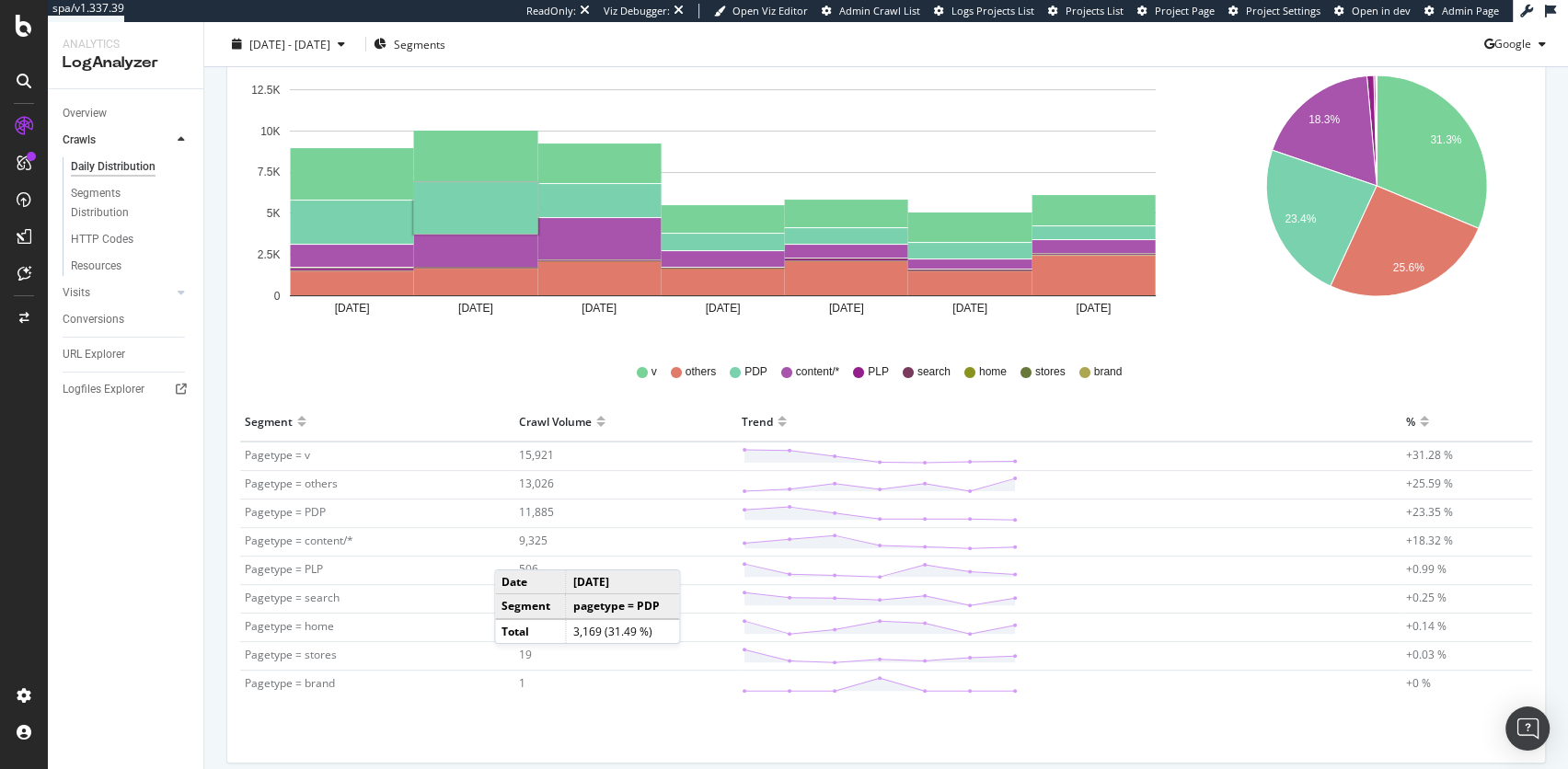
scroll to position [365, 0]
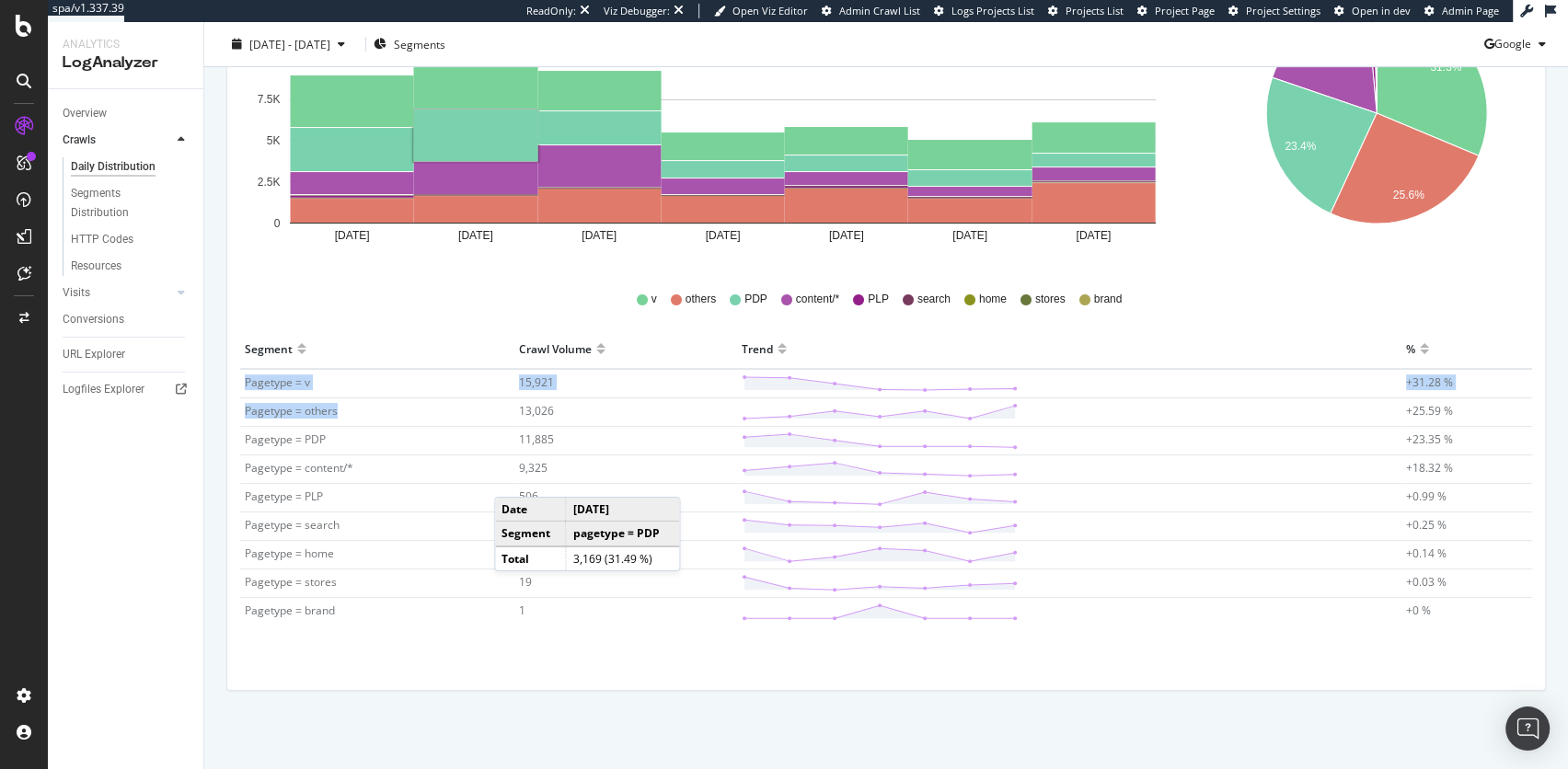
drag, startPoint x: 348, startPoint y: 409, endPoint x: 243, endPoint y: 381, distance: 108.7
click at [243, 381] on tbody "Pagetype = v 15,921 +31.28 % Pagetype = others 13,026 +25.59 % Pagetype = PDP 1…" at bounding box center [886, 497] width 1293 height 257
drag, startPoint x: 575, startPoint y: 406, endPoint x: 243, endPoint y: 375, distance: 333.4
click at [243, 375] on tbody "Pagetype = v 15,921 +31.28 % Pagetype = others 13,026 +25.59 % Pagetype = PDP 1…" at bounding box center [886, 497] width 1293 height 257
click at [567, 409] on td "13,026" at bounding box center [626, 412] width 223 height 28
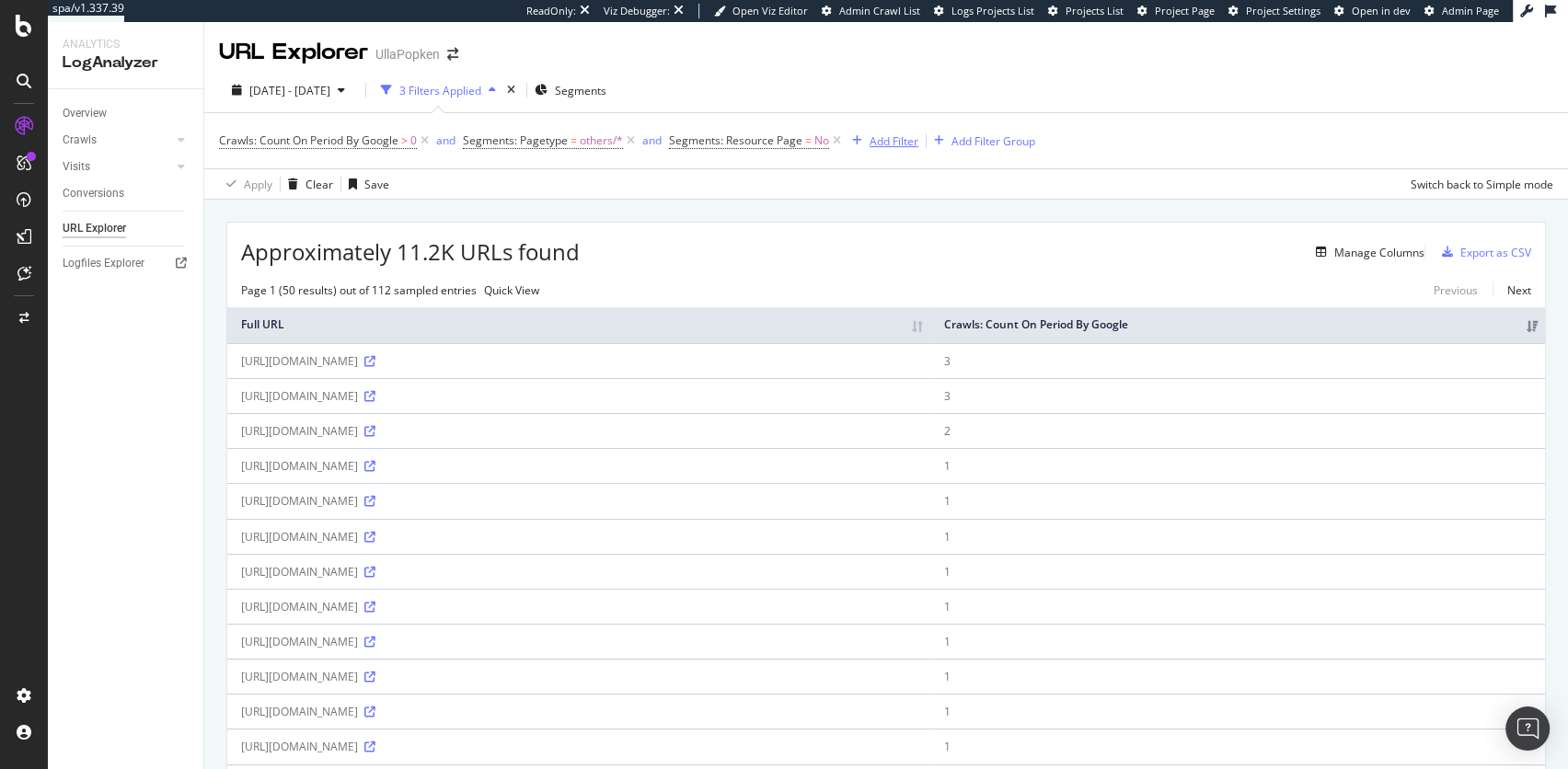
click at [880, 135] on div "Add Filter" at bounding box center [894, 142] width 48 height 16
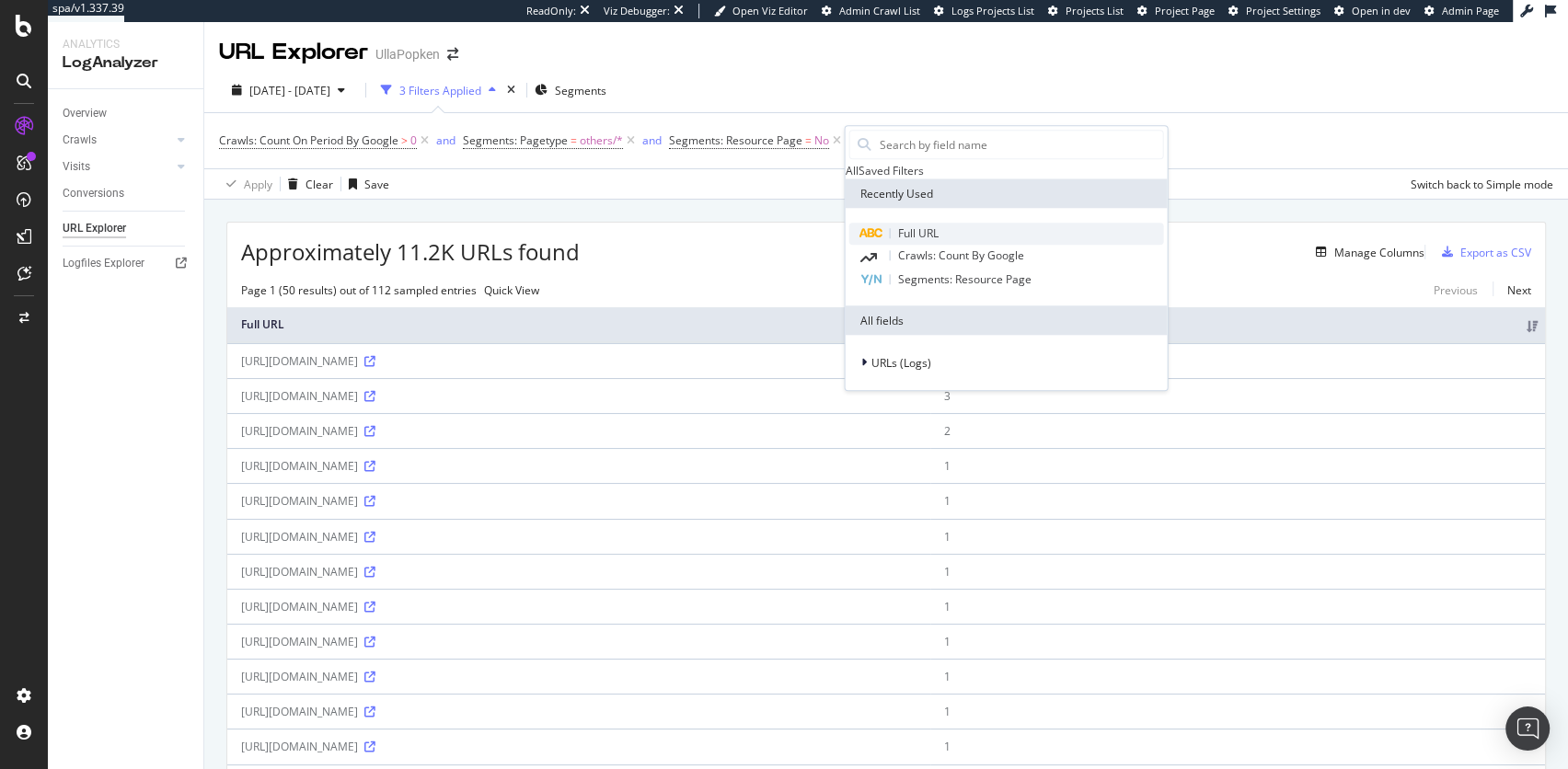
click at [913, 241] on span "Full URL" at bounding box center [918, 234] width 41 height 16
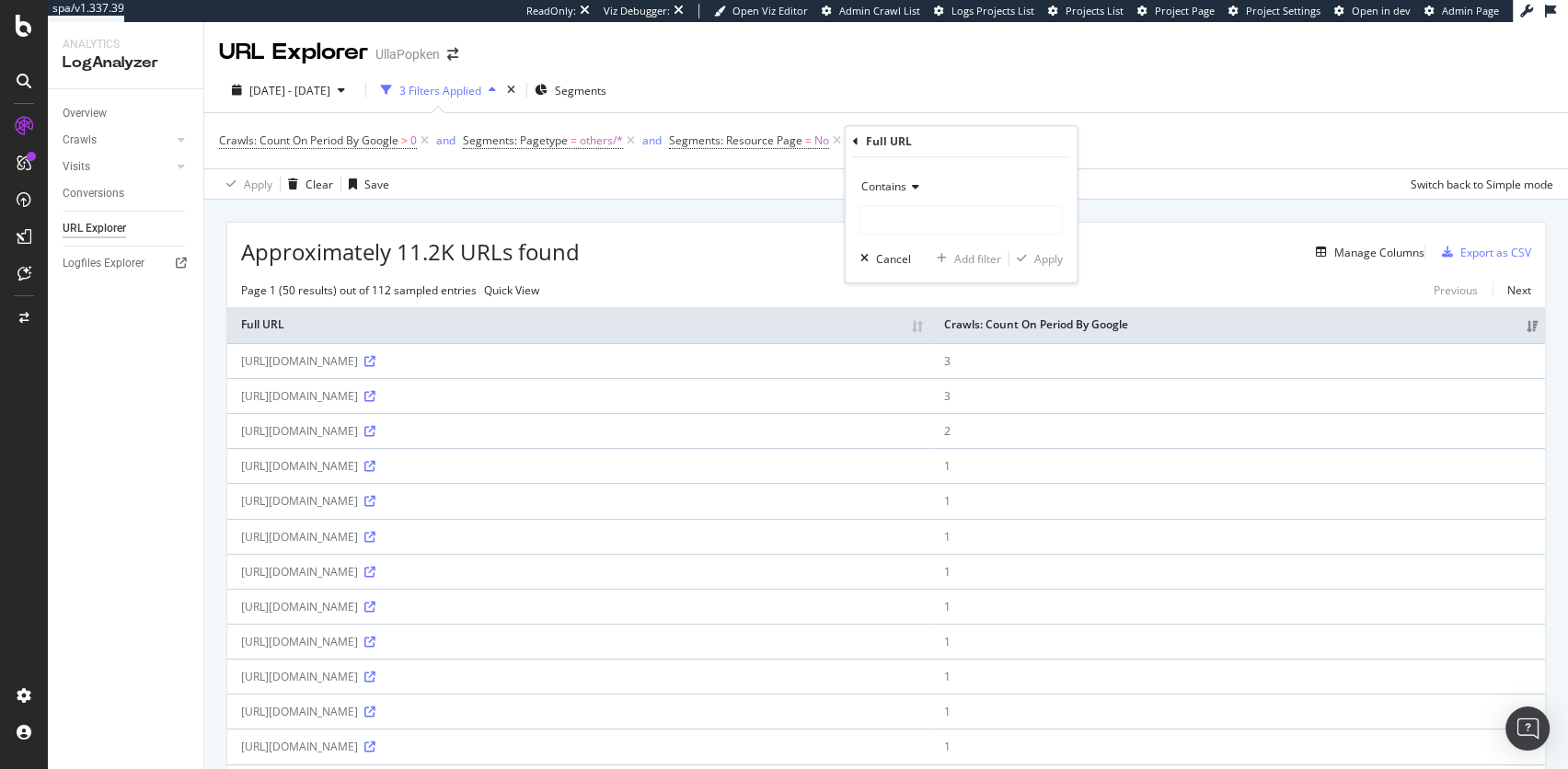
click at [896, 189] on span "Contains" at bounding box center [883, 186] width 46 height 16
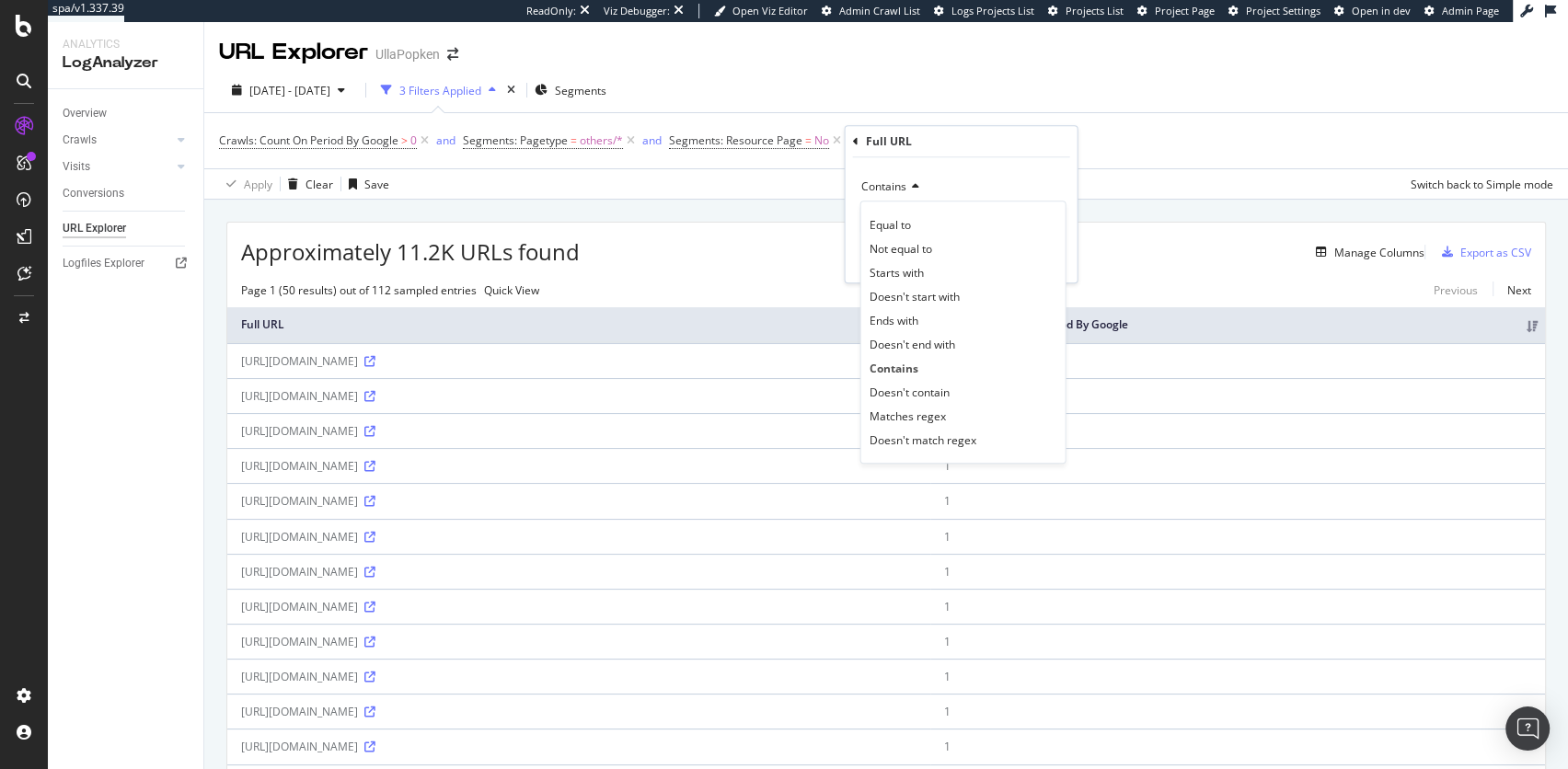
click at [1001, 178] on div "Contains" at bounding box center [961, 186] width 203 height 29
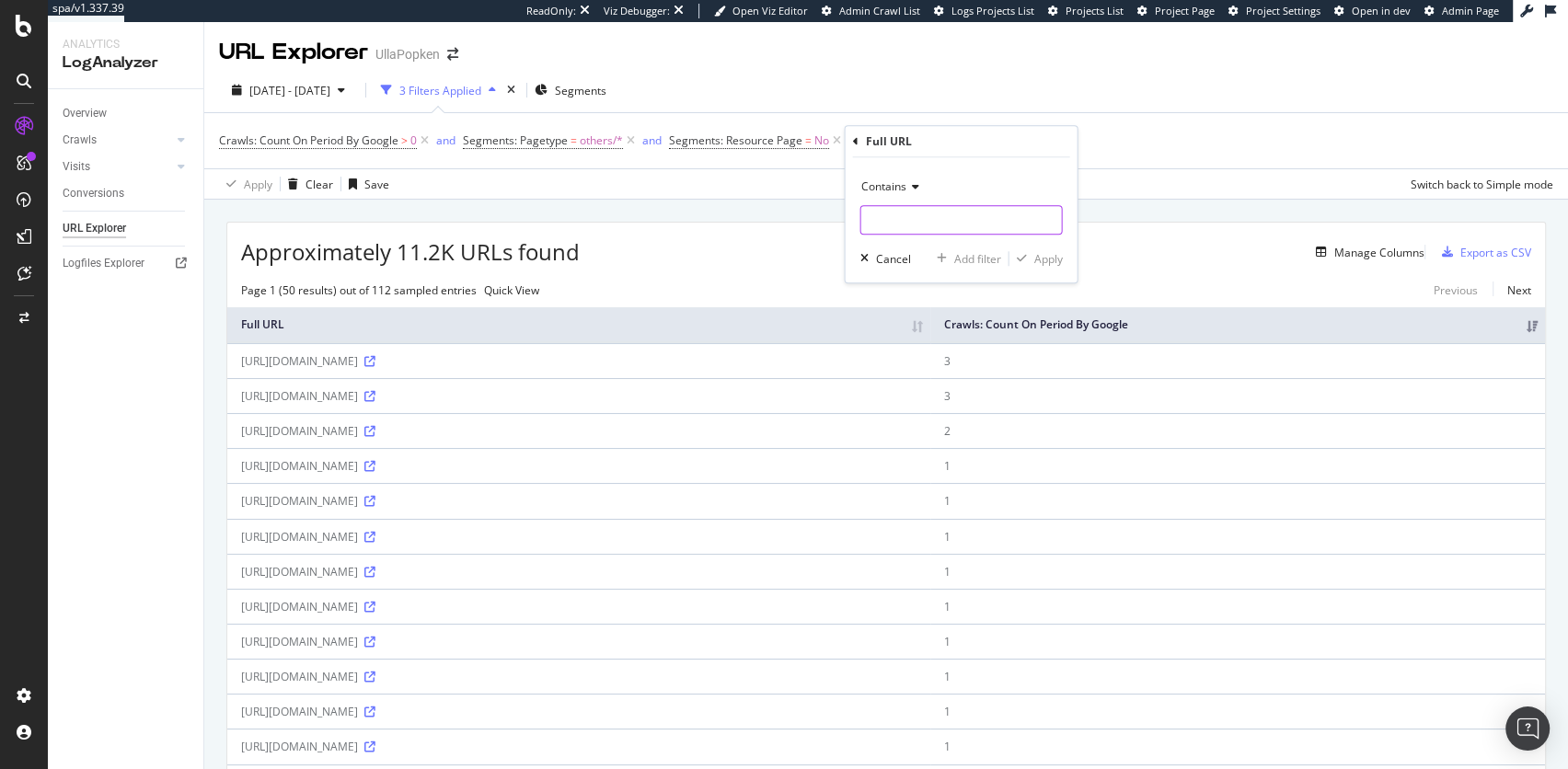
click at [945, 221] on input "text" at bounding box center [961, 220] width 201 height 29
type input "rb_ccv2"
click at [1069, 255] on div "Contains rb_ccv2 Cancel Add filter Apply" at bounding box center [961, 219] width 232 height 125
click at [1054, 264] on div "Apply" at bounding box center [1048, 259] width 28 height 16
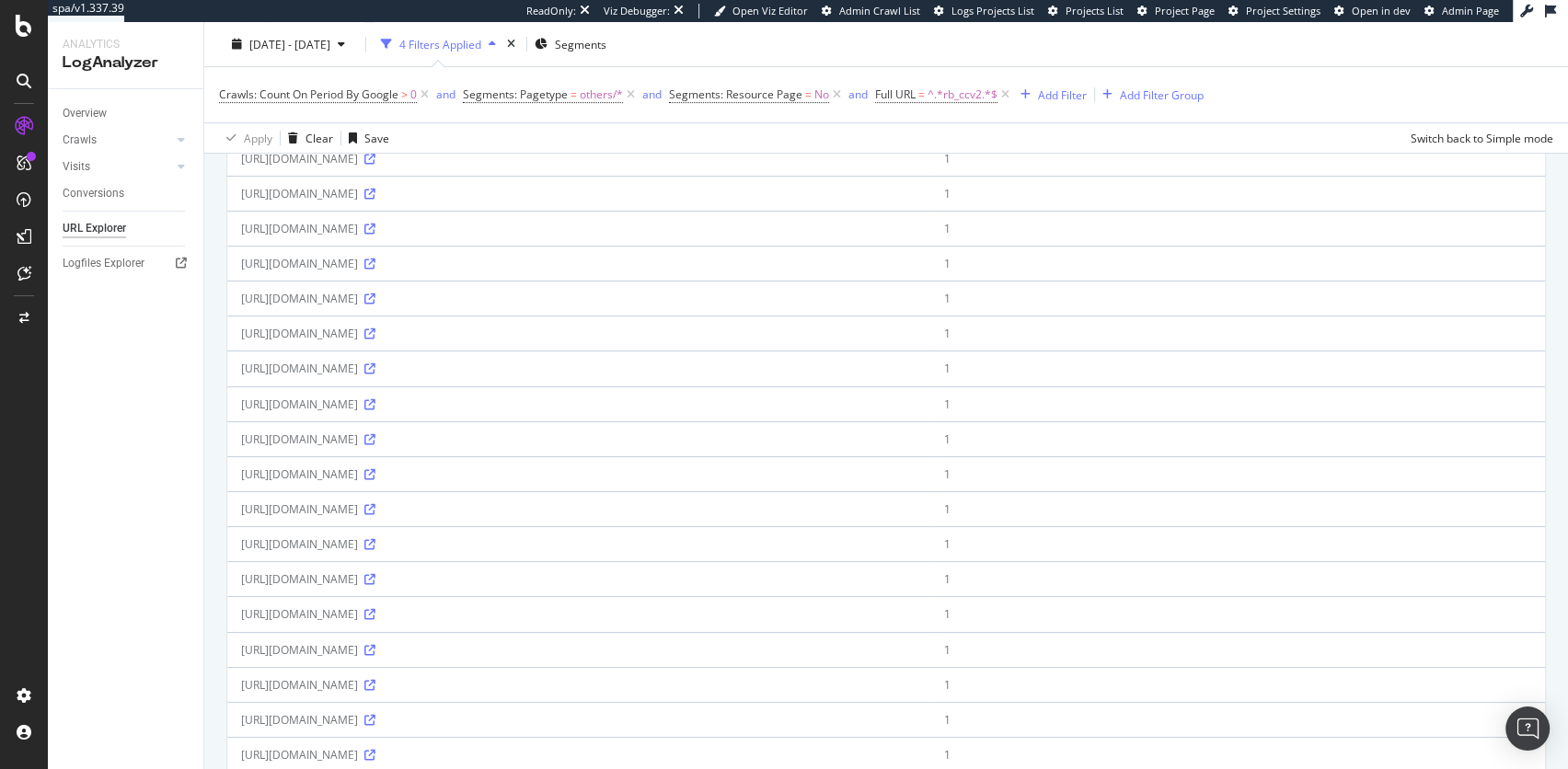
scroll to position [720, 0]
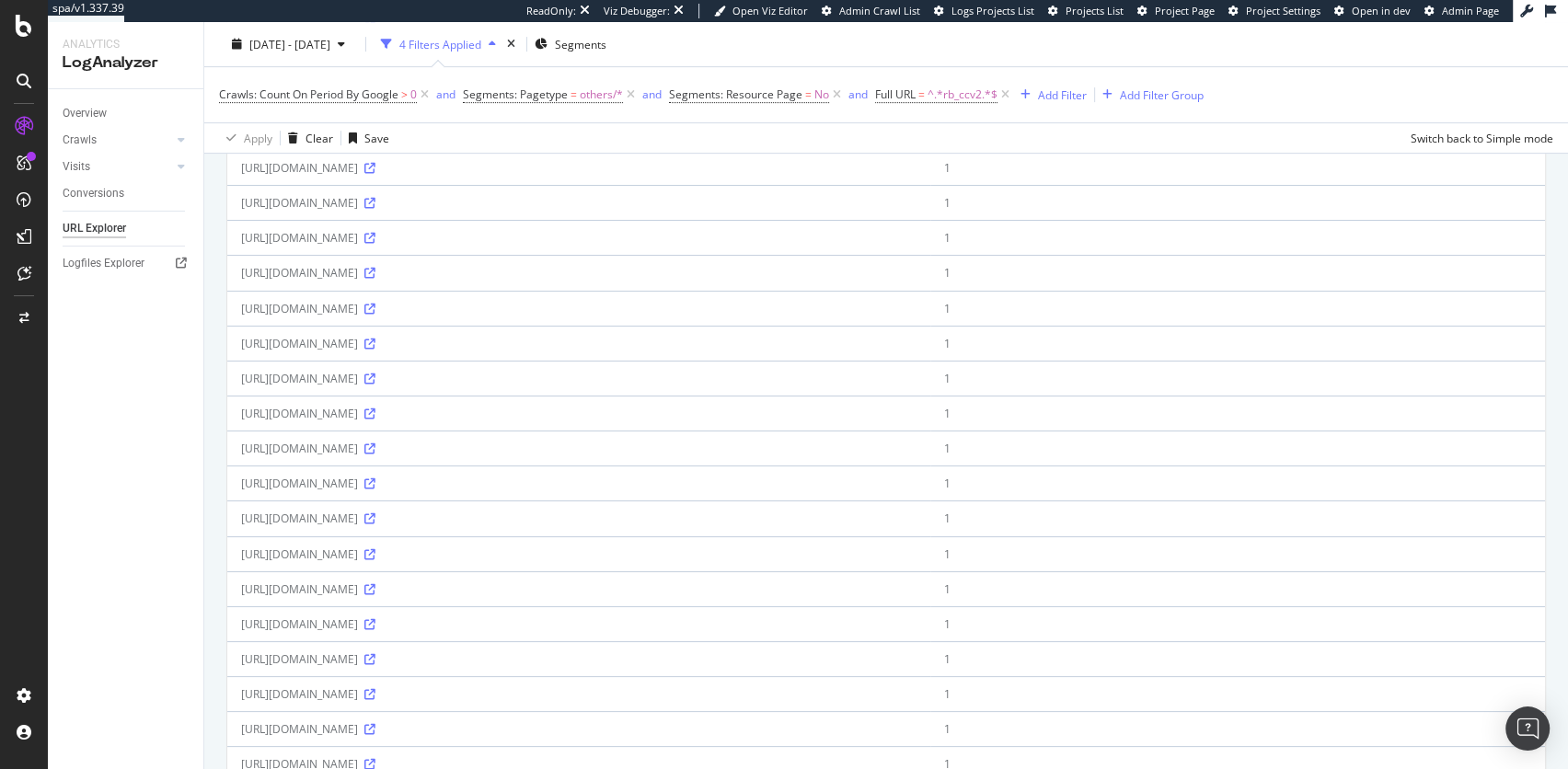
click at [375, 69] on icon at bounding box center [369, 63] width 11 height 11
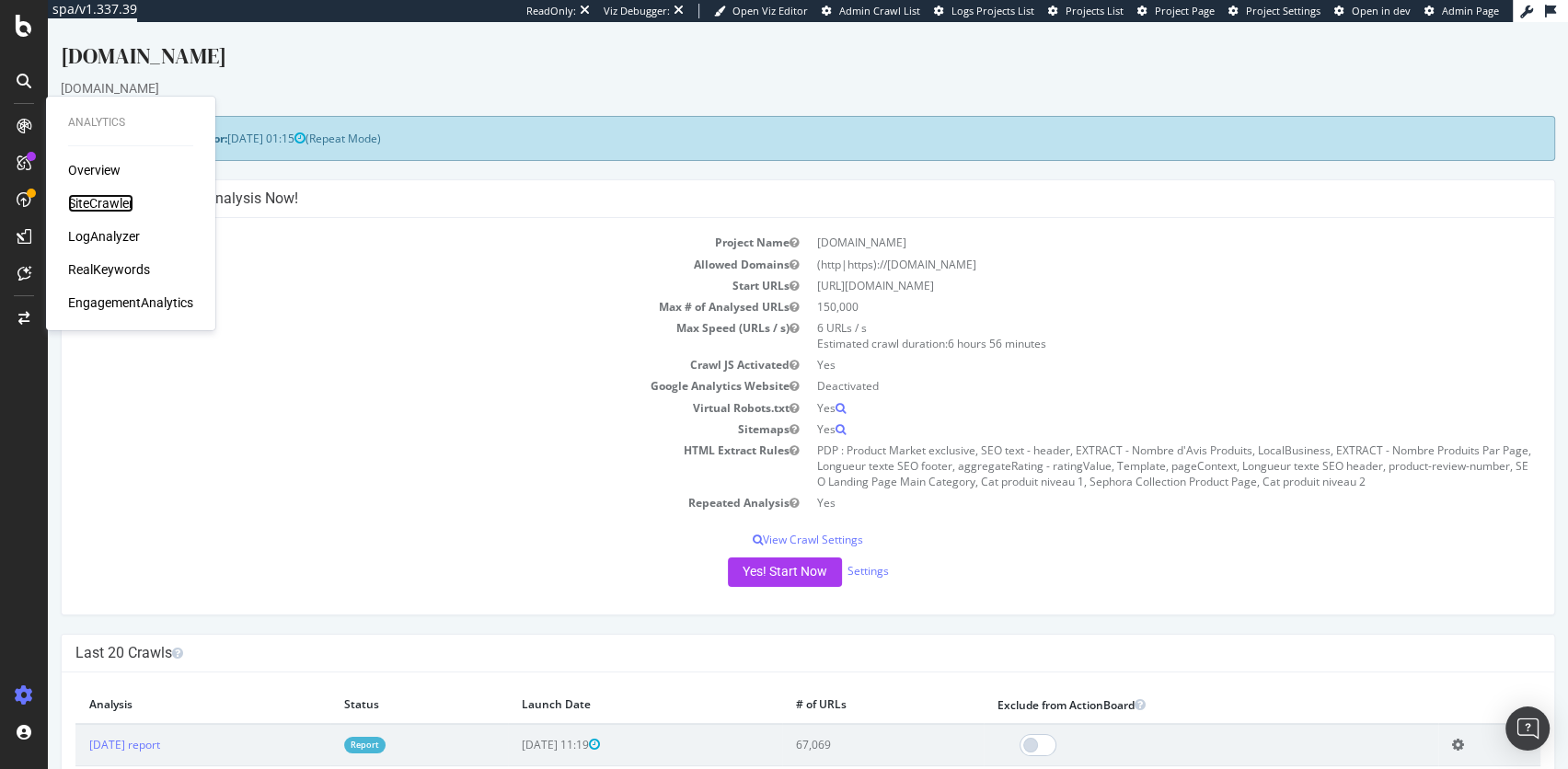
click at [94, 202] on div "SiteCrawler" at bounding box center [100, 203] width 65 height 18
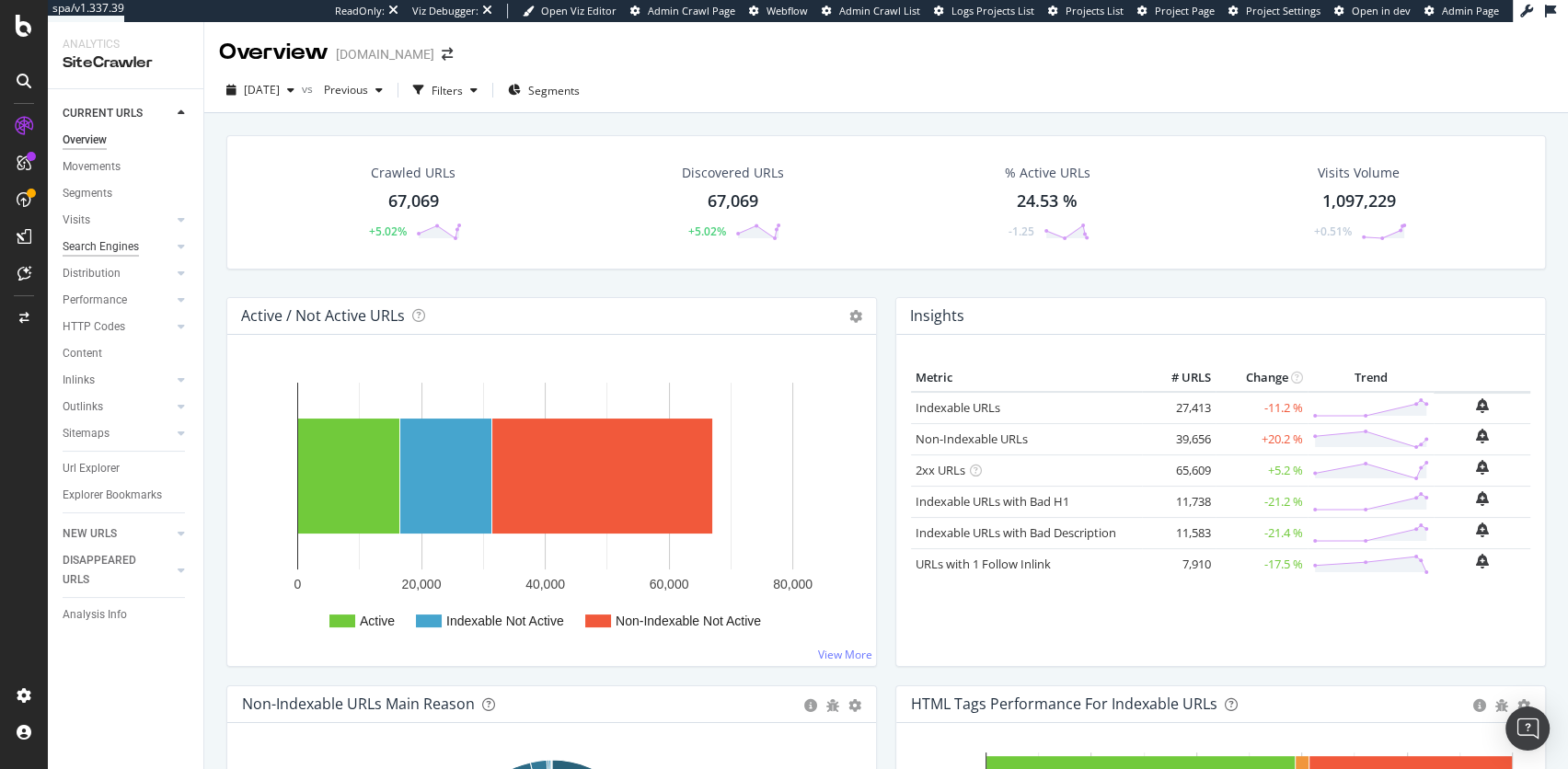
click at [111, 248] on div "Search Engines" at bounding box center [101, 247] width 77 height 19
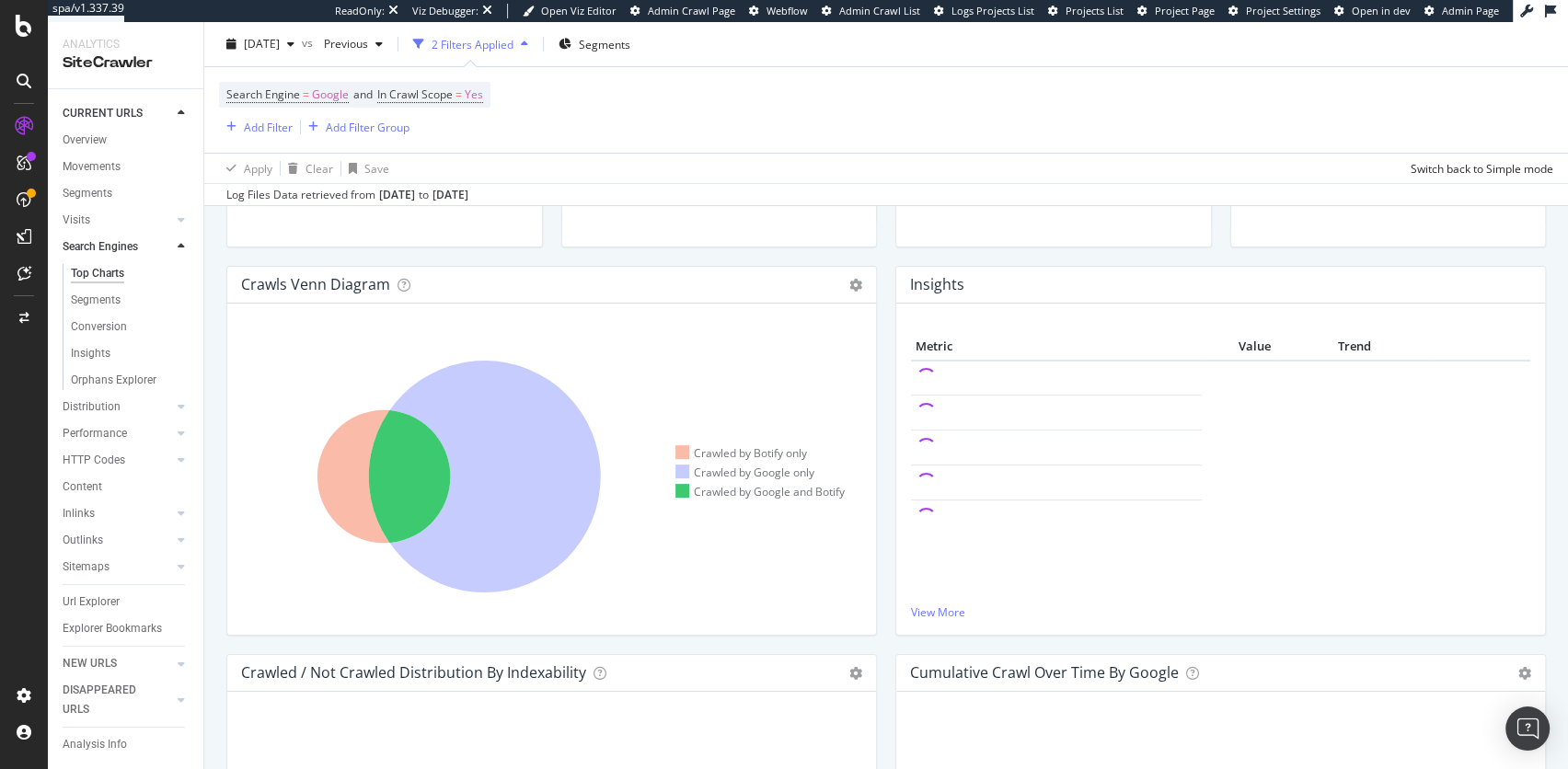
scroll to position [368, 0]
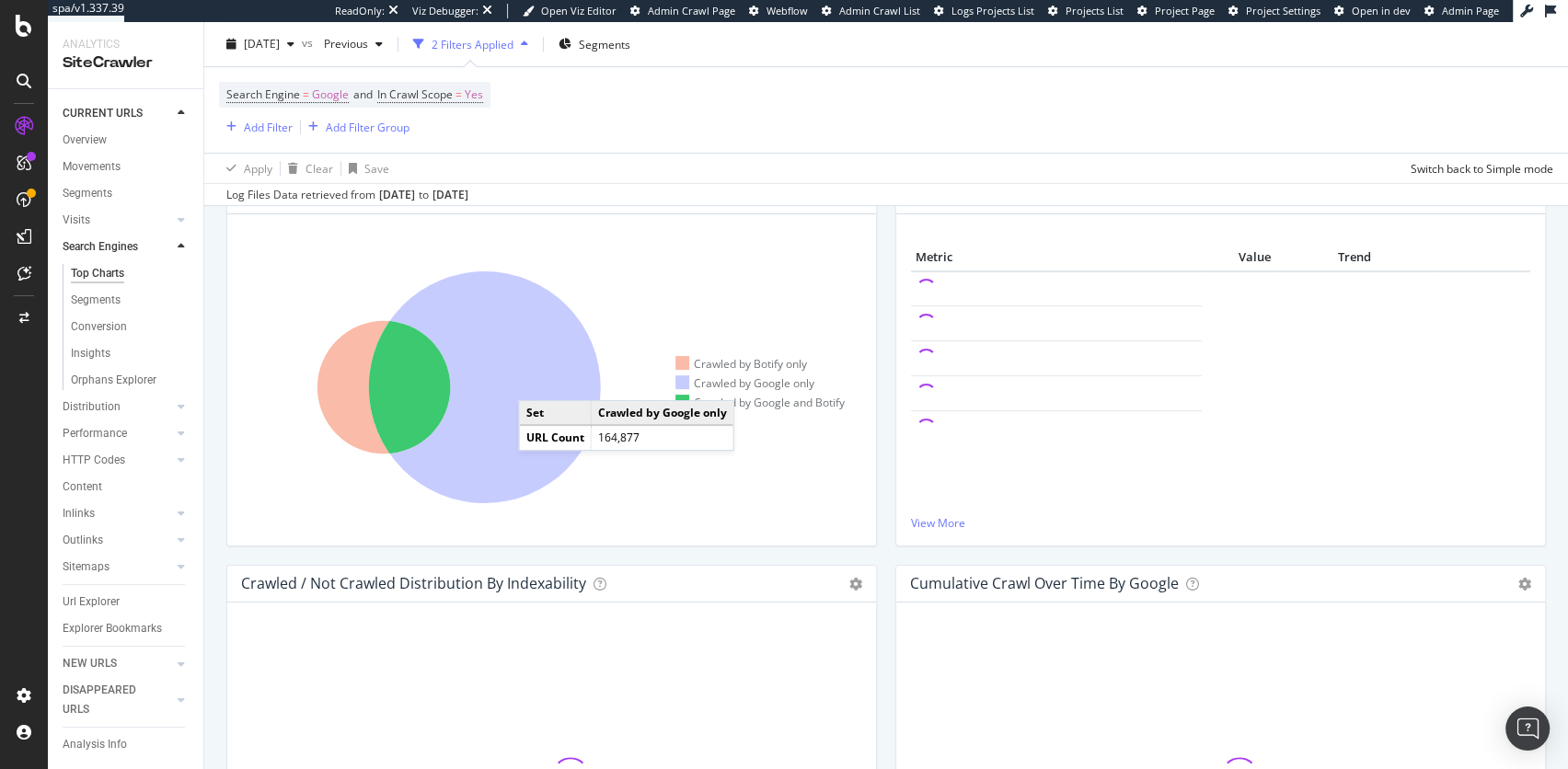
click at [536, 381] on icon at bounding box center [485, 387] width 232 height 232
